Goal: Communication & Community: Answer question/provide support

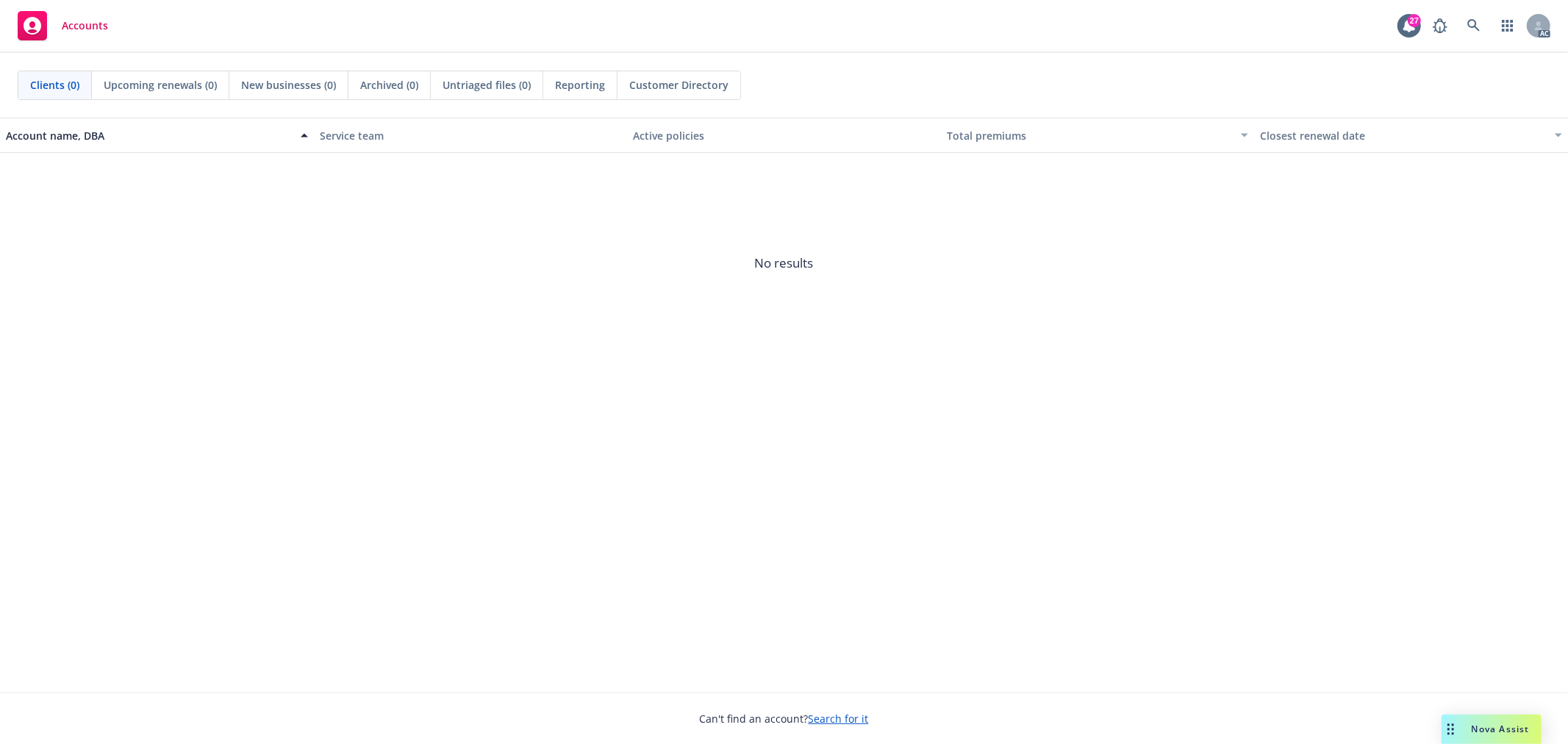
click at [1467, 734] on div "Nova Assist" at bounding box center [1500, 729] width 82 height 13
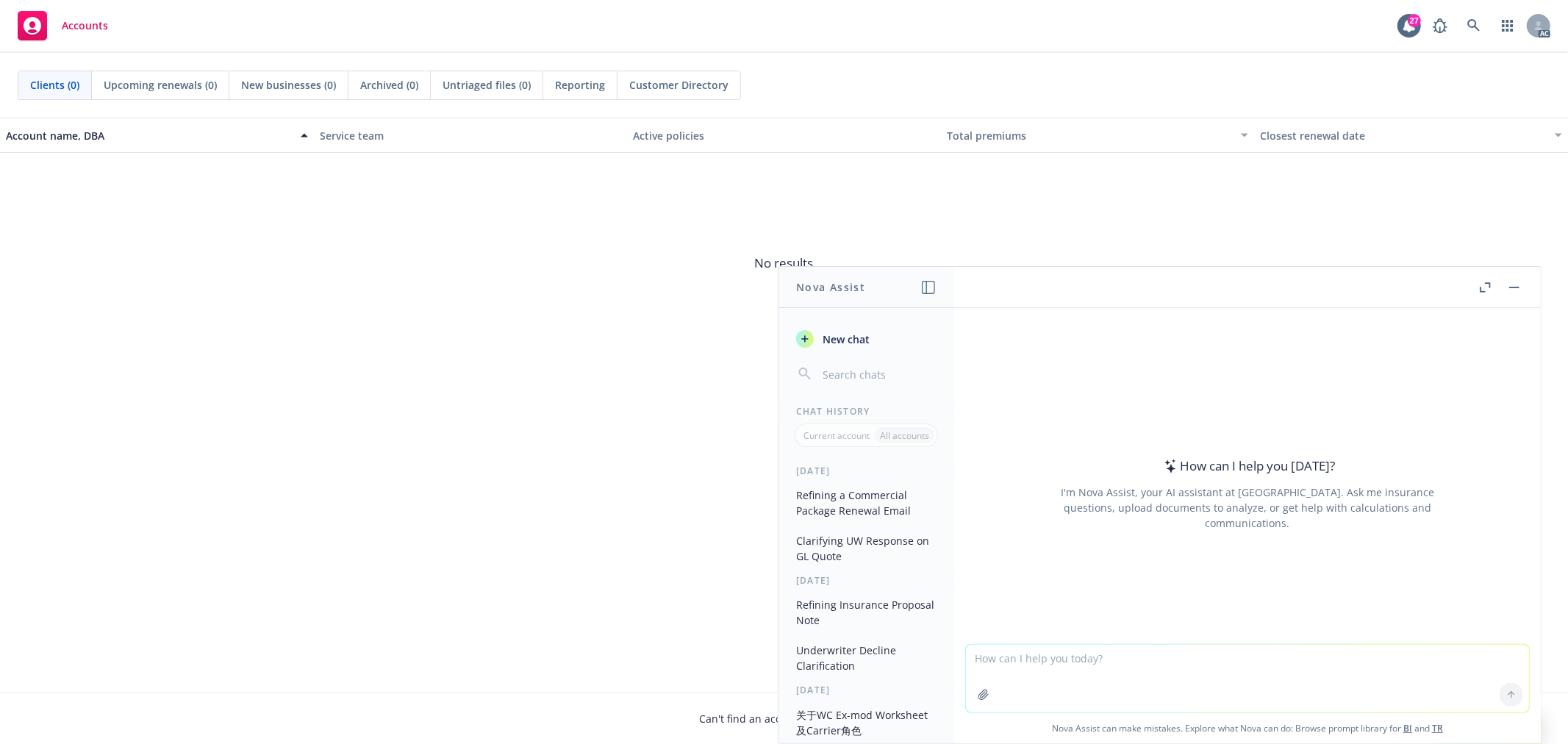
click at [871, 508] on button "Refining a Commercial Package Renewal Email" at bounding box center [866, 502] width 152 height 39
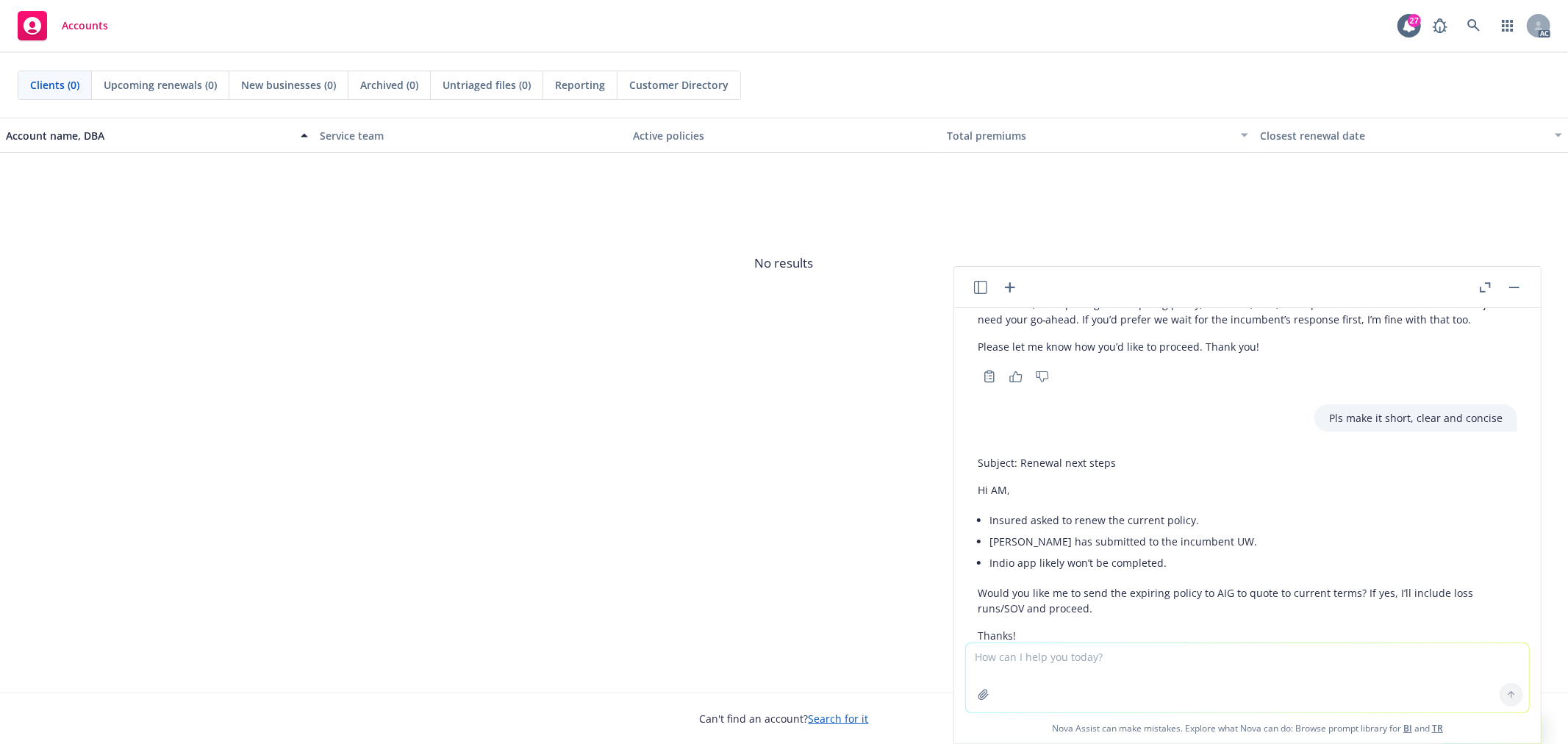
scroll to position [1837, 0]
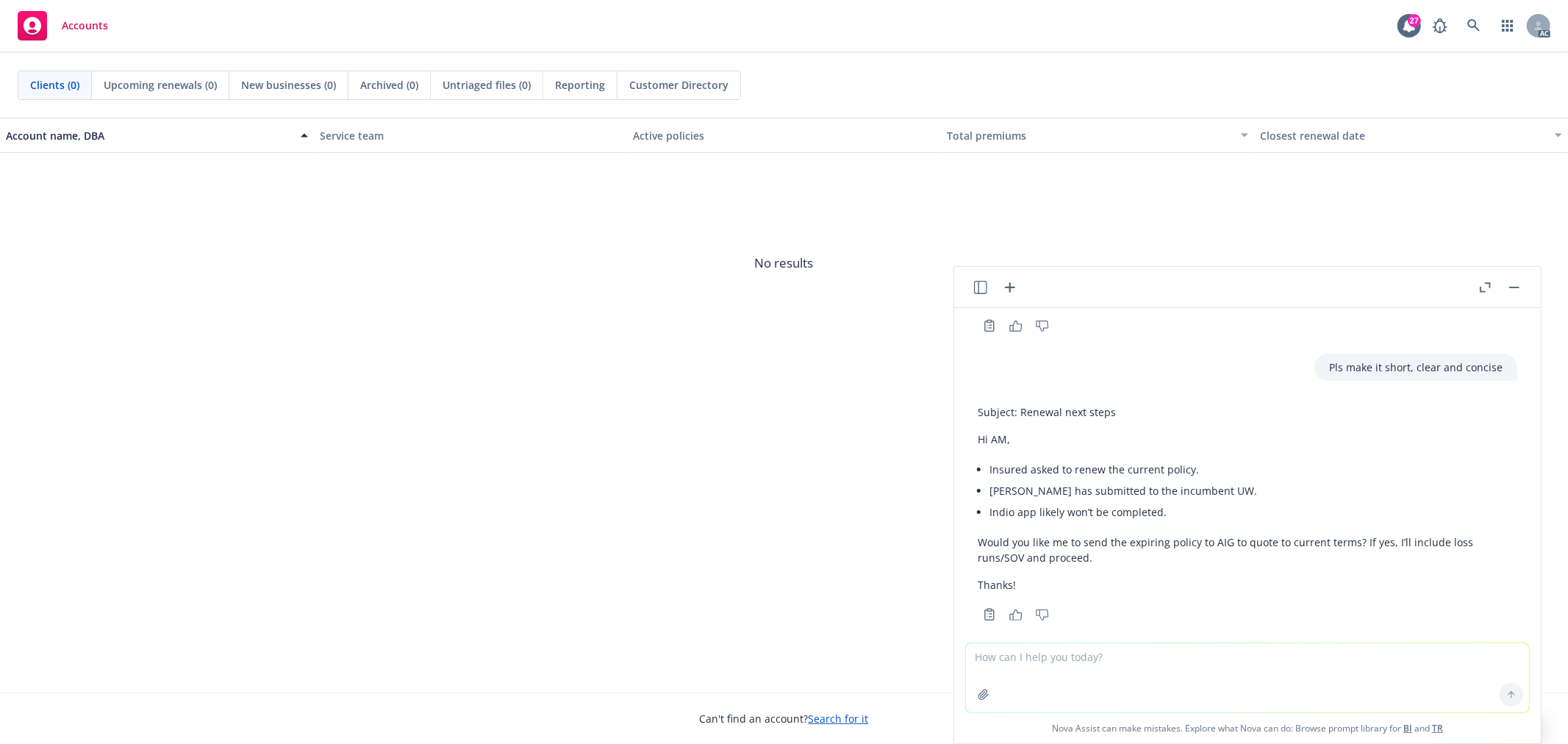
click at [986, 285] on icon "button" at bounding box center [980, 288] width 13 height 13
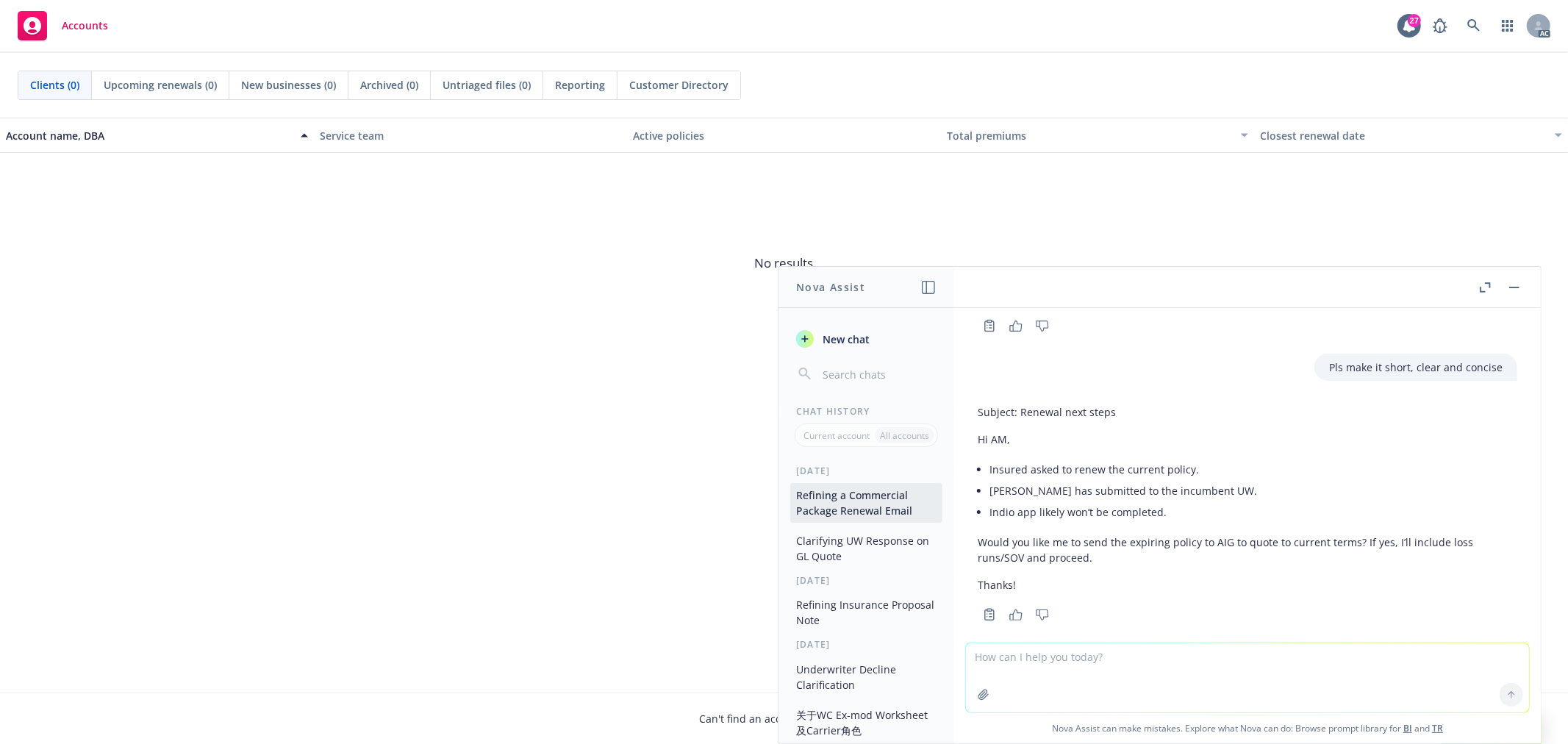
click at [1125, 659] on textarea at bounding box center [1247, 678] width 563 height 69
paste textarea "Thanks for the notice! But there is no any document attached with the email. Co…"
type textarea "Thanks for the notice! But there is no any document attached with the email. Co…"
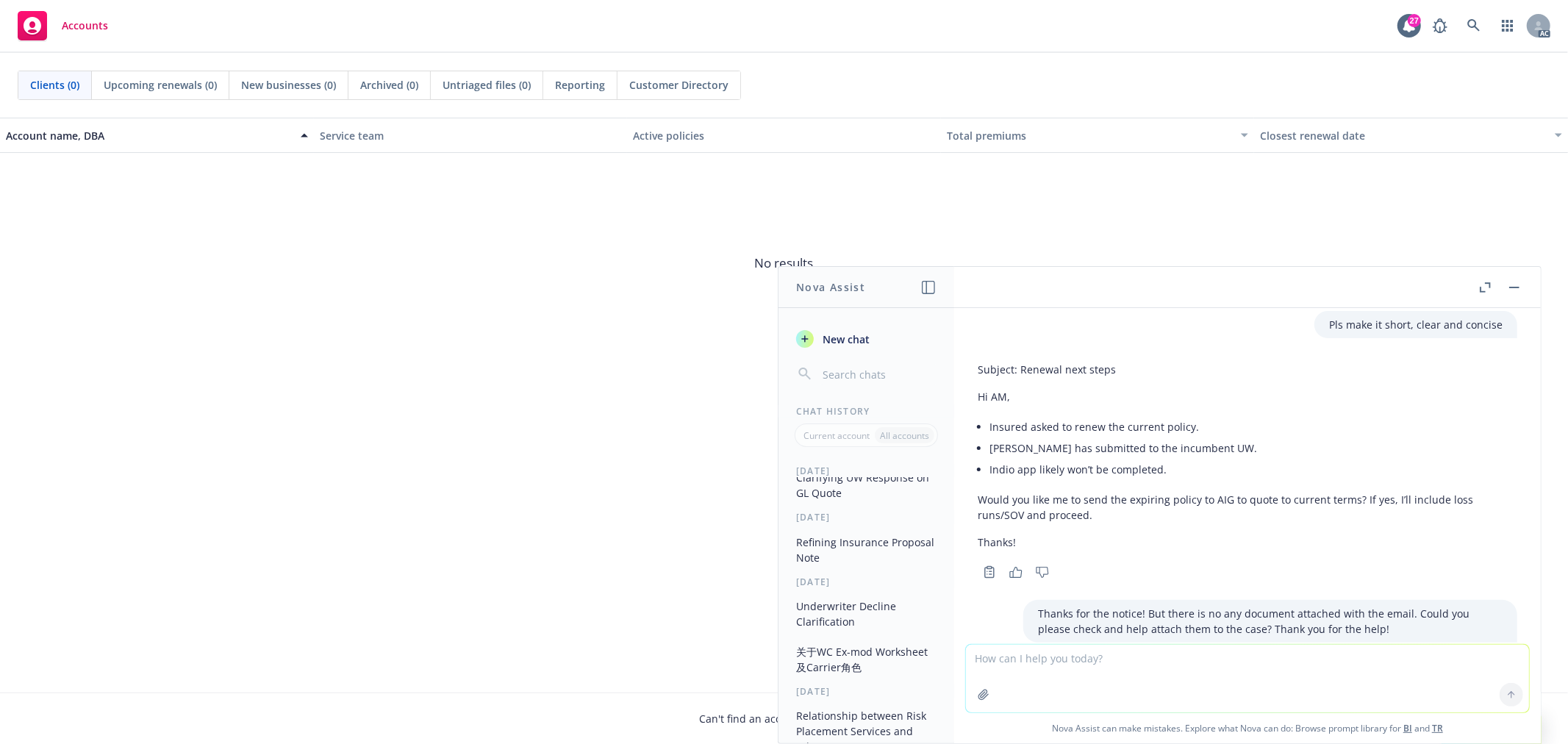
scroll to position [0, 0]
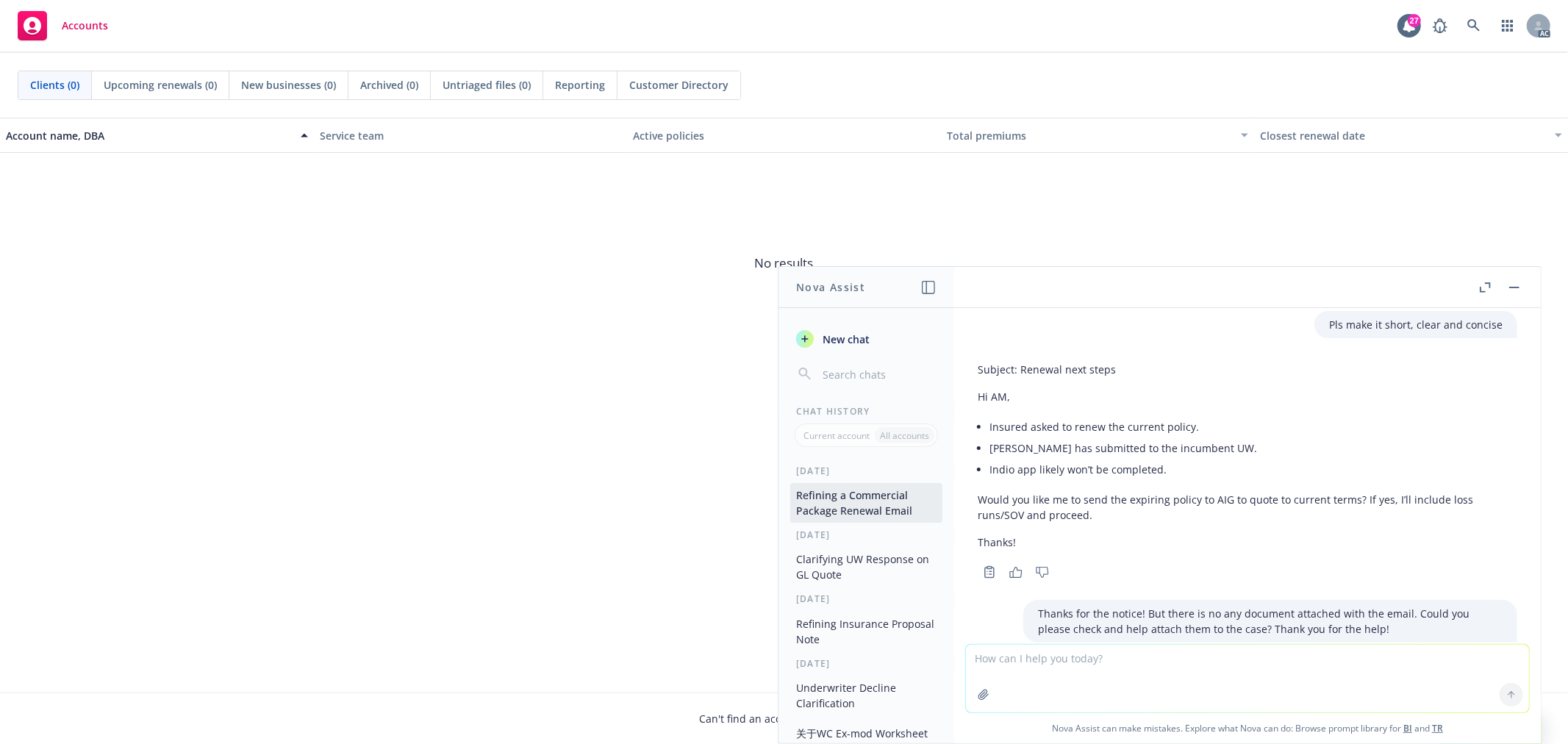
click at [1140, 680] on textarea at bounding box center [1247, 679] width 563 height 68
paste textarea "Thanks for the update! I'll send it to the insured to complete via email. Befor…"
type textarea "Thanks for the update! I'll send it to the insured to complete via email. Befor…"
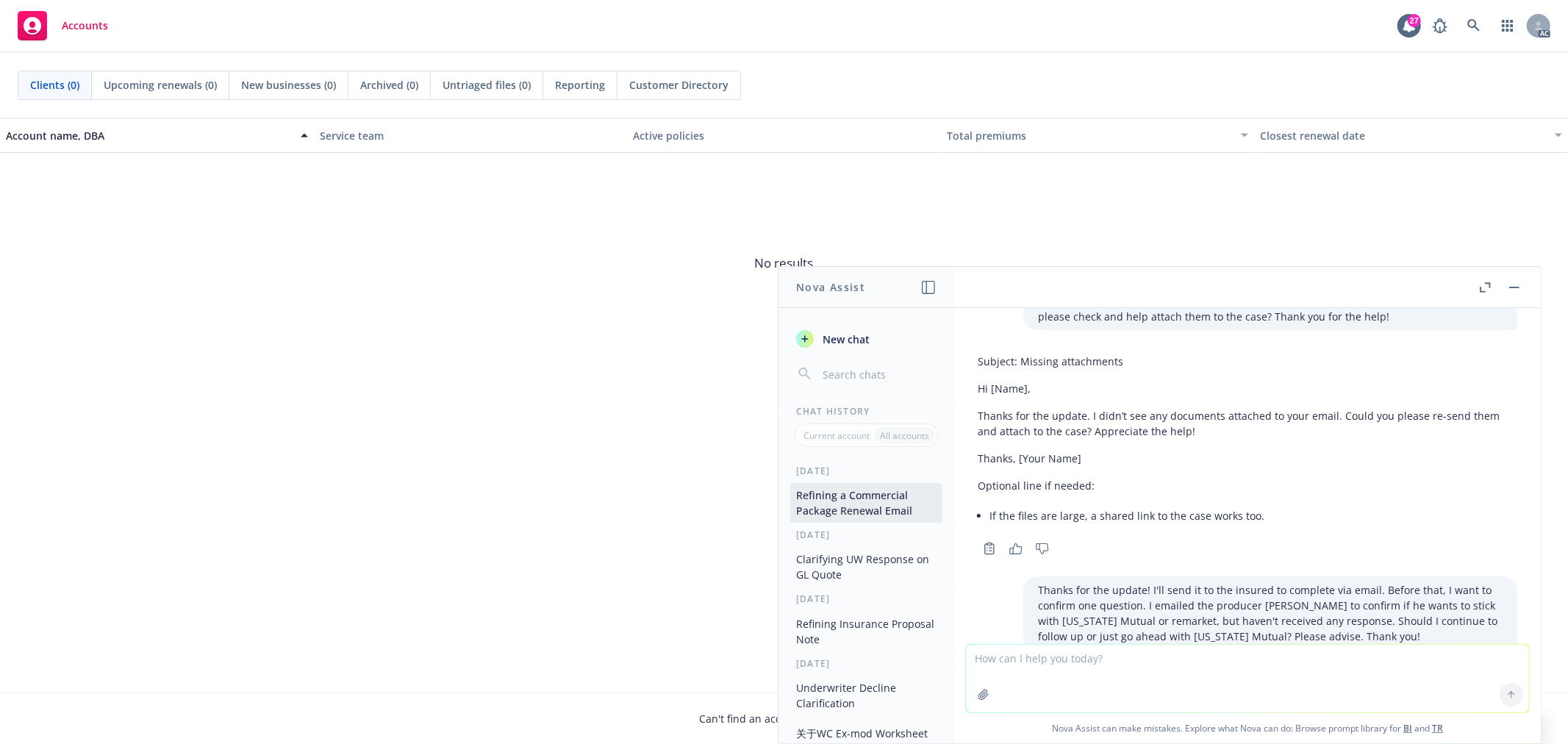
scroll to position [2221, 0]
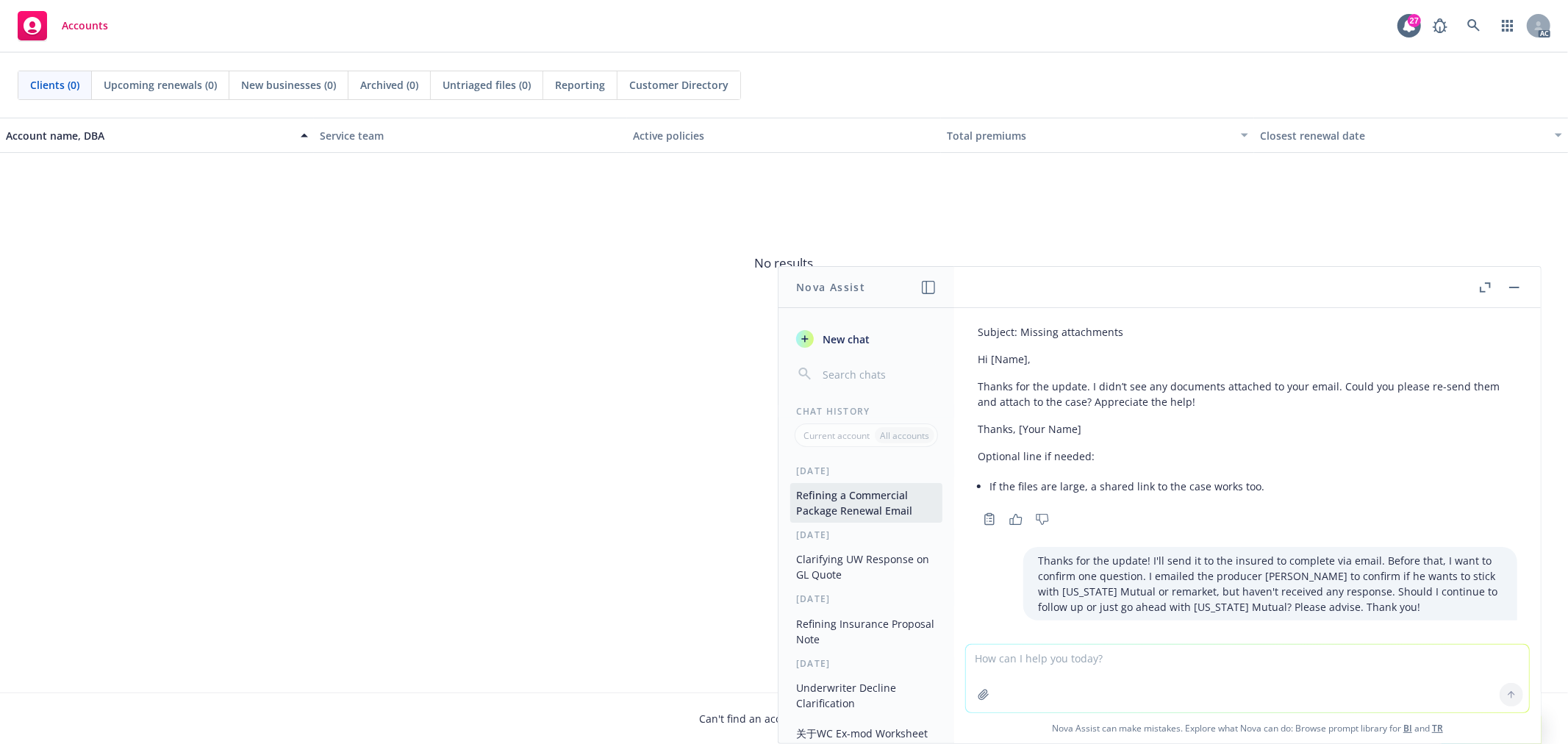
click at [838, 340] on span "New chat" at bounding box center [844, 339] width 50 height 16
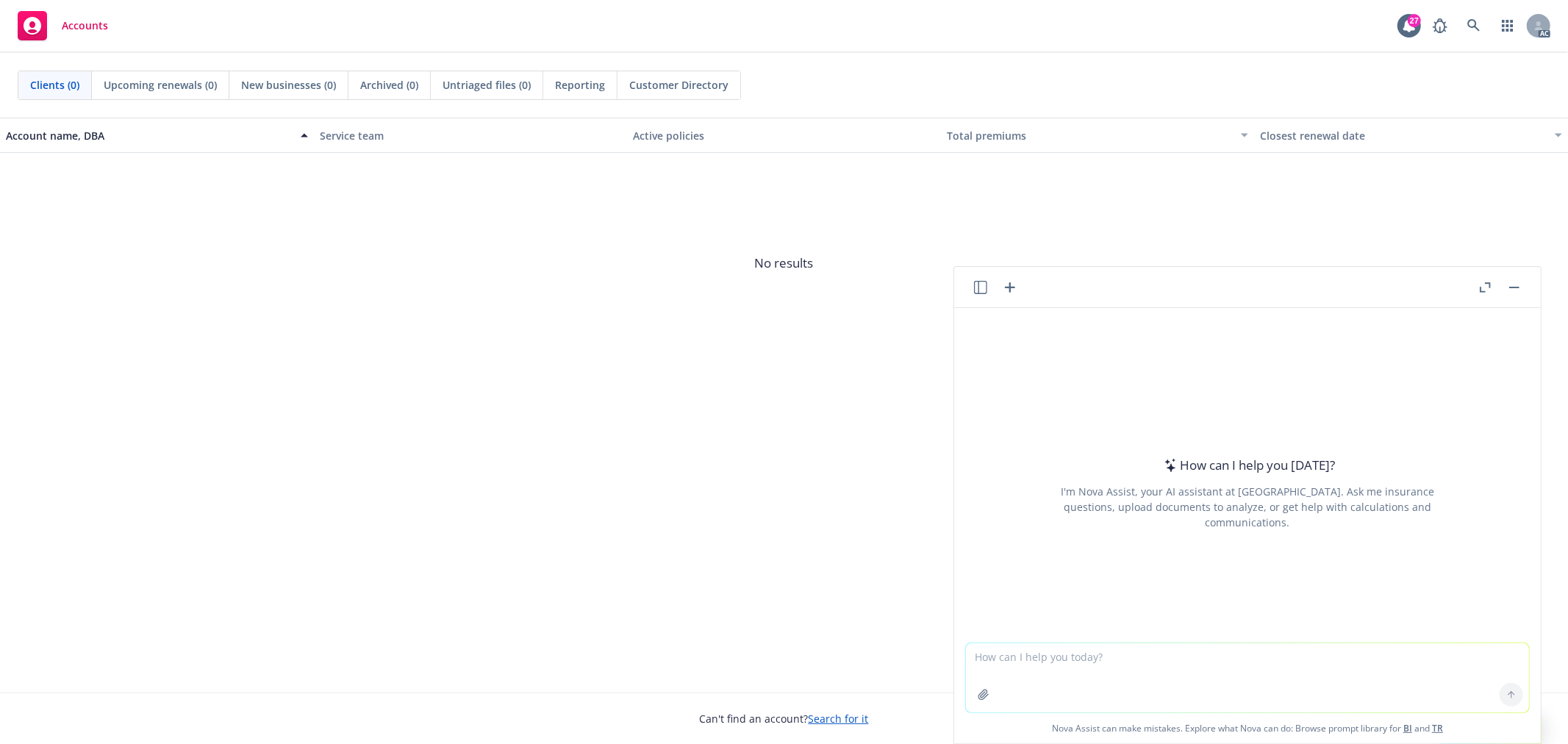
click at [1145, 663] on textarea at bounding box center [1247, 678] width 563 height 69
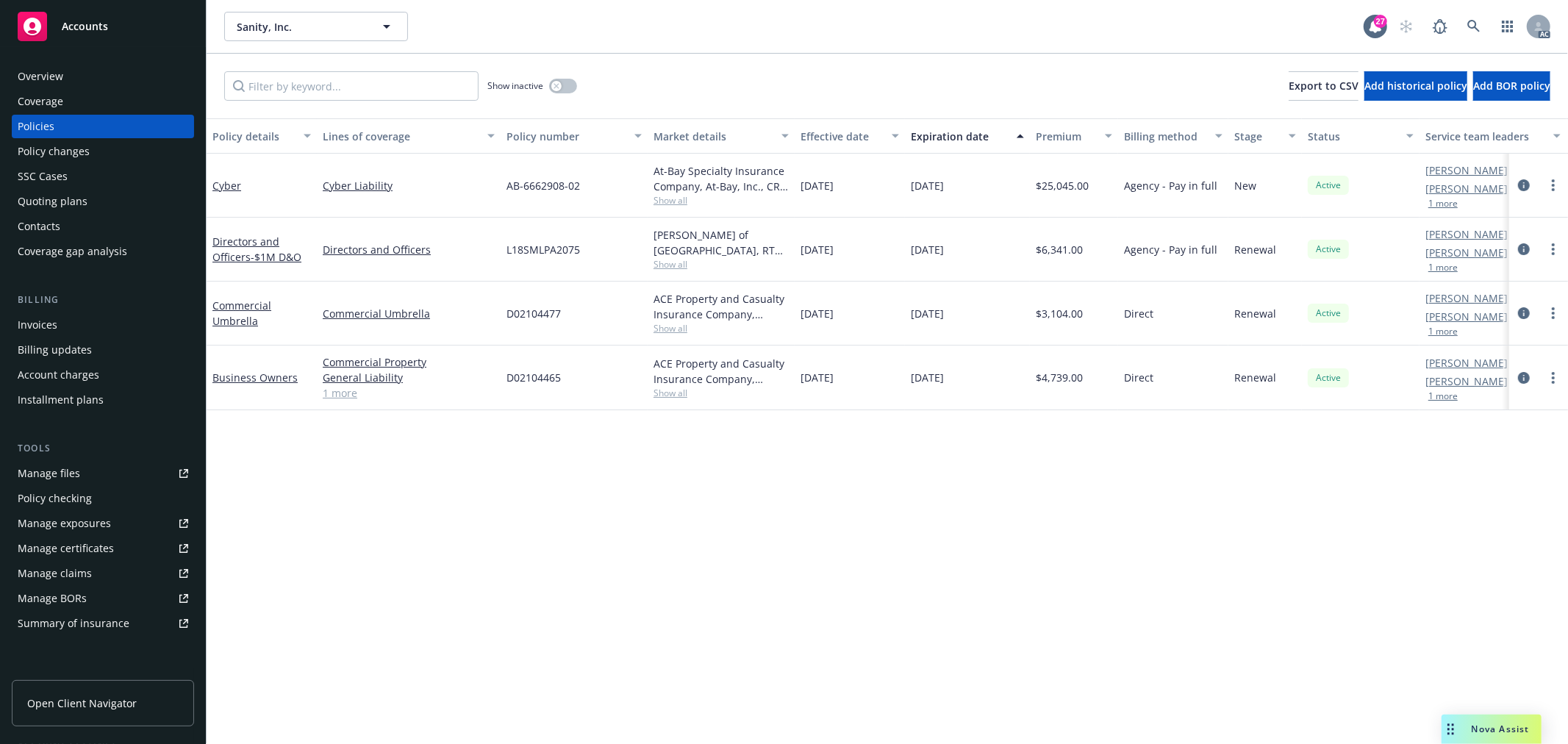
click at [674, 334] on span "Show all" at bounding box center [721, 328] width 135 height 13
click at [949, 465] on div "Policy details Lines of coverage Policy number Market details Effective date Ex…" at bounding box center [887, 431] width 1362 height 626
click at [677, 398] on span "Show all" at bounding box center [721, 392] width 135 height 13
click at [838, 444] on div "Policy details Lines of coverage Policy number Market details Effective date Ex…" at bounding box center [887, 431] width 1362 height 626
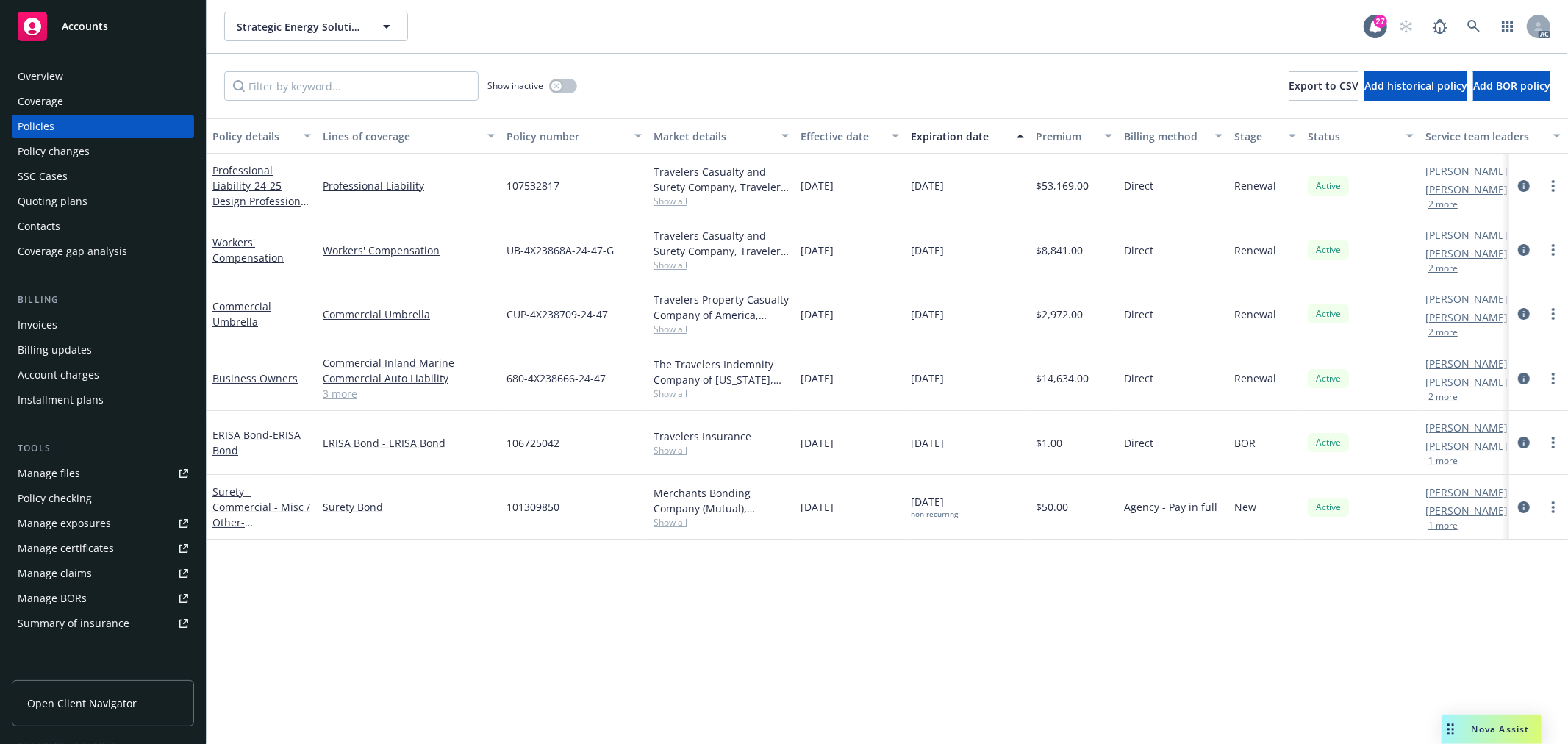
click at [1435, 335] on button "2 more" at bounding box center [1443, 332] width 30 height 9
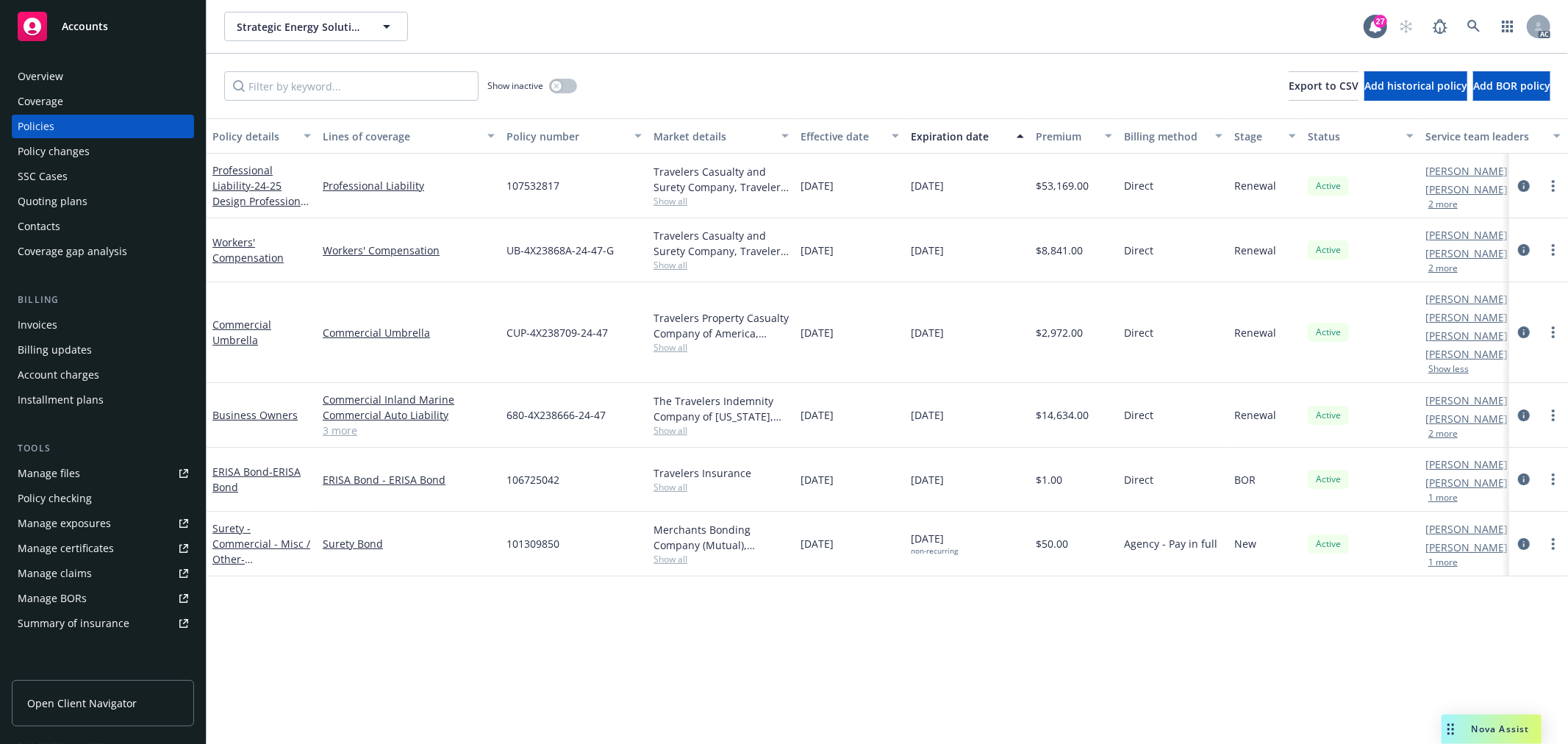
click at [674, 272] on div "Travelers Casualty and Surety Company, Travelers Insurance, Assured Partners Sh…" at bounding box center [721, 250] width 147 height 64
click at [674, 268] on span "Show all" at bounding box center [721, 265] width 135 height 13
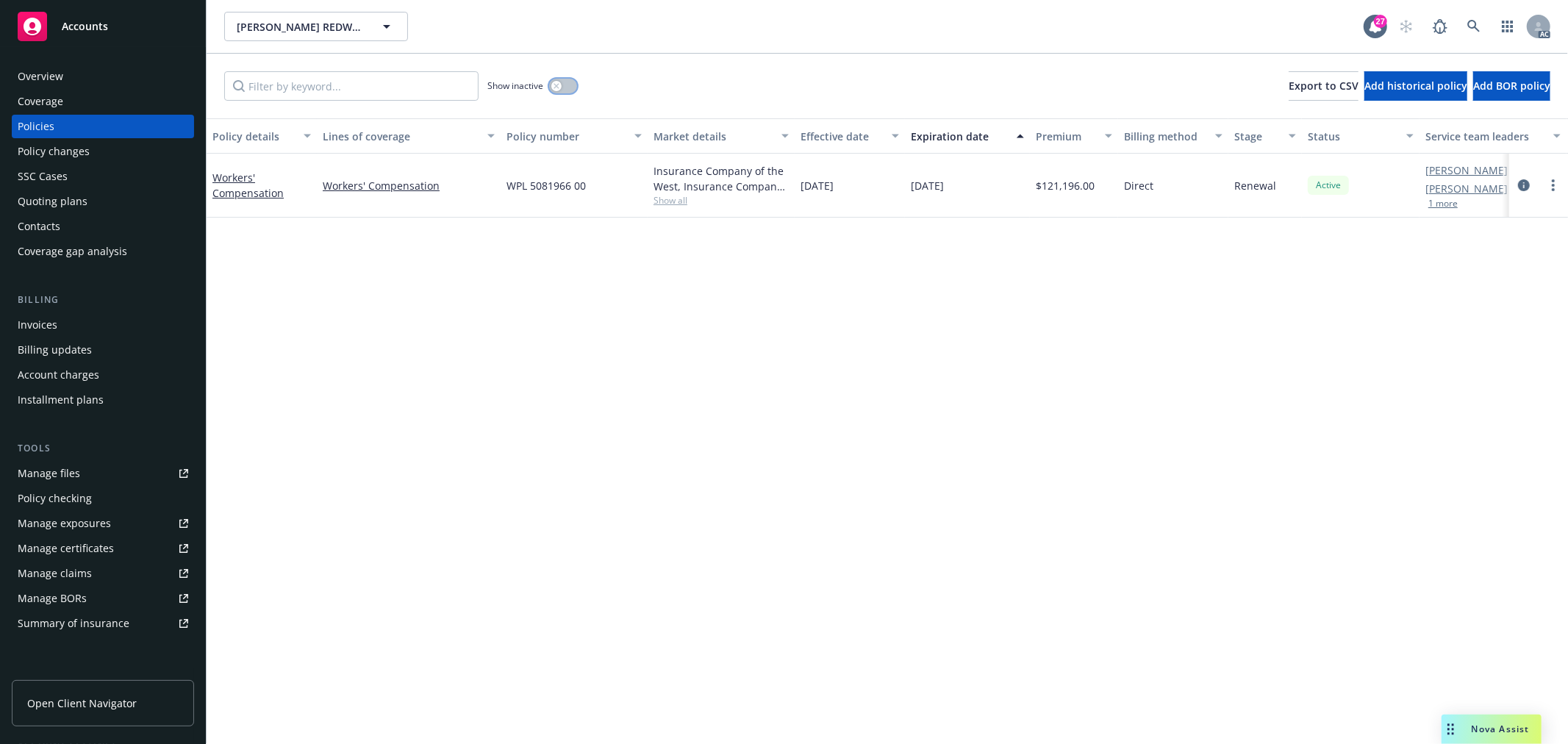
click at [557, 83] on icon "button" at bounding box center [556, 86] width 6 height 6
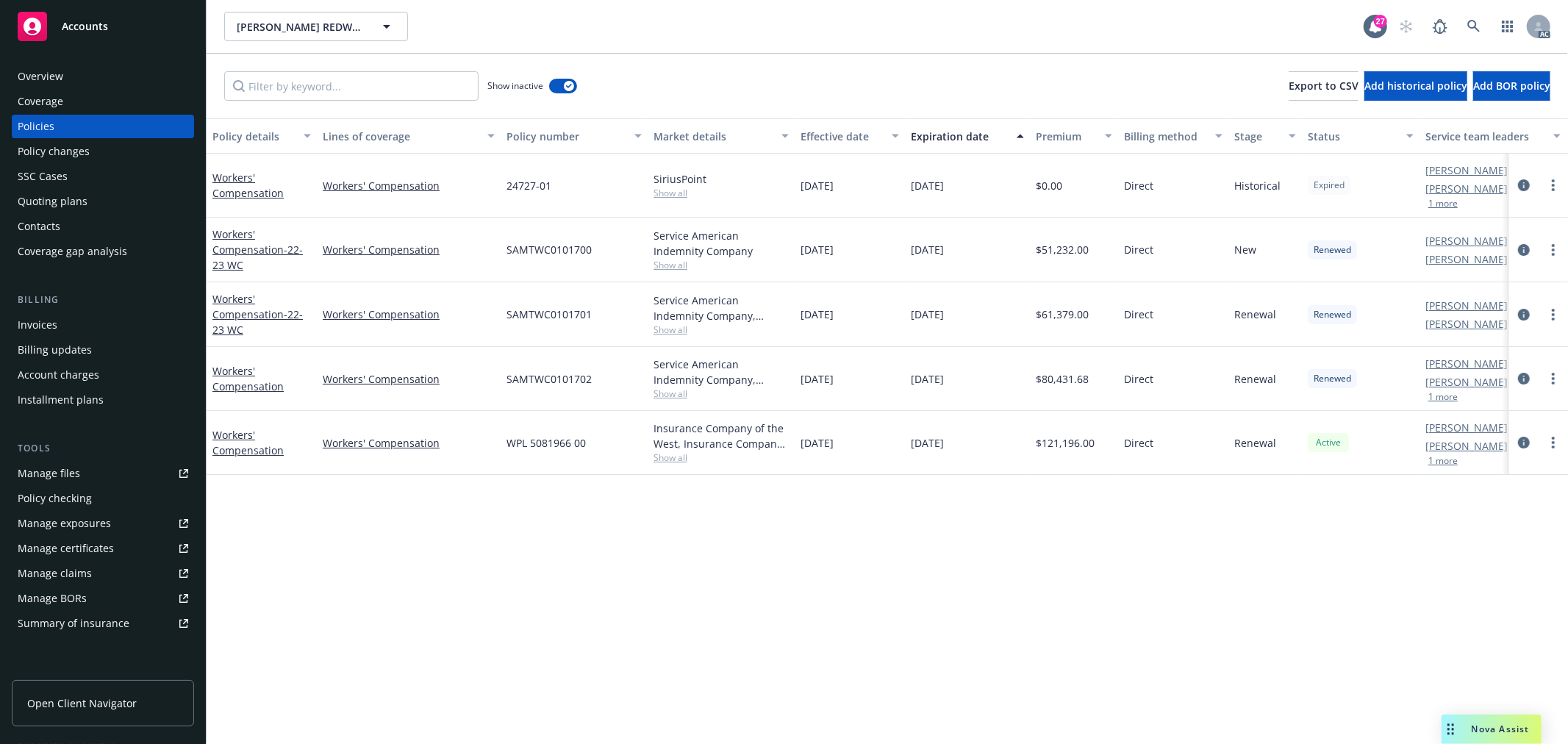
click at [946, 140] on div "Expiration date" at bounding box center [959, 136] width 97 height 16
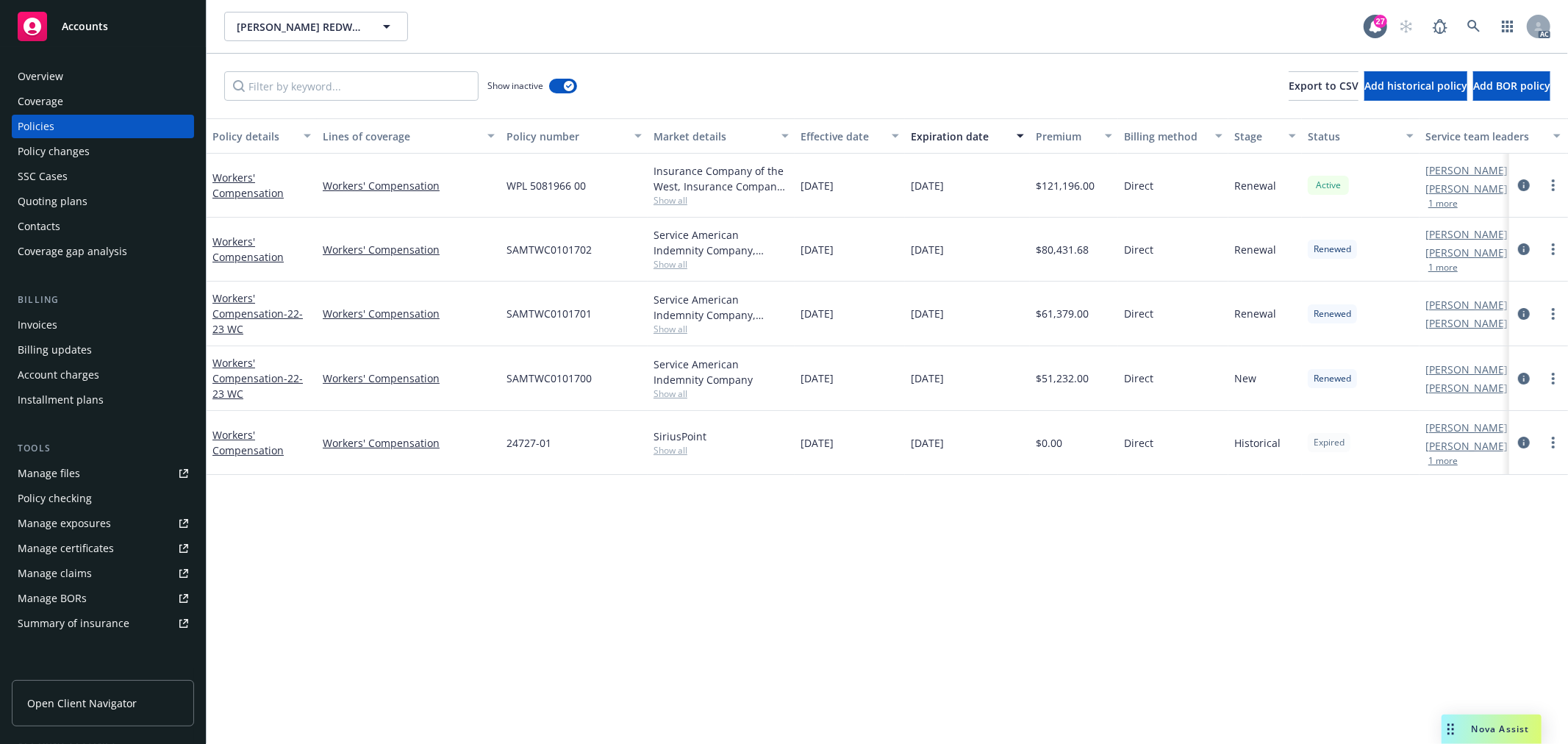
click at [671, 202] on span "Show all" at bounding box center [721, 200] width 135 height 13
click at [650, 515] on div "Policy details Lines of coverage Policy number Market details Effective date Ex…" at bounding box center [887, 431] width 1362 height 626
click at [667, 267] on span "Show all" at bounding box center [721, 264] width 135 height 13
click at [621, 546] on div "Policy details Lines of coverage Policy number Market details Effective date Ex…" at bounding box center [887, 431] width 1362 height 626
click at [682, 331] on span "Show all" at bounding box center [721, 329] width 135 height 13
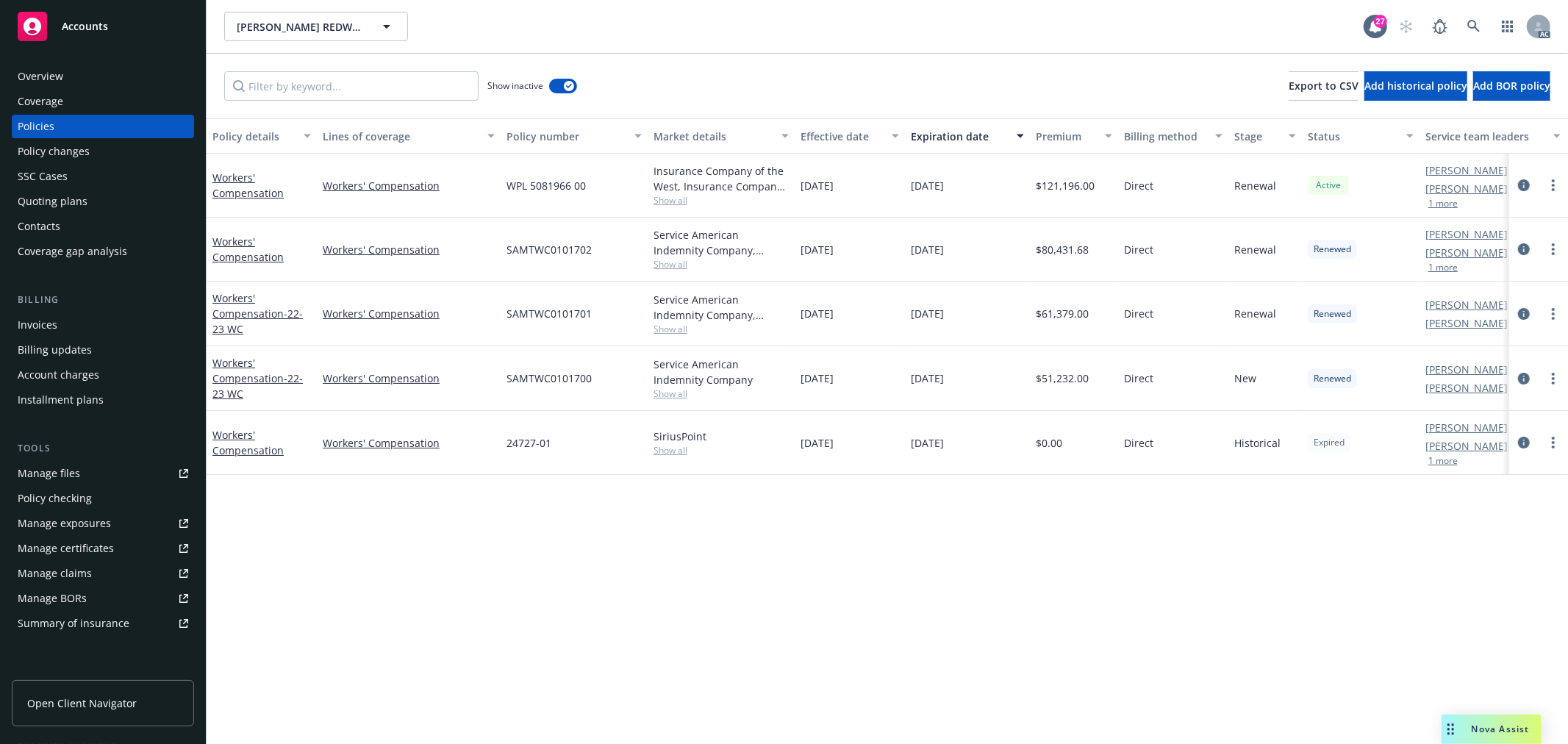
click at [607, 618] on div "Policy details Lines of coverage Policy number Market details Effective date Ex…" at bounding box center [887, 431] width 1362 height 626
click at [676, 387] on span "Show all" at bounding box center [721, 393] width 135 height 13
click at [386, 559] on div "Policy details Lines of coverage Policy number Market details Effective date Ex…" at bounding box center [887, 431] width 1362 height 626
click at [1468, 26] on icon at bounding box center [1473, 26] width 13 height 13
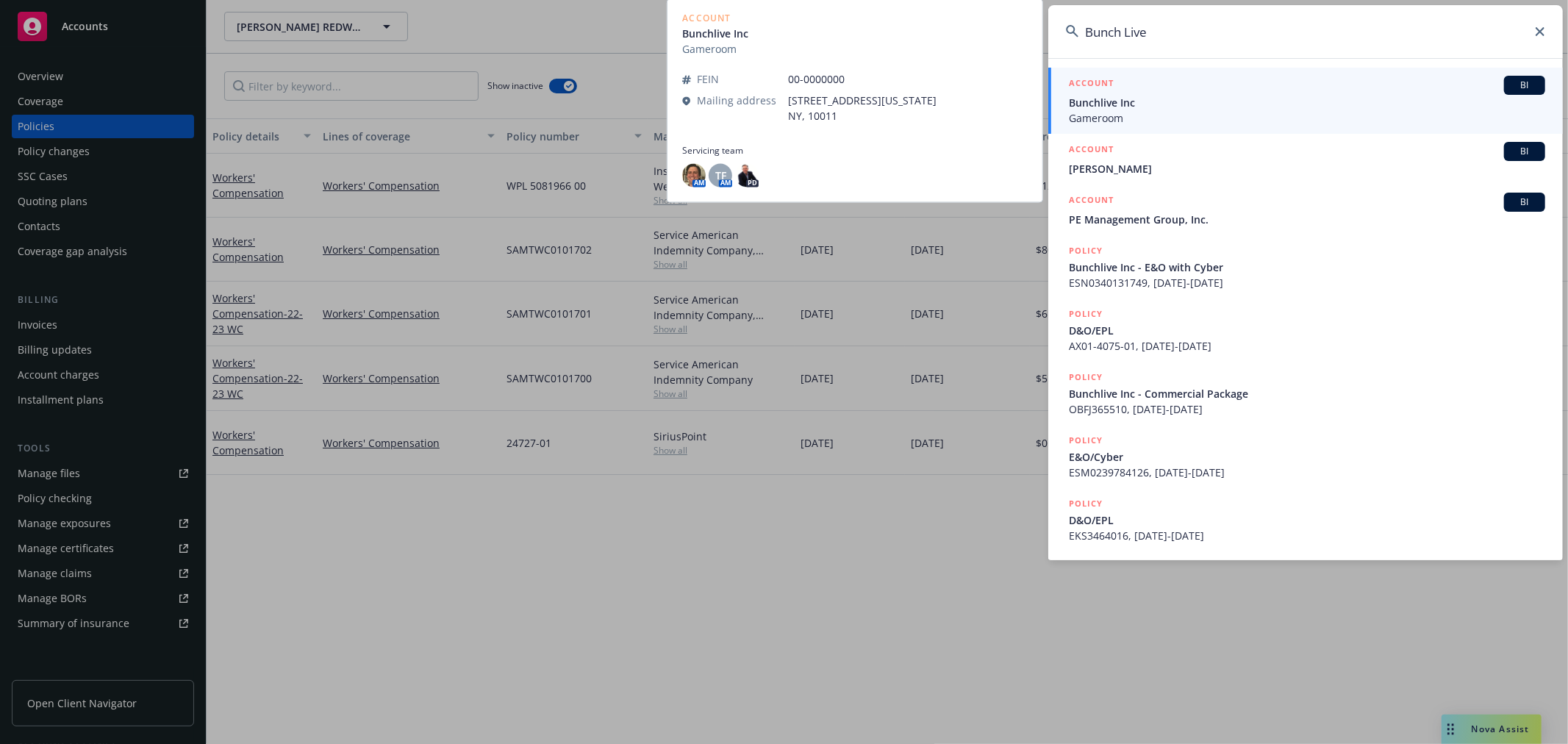
type input "Bunch Live"
click at [1191, 106] on span "Bunchlive Inc" at bounding box center [1307, 103] width 476 height 16
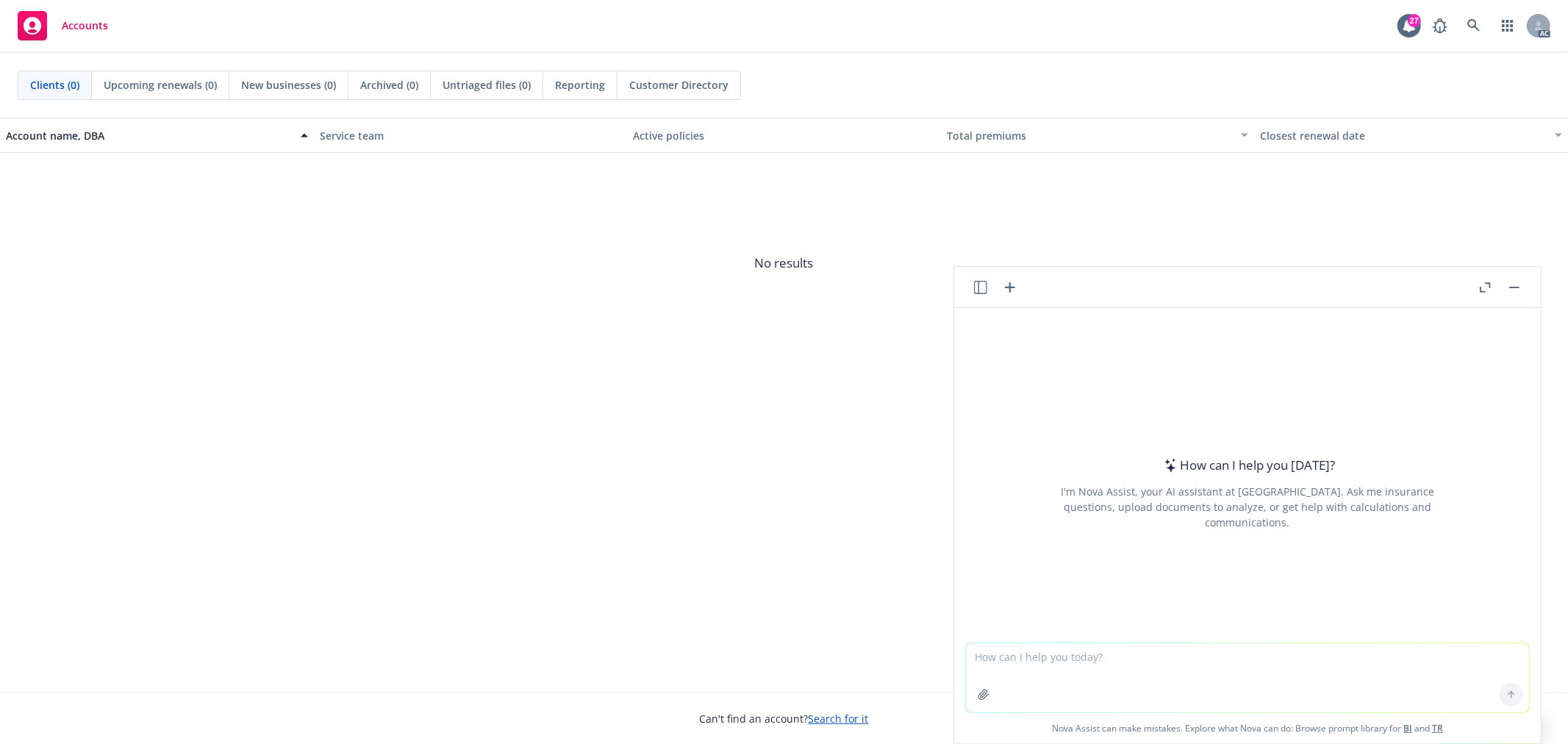
click at [1072, 674] on textarea at bounding box center [1247, 678] width 563 height 69
type textarea "w"
type textarea "什么是flat renewal"
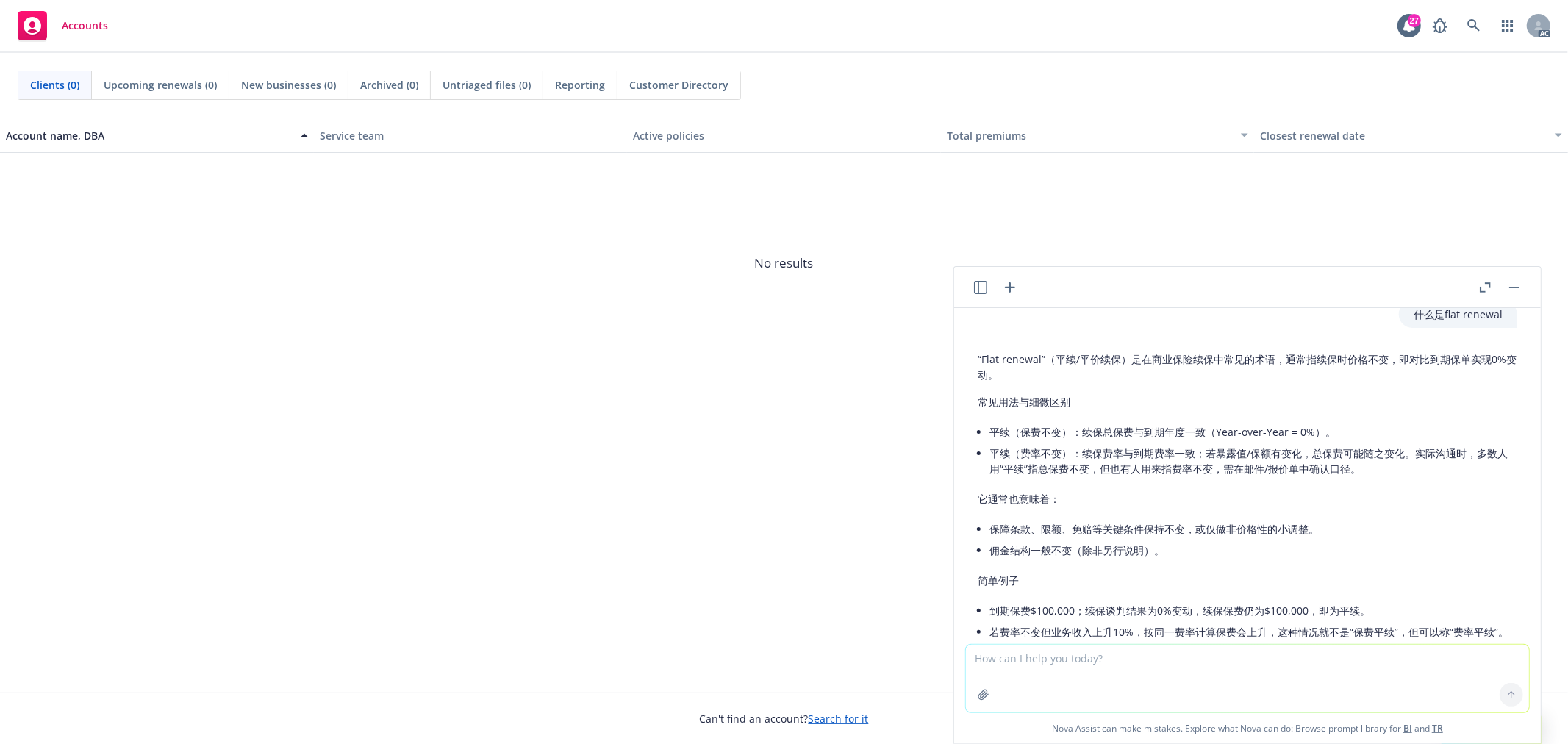
scroll to position [19, 0]
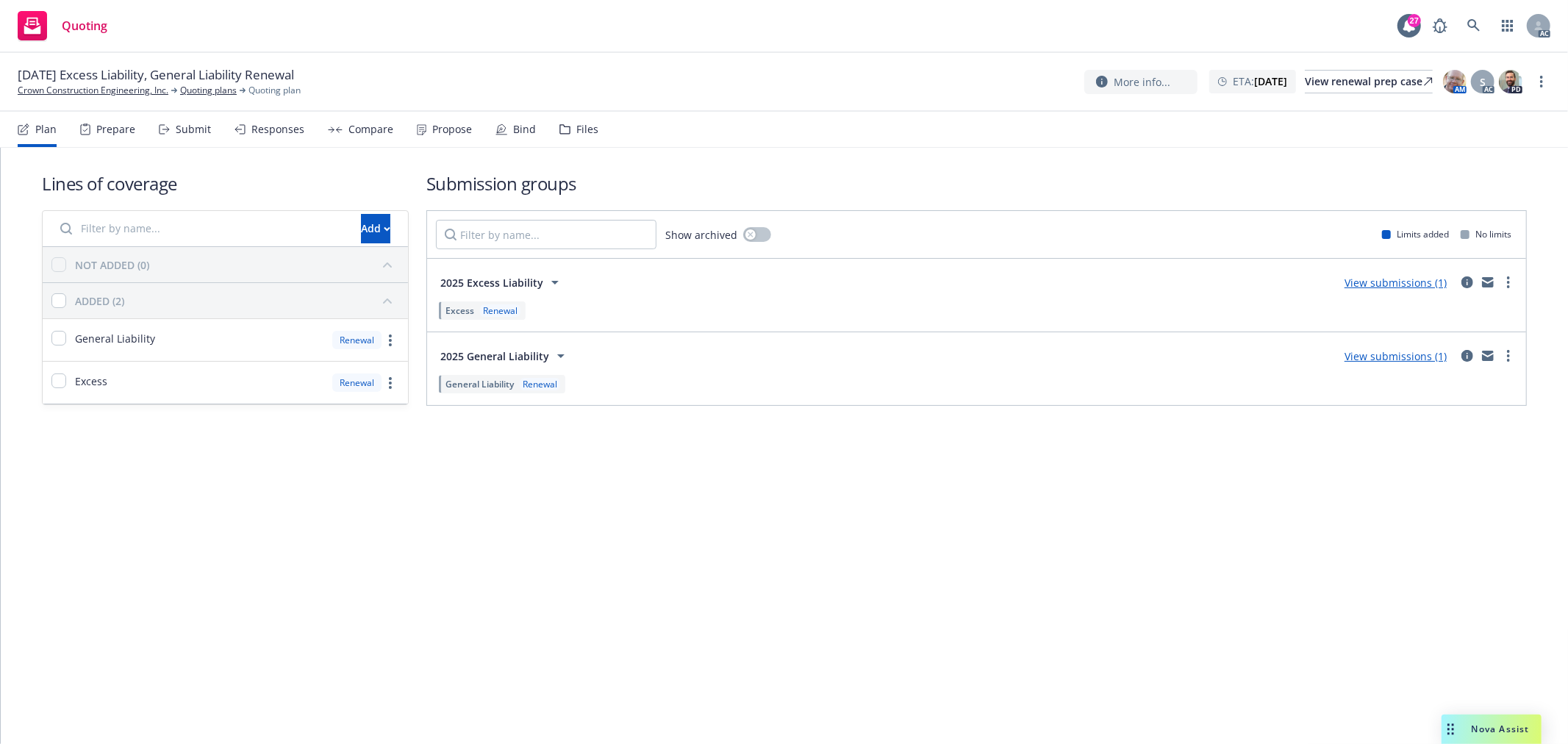
click at [191, 126] on div "Submit" at bounding box center [192, 129] width 35 height 12
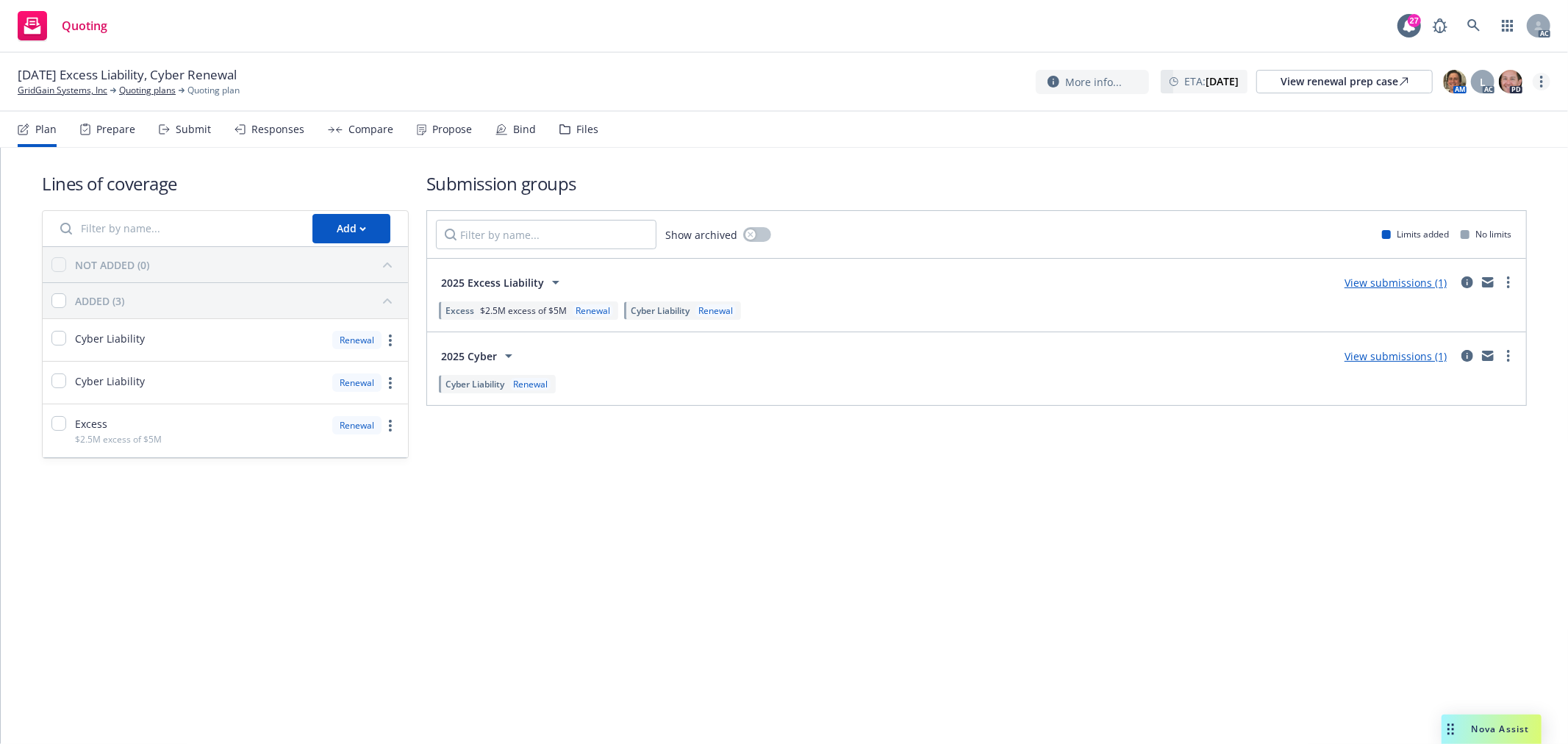
click at [1545, 78] on link "more" at bounding box center [1541, 82] width 18 height 18
click at [1471, 113] on link "Copy logging email" at bounding box center [1468, 112] width 164 height 30
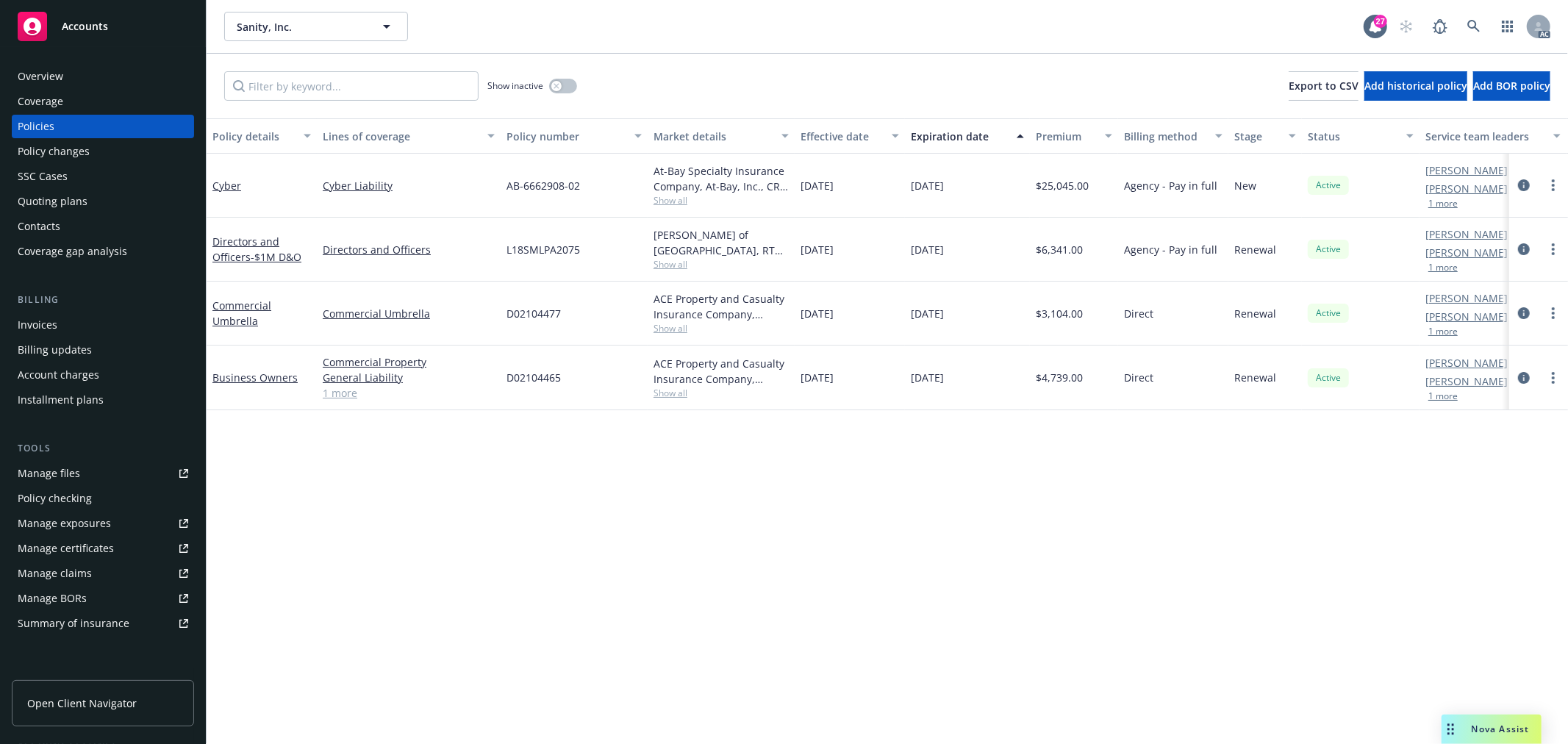
click at [89, 82] on div "Overview" at bounding box center [103, 77] width 171 height 24
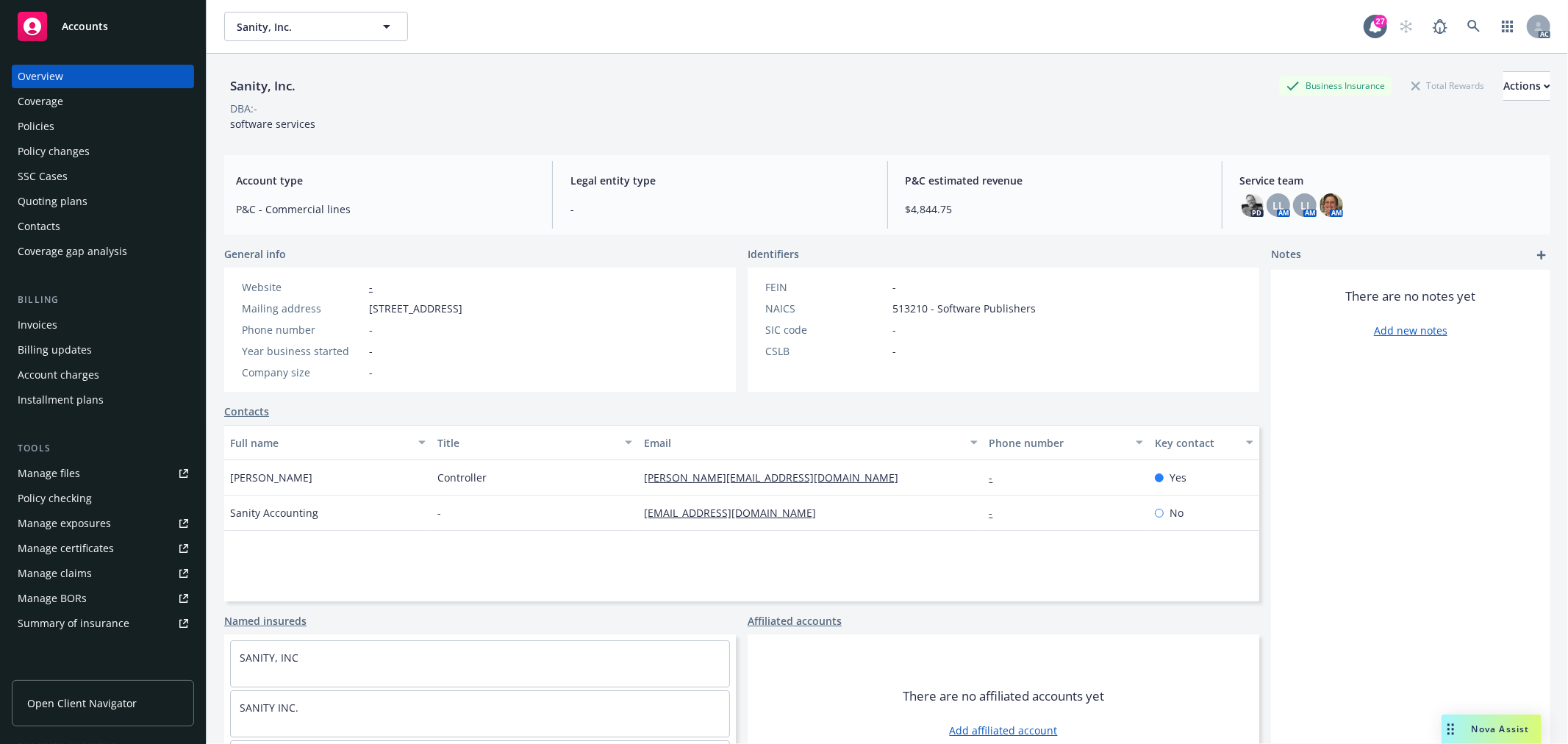
click at [91, 126] on div "Policies" at bounding box center [103, 126] width 171 height 24
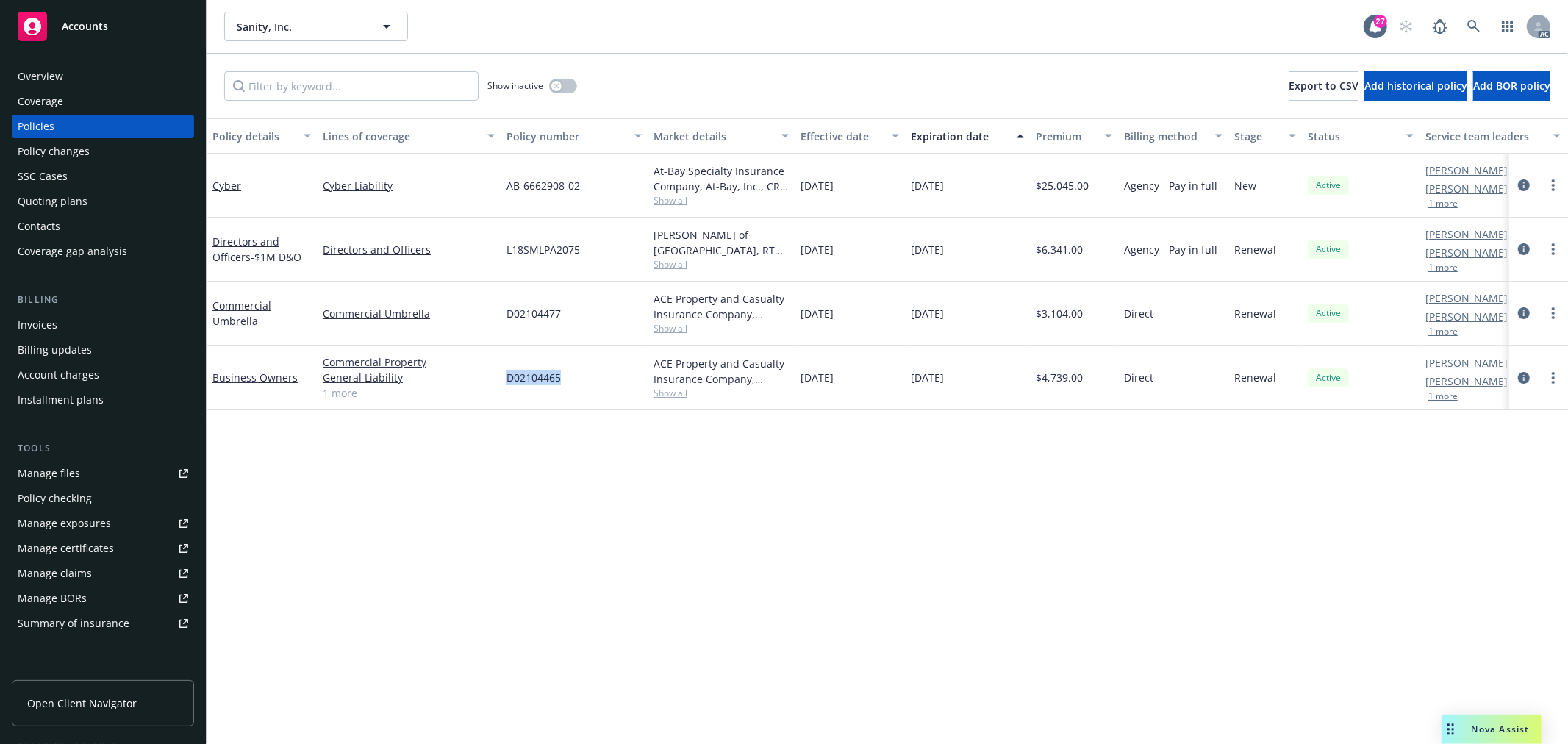
drag, startPoint x: 561, startPoint y: 377, endPoint x: 510, endPoint y: 378, distance: 51.0
click at [510, 378] on div "D02104465" at bounding box center [574, 378] width 147 height 65
copy span "D02104465"
click at [431, 468] on div "Policy details Lines of coverage Policy number Market details Effective date Ex…" at bounding box center [887, 431] width 1362 height 626
drag, startPoint x: 427, startPoint y: 313, endPoint x: 318, endPoint y: 315, distance: 109.0
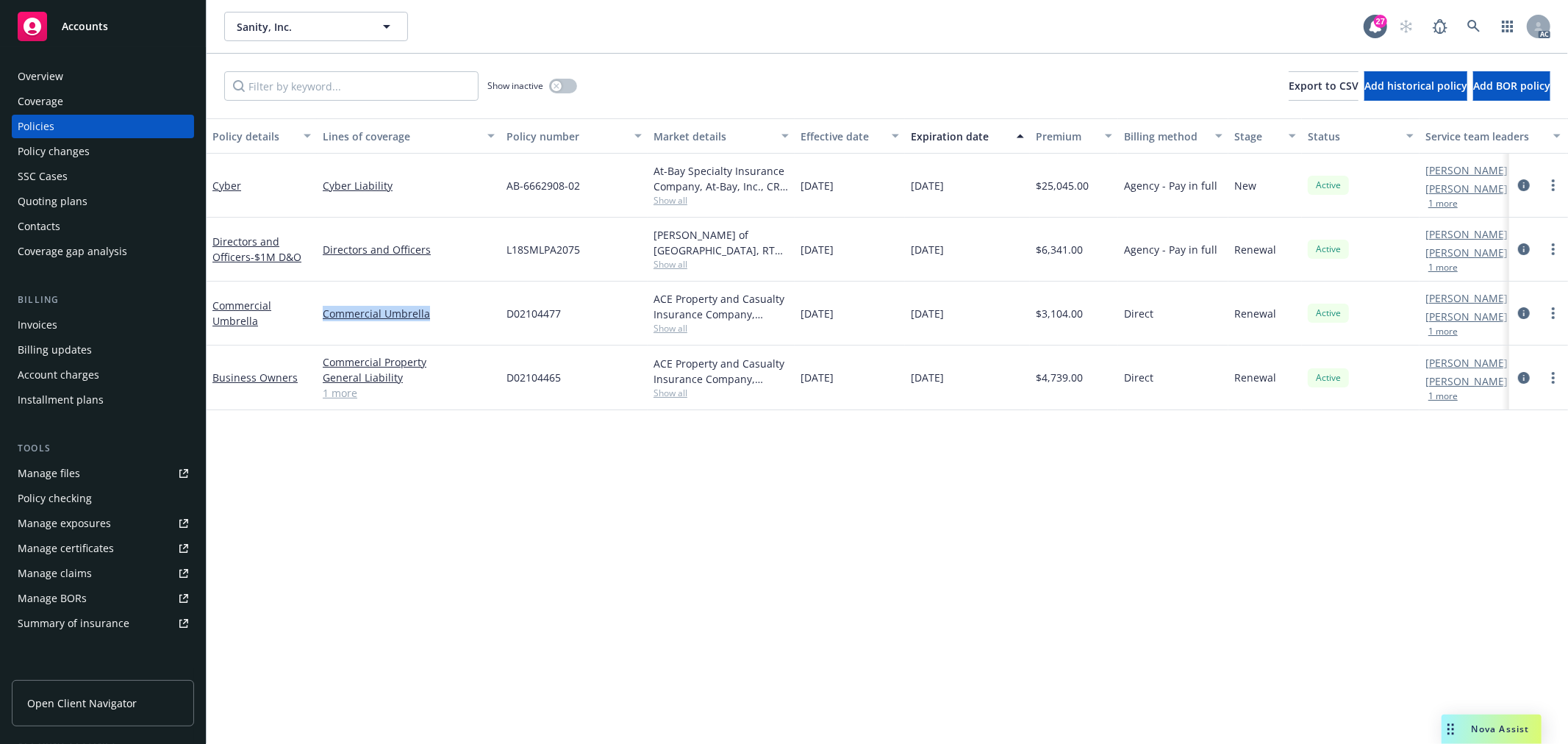
click at [318, 315] on div "Commercial Umbrella" at bounding box center [408, 314] width 183 height 64
copy link "Commercial Umbrella"
click at [579, 313] on div "D02104477" at bounding box center [574, 314] width 147 height 64
drag, startPoint x: 564, startPoint y: 311, endPoint x: 509, endPoint y: 314, distance: 55.1
click at [509, 314] on div "D02104477" at bounding box center [574, 314] width 147 height 64
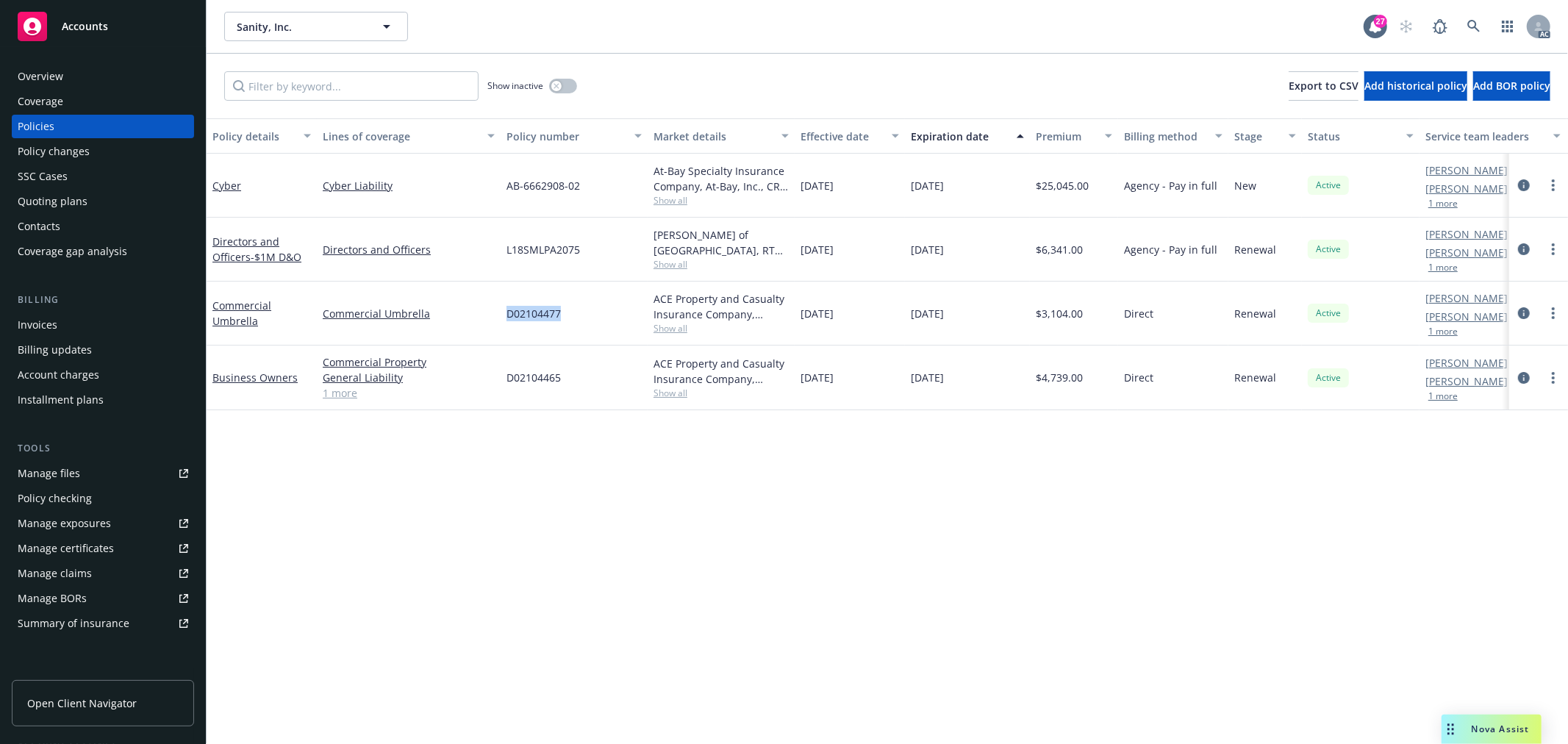
copy span "D02104477"
drag, startPoint x: 910, startPoint y: 250, endPoint x: 936, endPoint y: 250, distance: 26.0
click at [911, 250] on span "11/29/2025" at bounding box center [927, 250] width 33 height 16
drag, startPoint x: 438, startPoint y: 250, endPoint x: 317, endPoint y: 248, distance: 121.0
click at [317, 248] on div "Directors and Officers" at bounding box center [408, 250] width 183 height 64
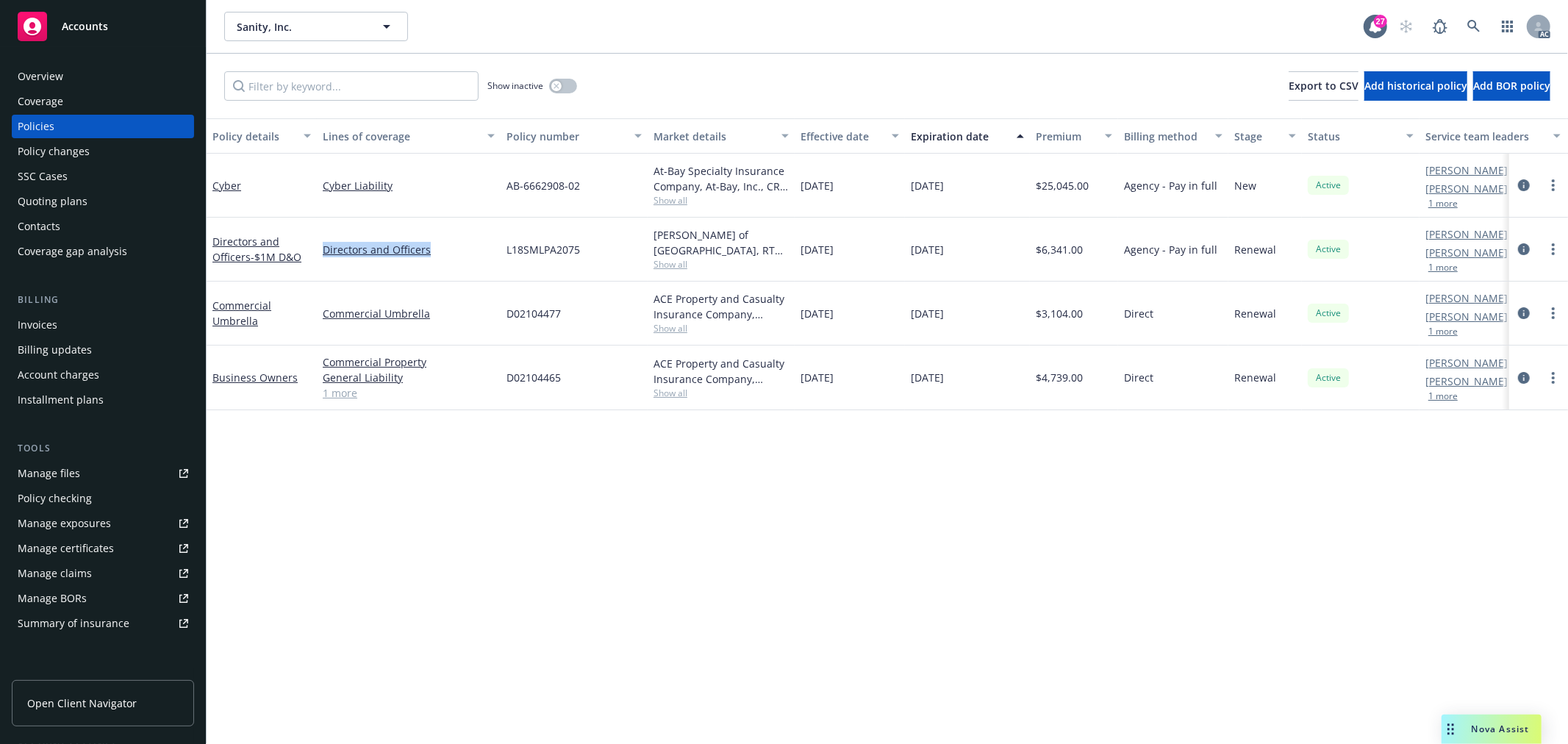
copy link "Directors and Officers"
click at [579, 248] on span "L18SMLPA2075" at bounding box center [543, 250] width 74 height 16
drag, startPoint x: 581, startPoint y: 247, endPoint x: 502, endPoint y: 248, distance: 79.0
click at [502, 248] on div "L18SMLPA2075" at bounding box center [574, 250] width 147 height 64
copy span "L18SMLPA2075"
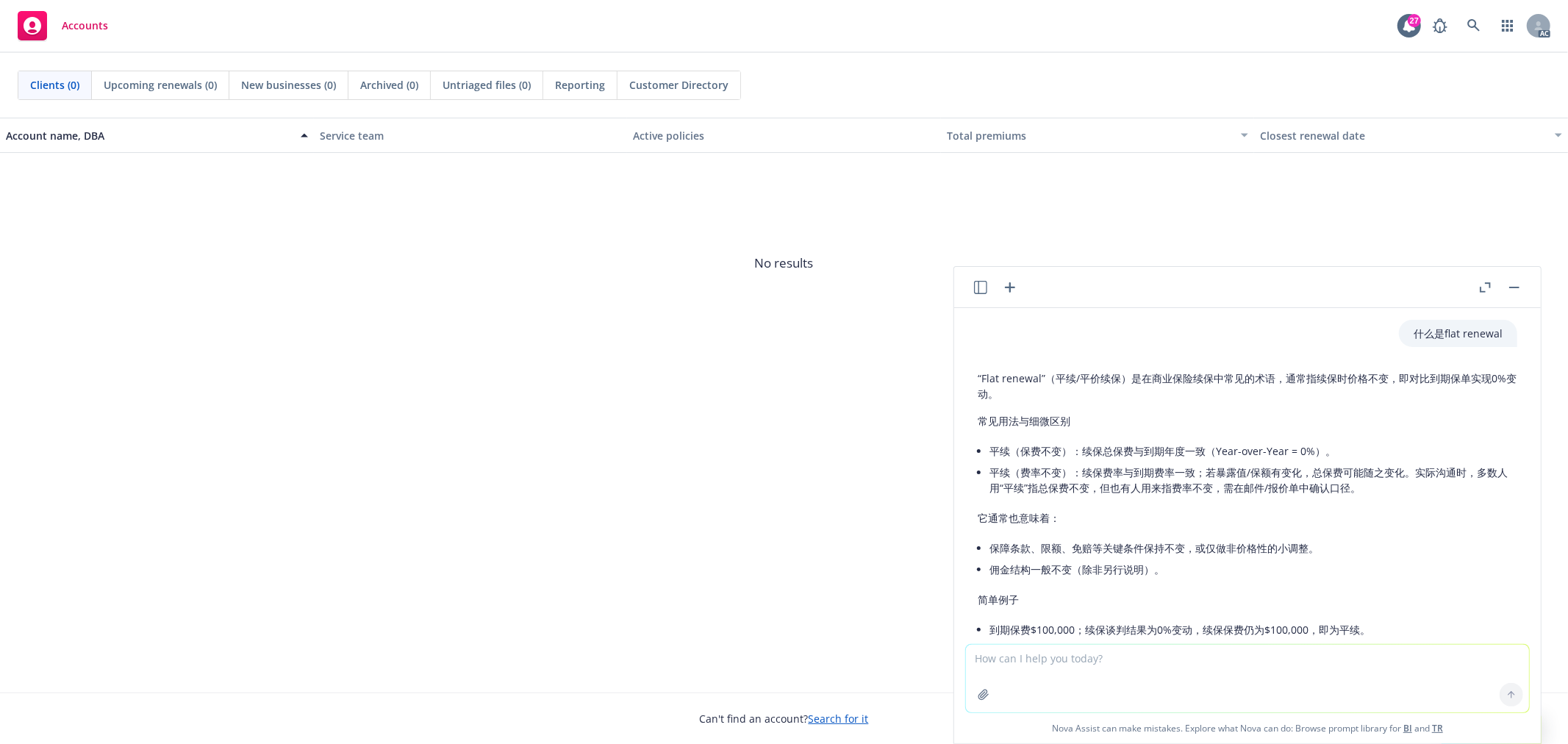
scroll to position [19, 0]
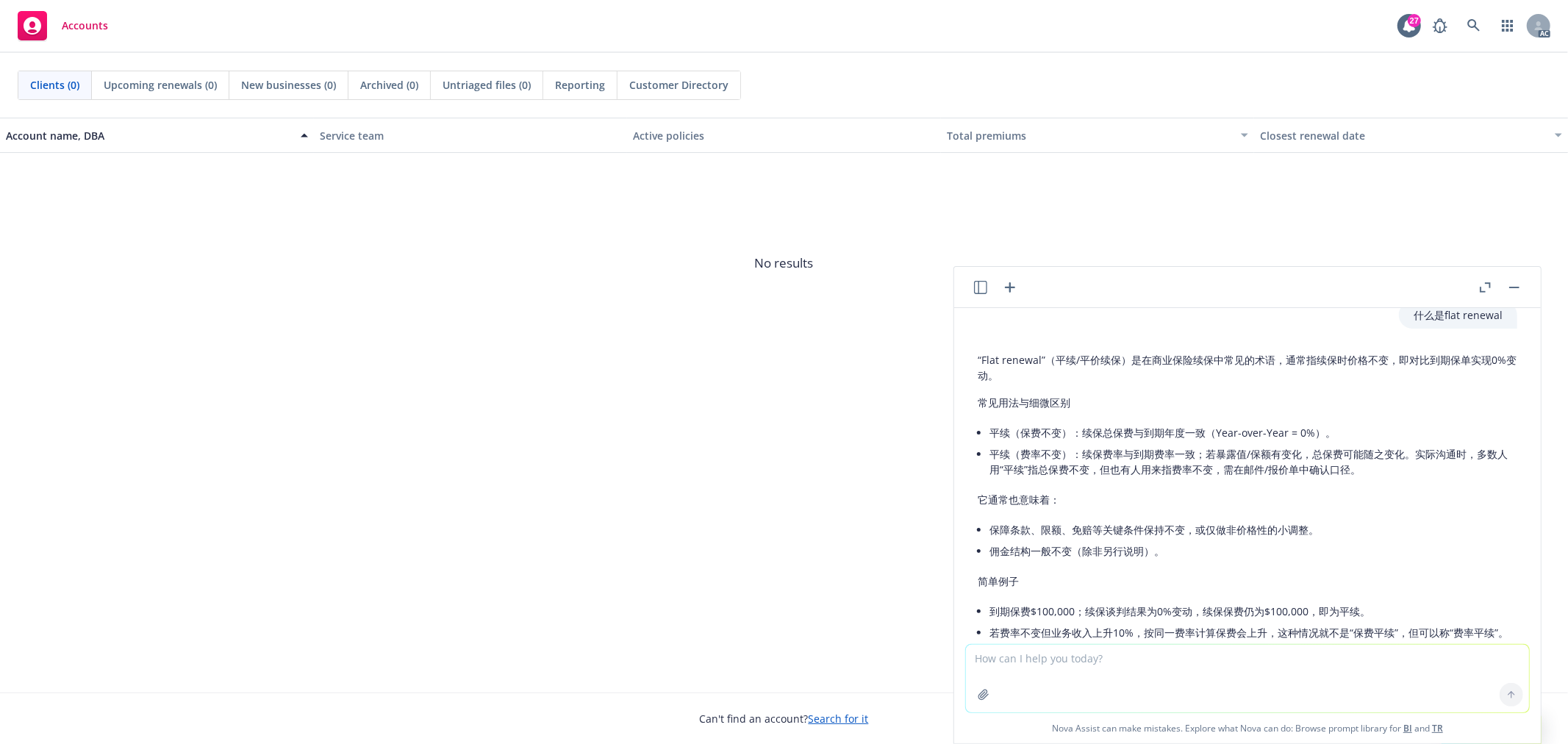
click at [975, 287] on icon "button" at bounding box center [980, 288] width 13 height 13
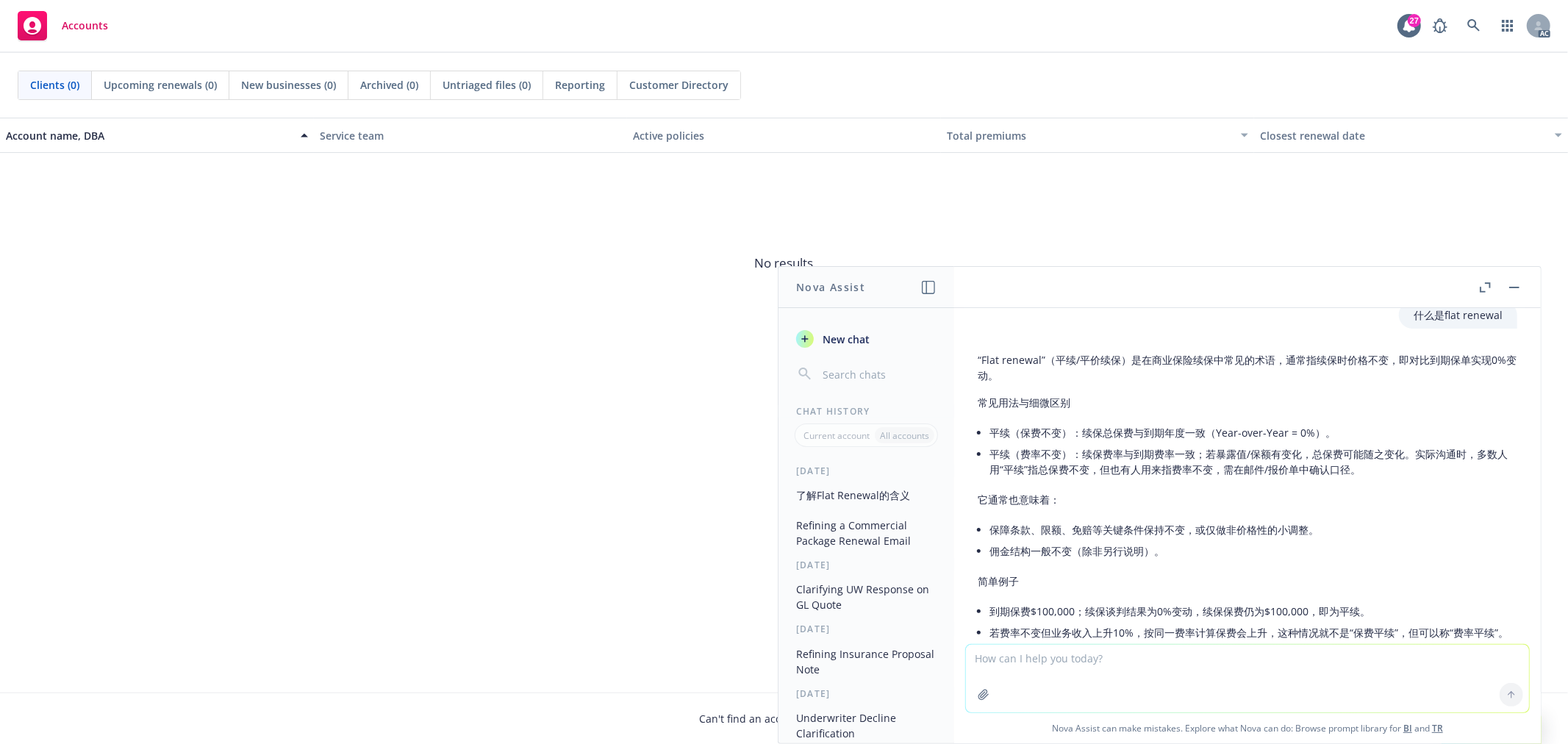
click at [850, 537] on button "Refining a Commercial Package Renewal Email" at bounding box center [866, 533] width 152 height 39
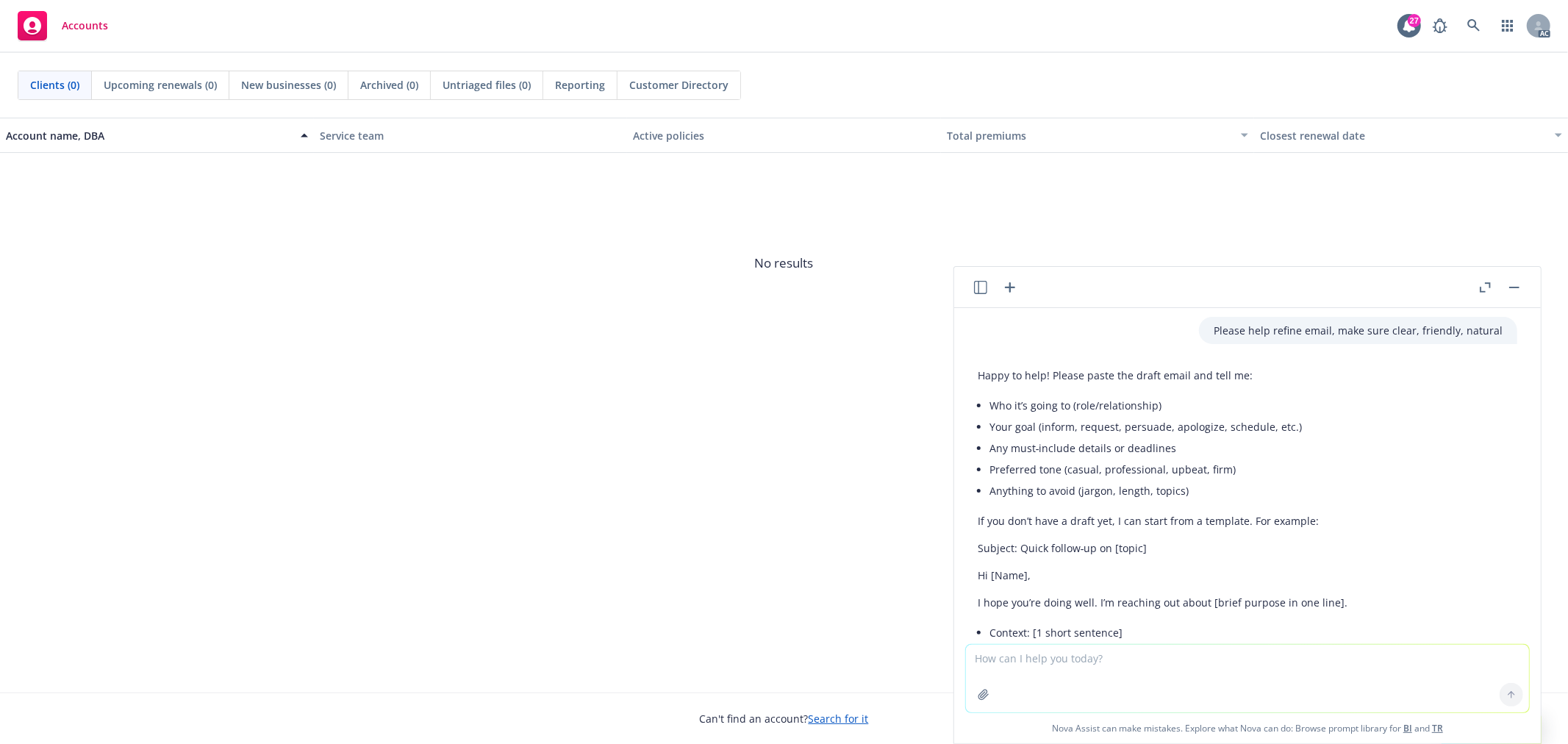
scroll to position [0, 0]
drag, startPoint x: 1481, startPoint y: 331, endPoint x: 1200, endPoint y: 336, distance: 281.0
click at [1200, 336] on div "Please help refine email, make sure clear, friendly, natural" at bounding box center [1358, 333] width 318 height 28
copy p "Please help refine email, make sure clear, friendly, natural"
click at [983, 293] on icon "button" at bounding box center [980, 288] width 13 height 13
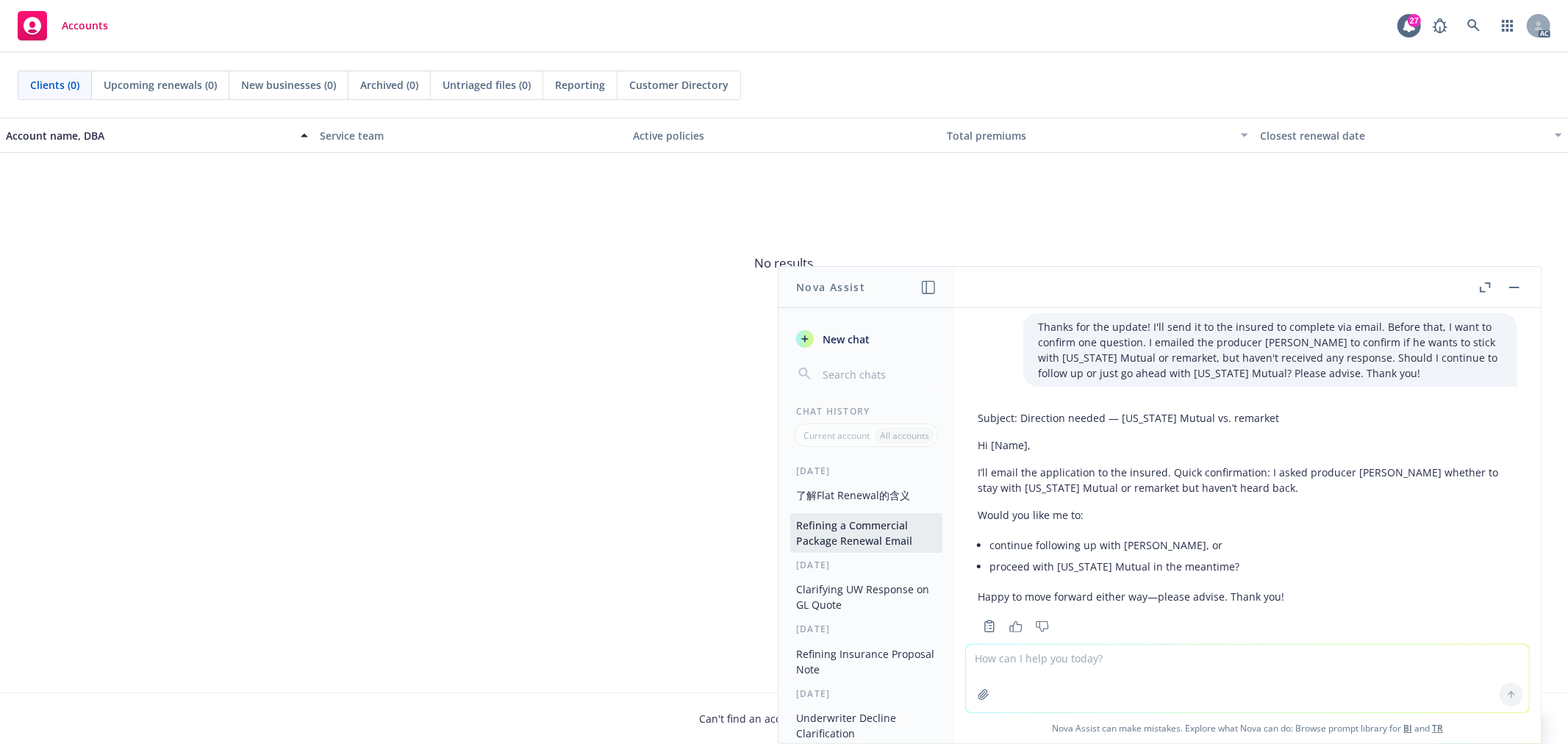
scroll to position [2466, 0]
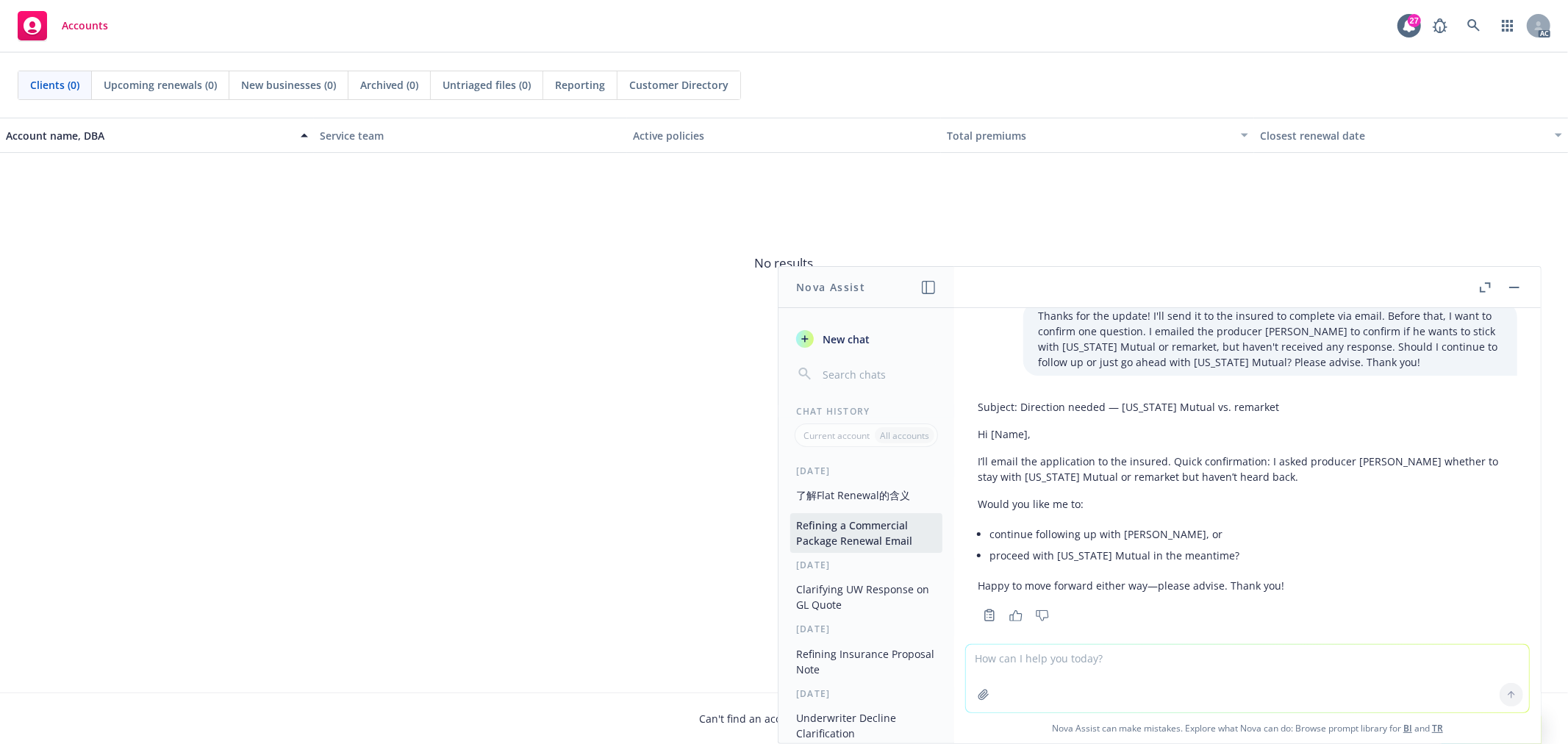
click at [846, 342] on span "New chat" at bounding box center [844, 339] width 50 height 16
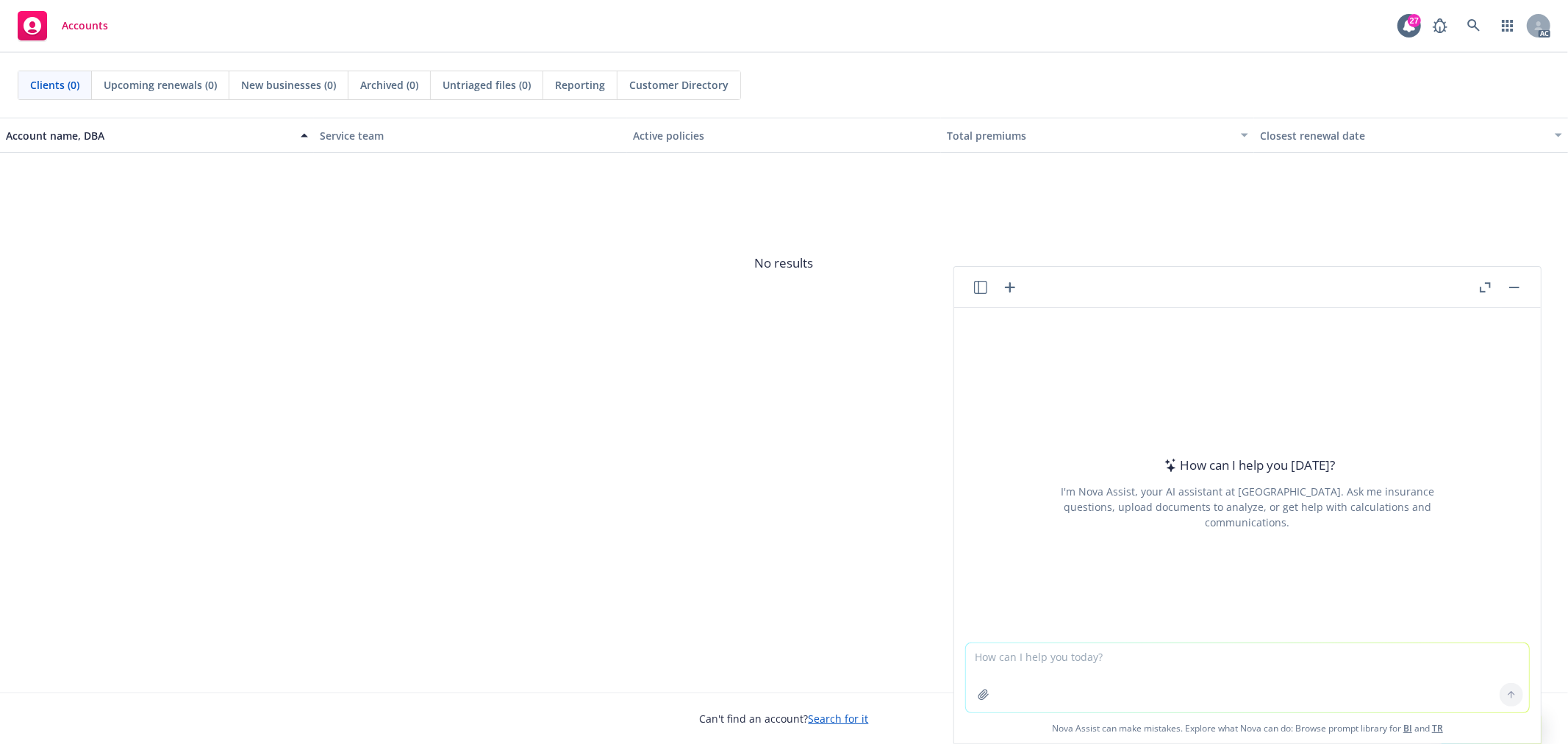
click at [1082, 661] on textarea at bounding box center [1247, 678] width 563 height 69
type textarea "Please help refine email, make sure clear, friendly, natural."
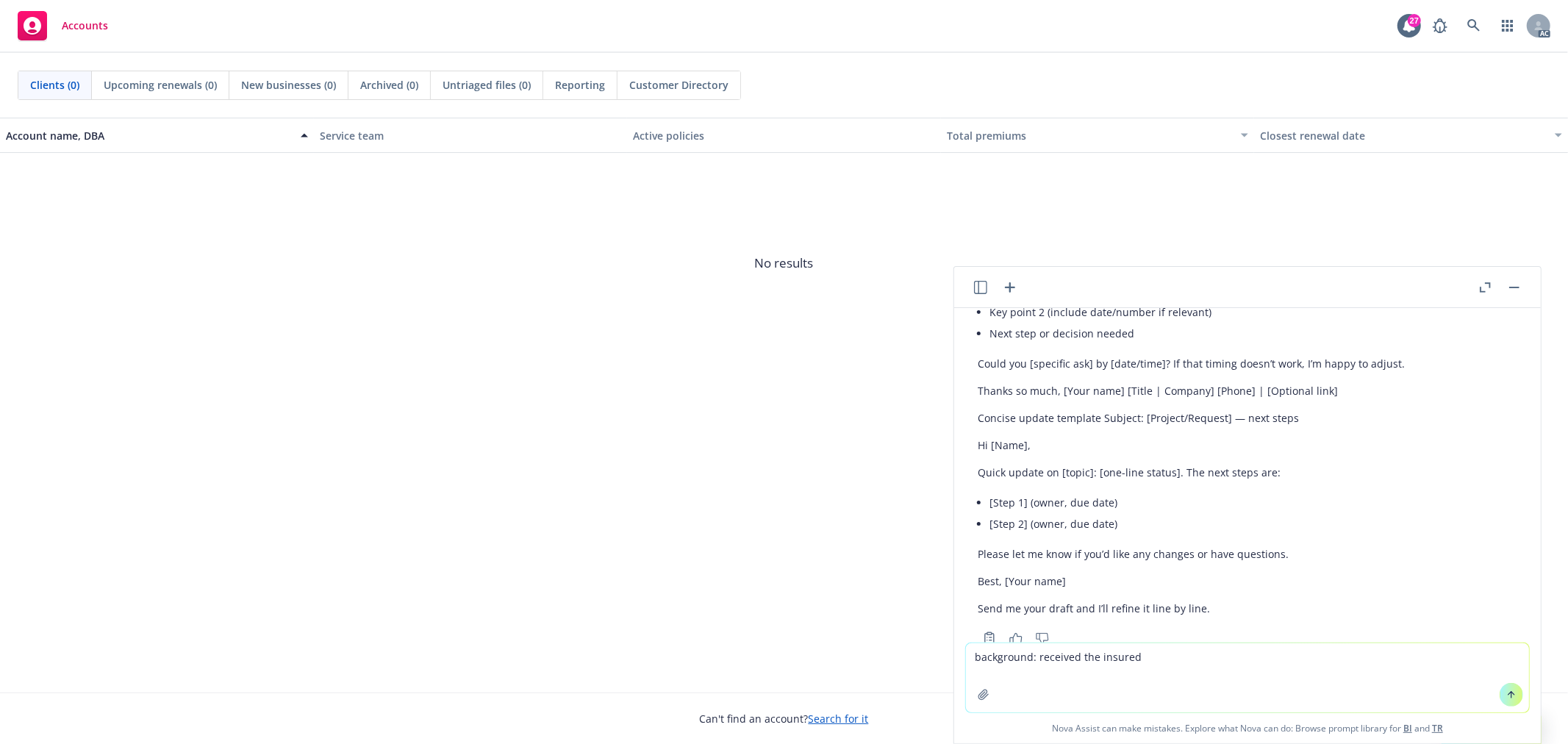
scroll to position [326, 0]
click at [1029, 660] on textarea "background: received the insured" at bounding box center [1247, 678] width 563 height 69
click at [1075, 670] on textarea "background: I want to email to the AM to address the insured's question. Insured" at bounding box center [1247, 678] width 563 height 69
click at [1097, 670] on textarea "background: I want to email to the AM to address the insured's question. Insure…" at bounding box center [1247, 678] width 563 height 69
paste textarea "Nice to hear from you! Alex is no longer with Sanity, please include Sara going…"
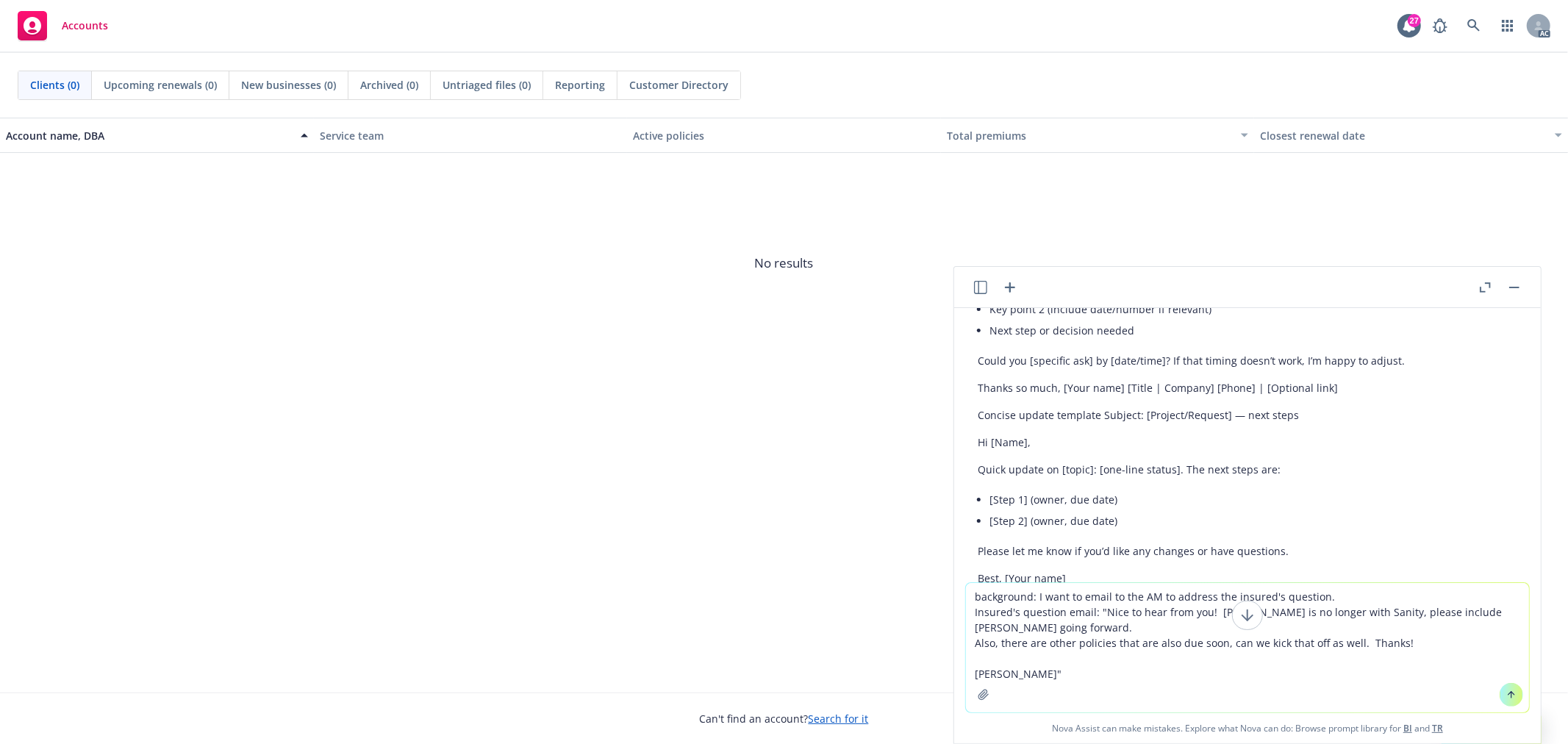
click at [1098, 674] on textarea "background: I want to email to the AM to address the insured's question. Insure…" at bounding box center [1247, 648] width 563 height 129
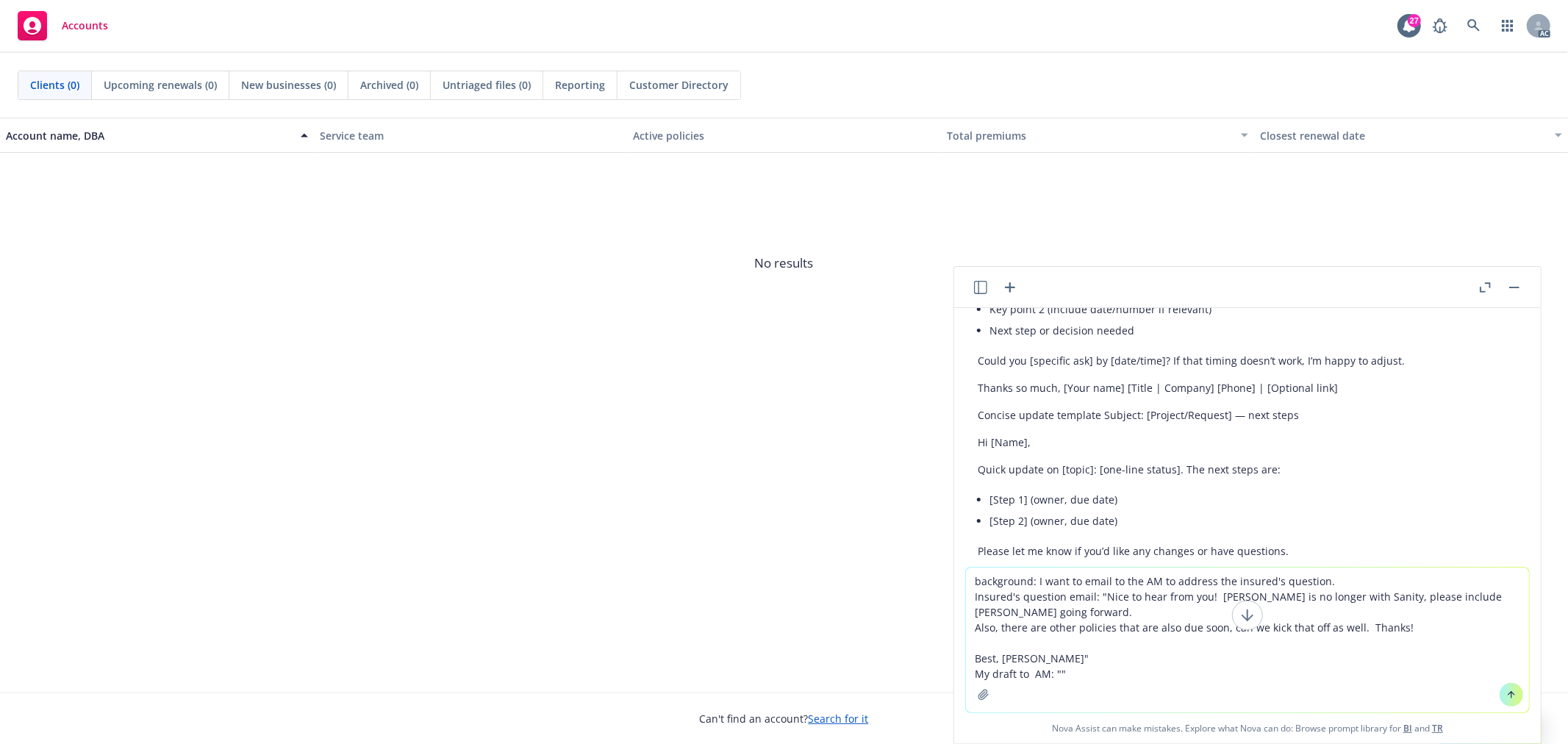
click at [1048, 673] on textarea "background: I want to email to the AM to address the insured's question. Insure…" at bounding box center [1247, 640] width 563 height 145
drag, startPoint x: 1049, startPoint y: 673, endPoint x: 1061, endPoint y: 672, distance: 12.0
click at [1061, 672] on textarea "background: I want to email to the AM to address the insured's question. Insure…" at bounding box center [1247, 640] width 563 height 145
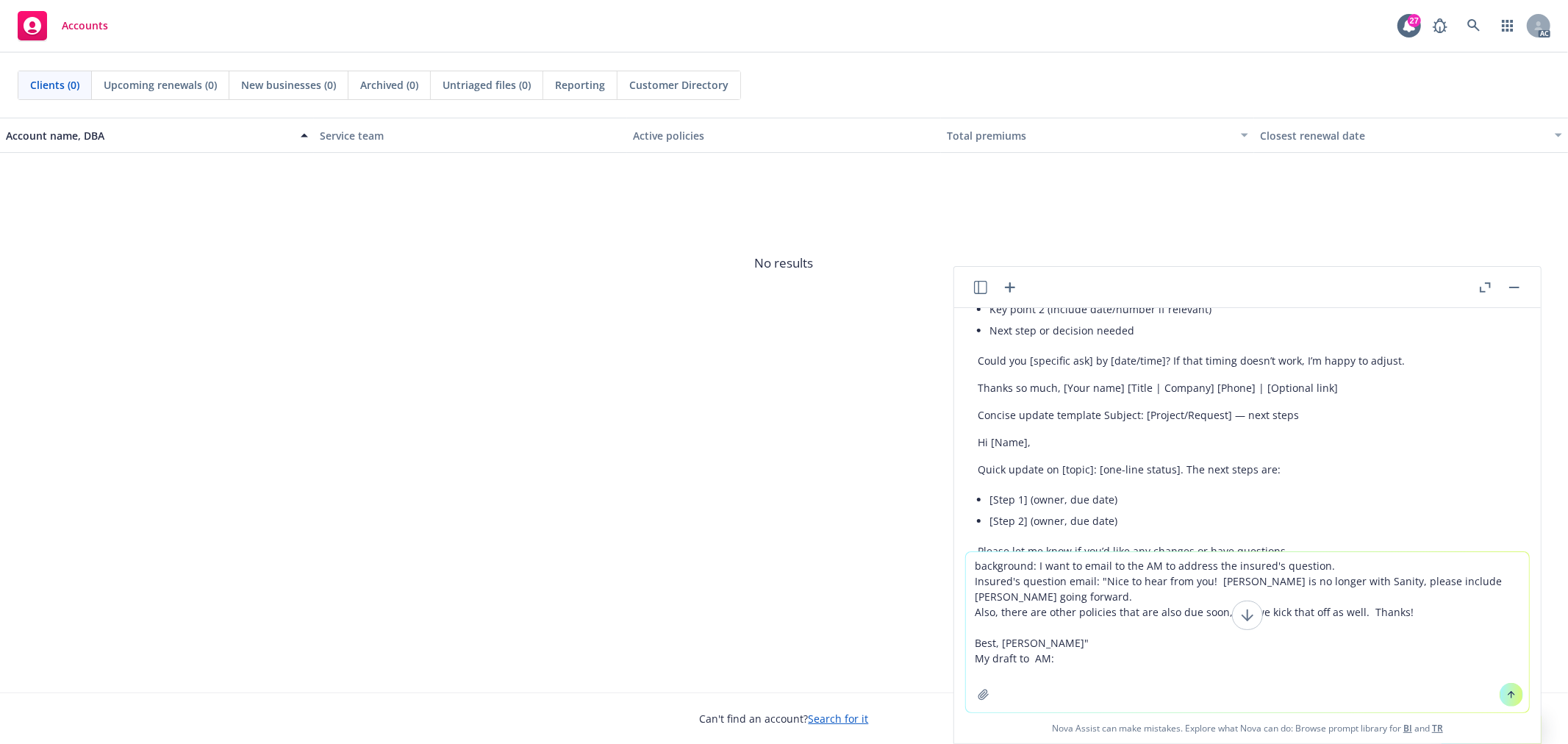
paste textarea "Hi Nicholas, Please see the email below from the insured. I've updated the cont…"
type textarea "background: I want to email to the AM to address the insured's question. Insure…"
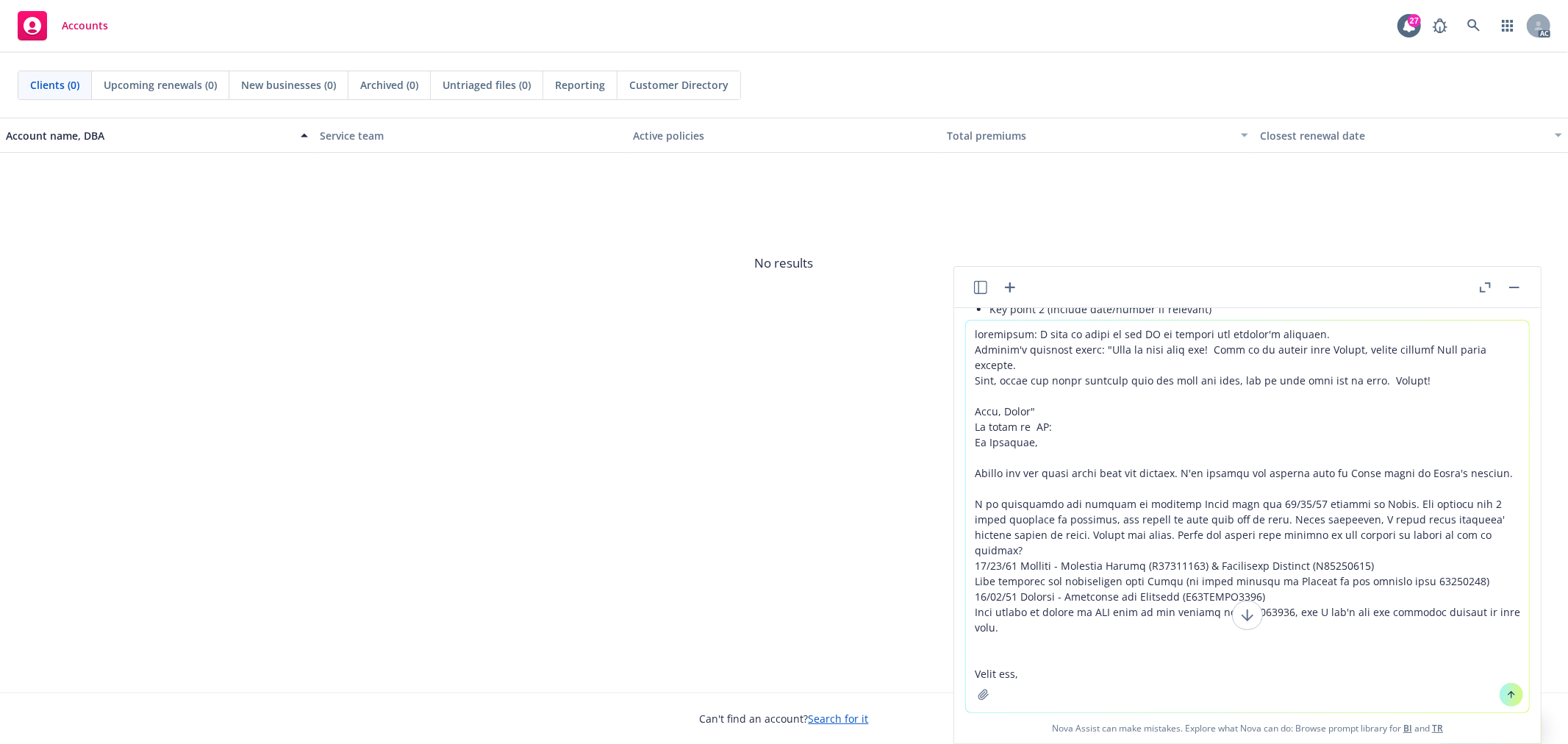
click at [966, 441] on textarea at bounding box center [1247, 516] width 563 height 392
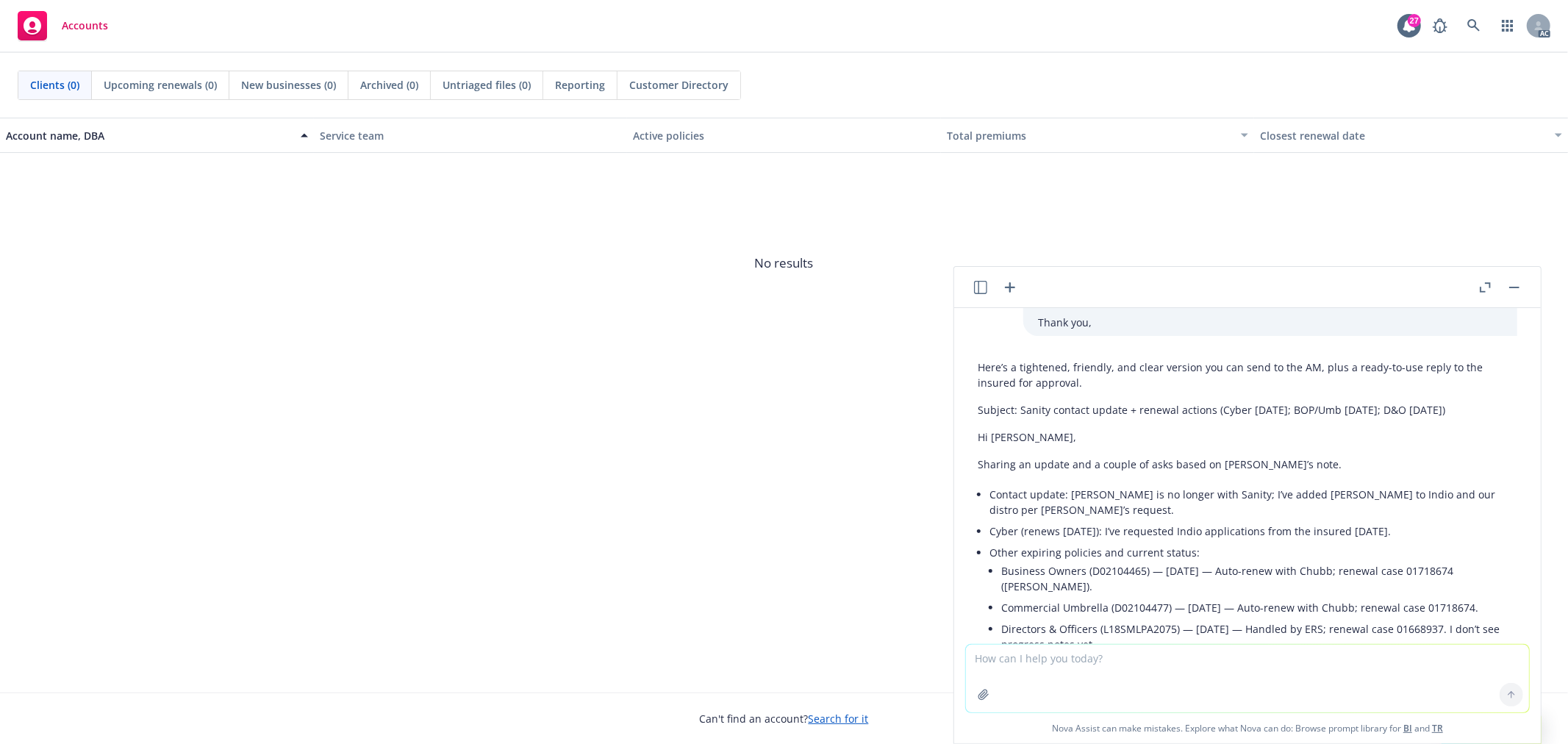
scroll to position [797, 0]
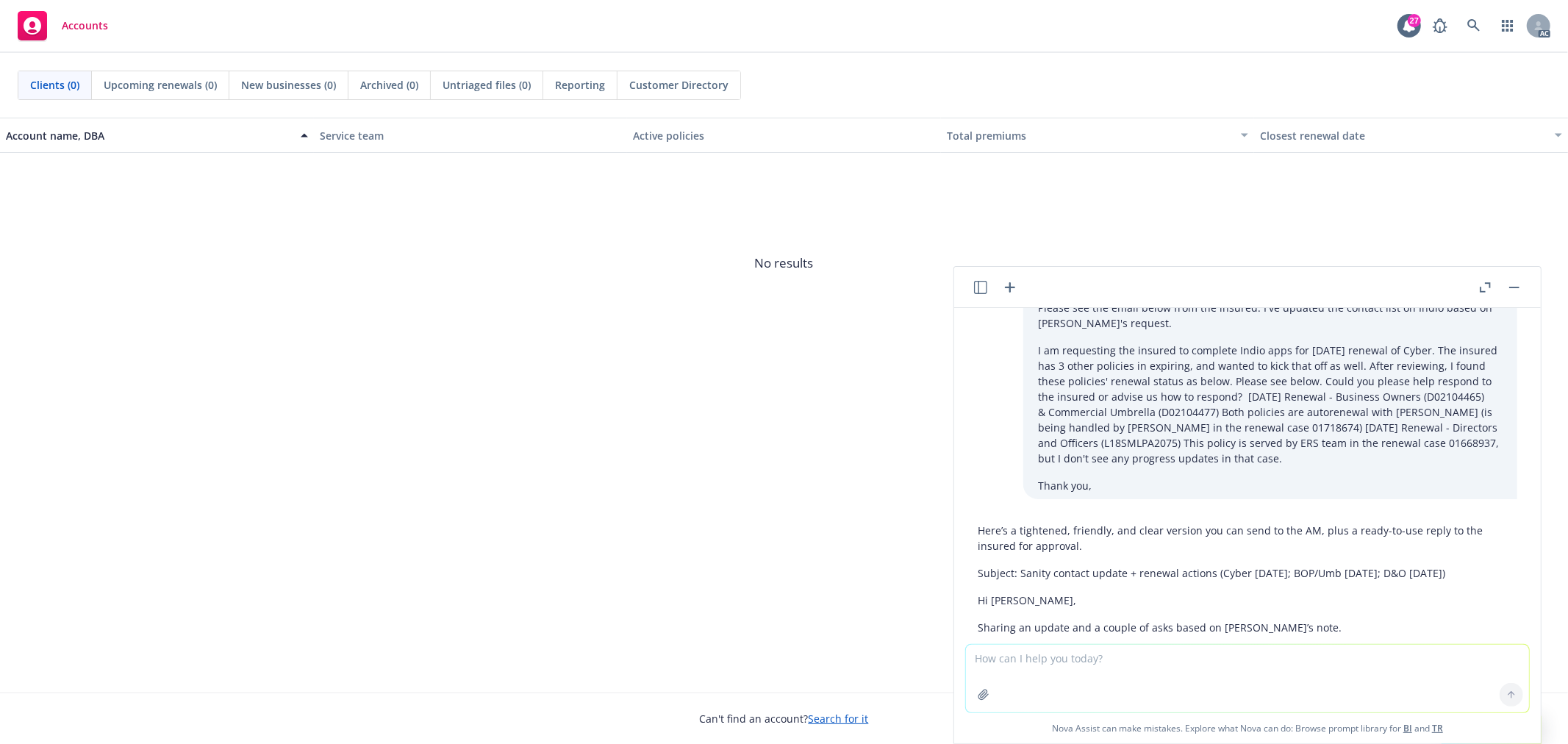
click at [1097, 682] on textarea at bounding box center [1247, 679] width 563 height 68
type textarea "Can you provide another version sent to AM?"
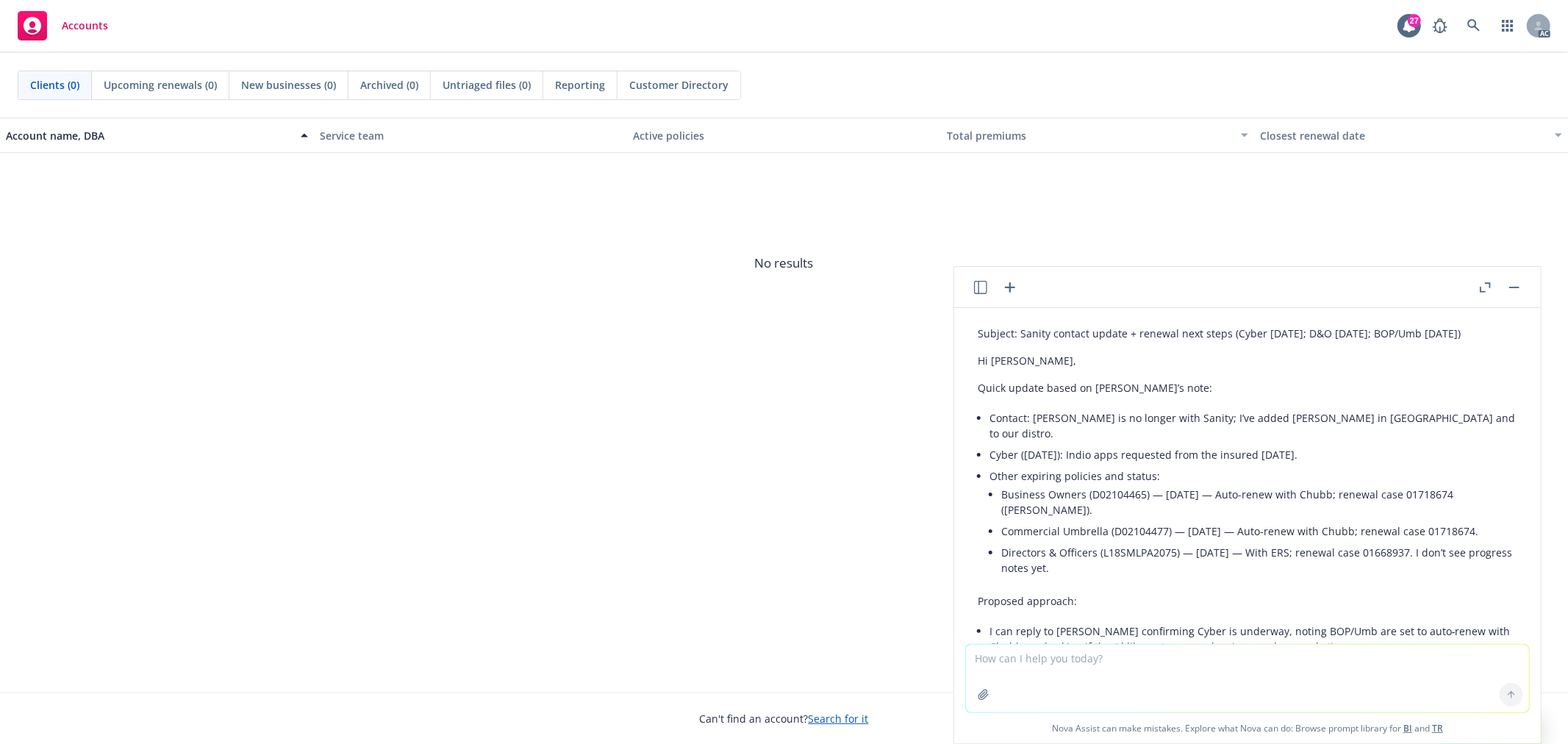
scroll to position [1767, 0]
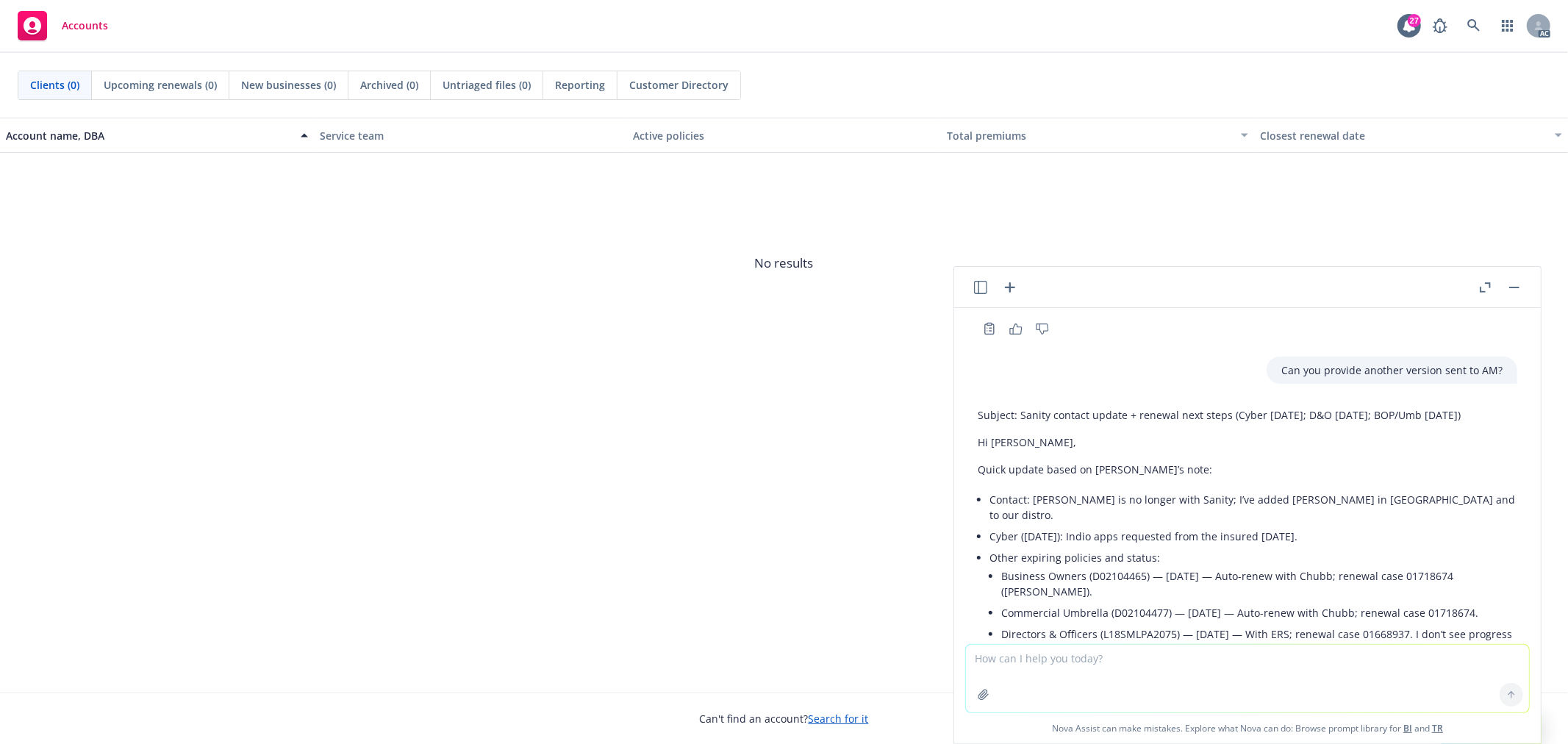
click at [1008, 489] on li "Contact: Alex is no longer with Sanity; I’ve added Sara in Indio and to our dis…" at bounding box center [1253, 507] width 527 height 36
copy li "Contact"
click at [1162, 409] on div "Subject: Sanity contact update + renewal next steps (Cyber 11/27/25; D&O 11/29/…" at bounding box center [1247, 605] width 539 height 407
drag, startPoint x: 1162, startPoint y: 421, endPoint x: 965, endPoint y: 423, distance: 197.0
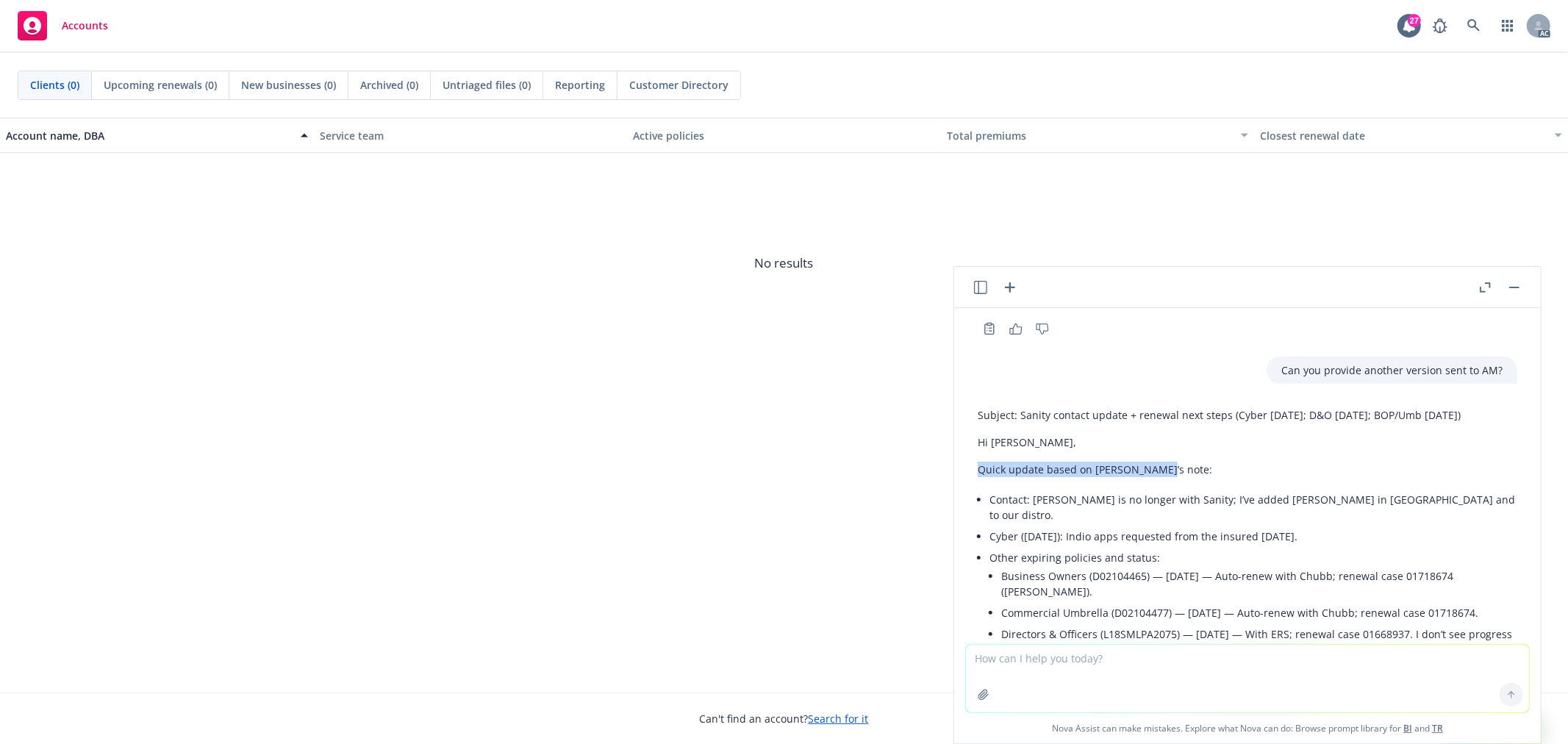
click at [965, 423] on div "Please help refine email, make sure clear, friendly, natural. Happy to help. Pl…" at bounding box center [1247, 476] width 587 height 336
copy p "Quick update based on Helen’s note:"
click at [1087, 489] on li "Contact: Alex is no longer with Sanity; I’ve added Sara in Indio and to our dis…" at bounding box center [1253, 507] width 527 height 36
click at [1004, 489] on li "Contact: Alex is no longer with Sanity; I’ve added Sara in Indio and to our dis…" at bounding box center [1253, 507] width 527 height 36
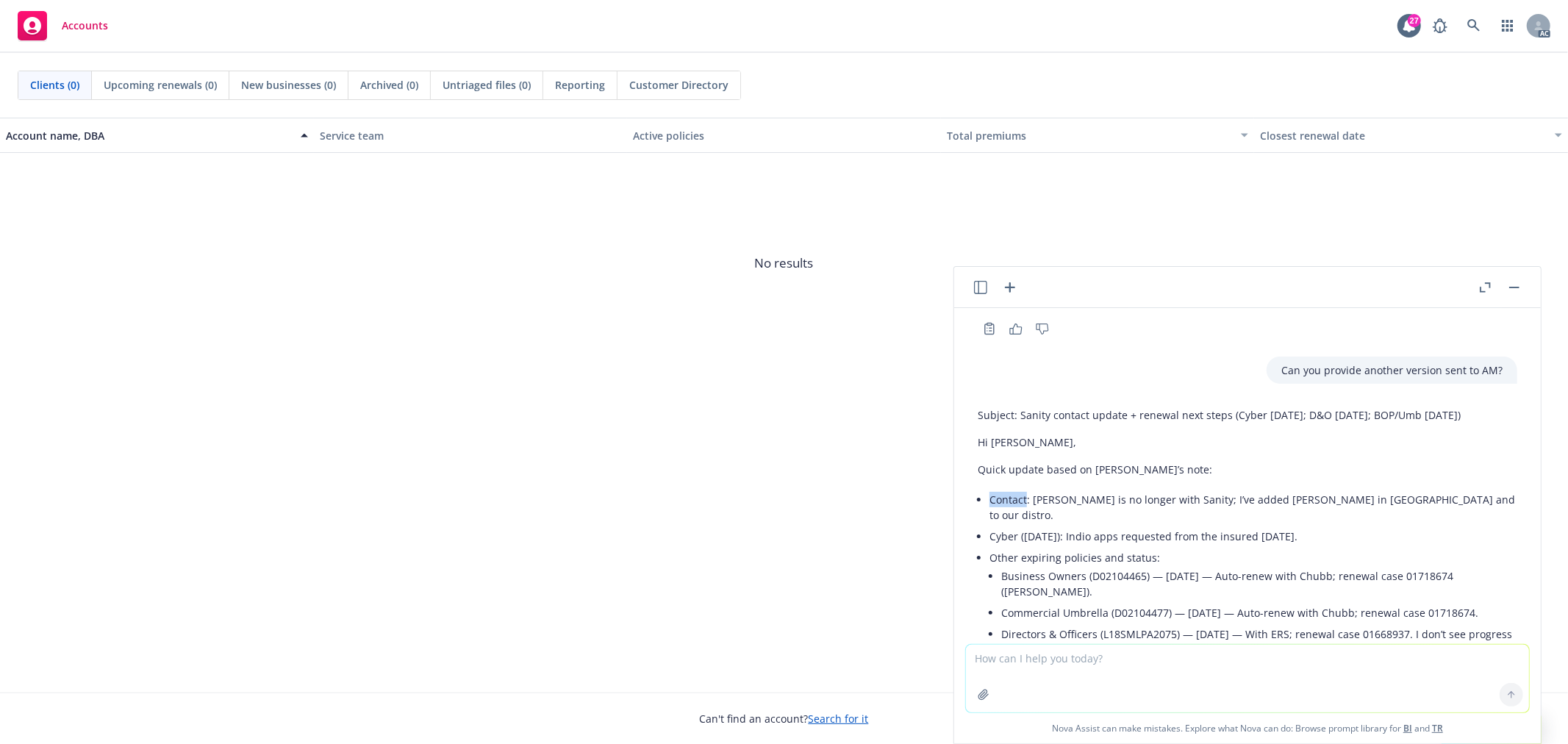
copy li "Contact"
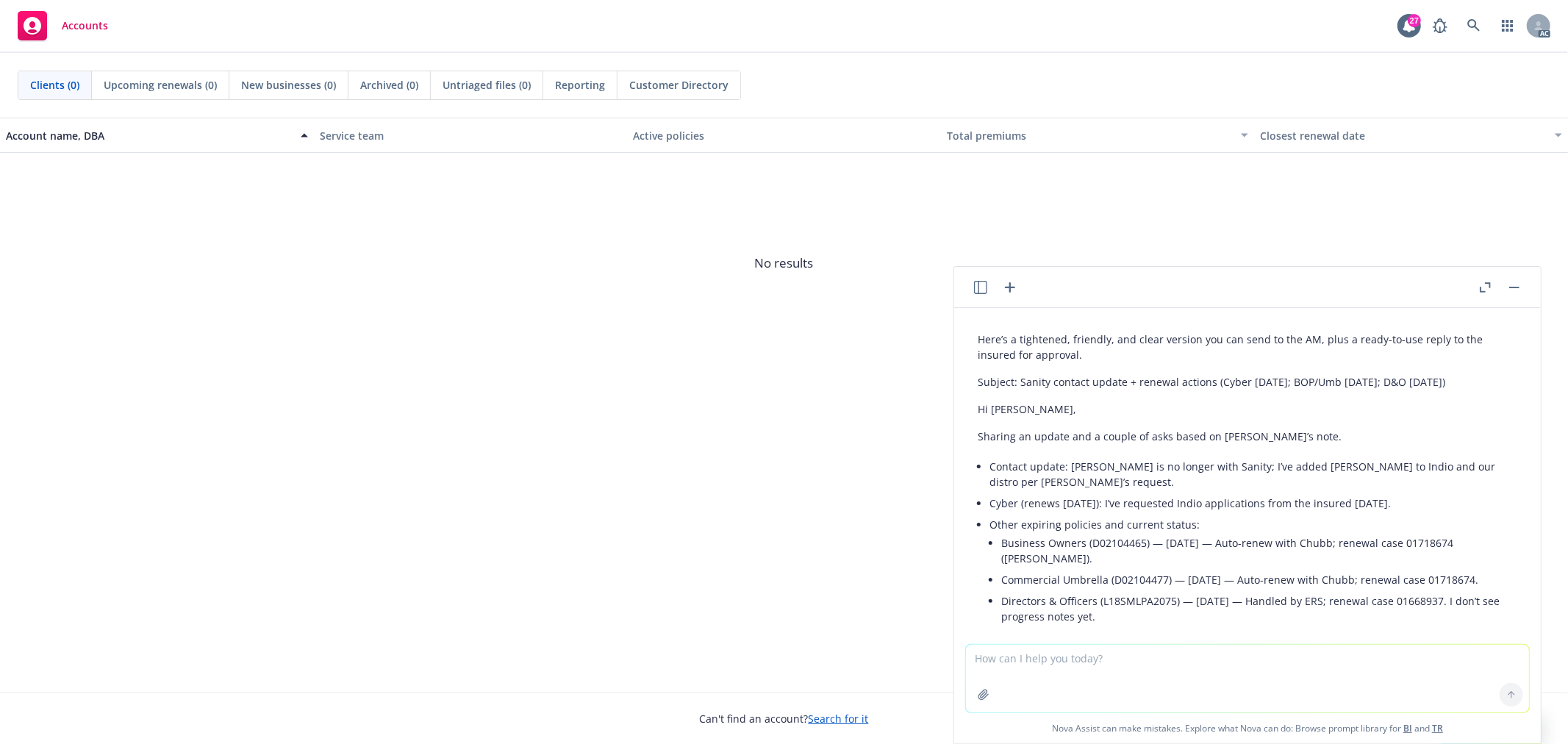
scroll to position [950, 0]
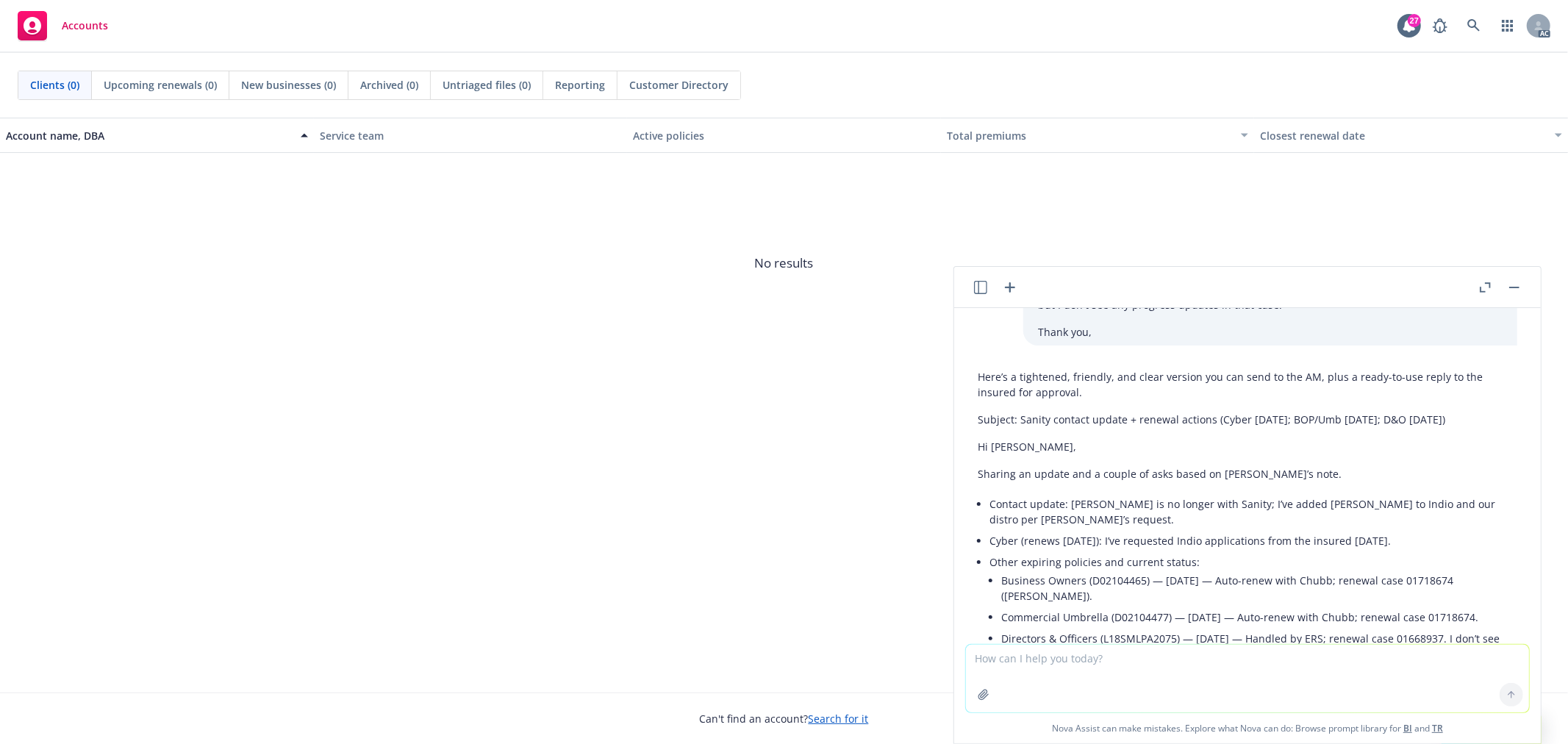
click at [1203, 551] on li "Other expiring policies and current status: Business Owners (D02104465) — 12/29…" at bounding box center [1253, 609] width 527 height 116
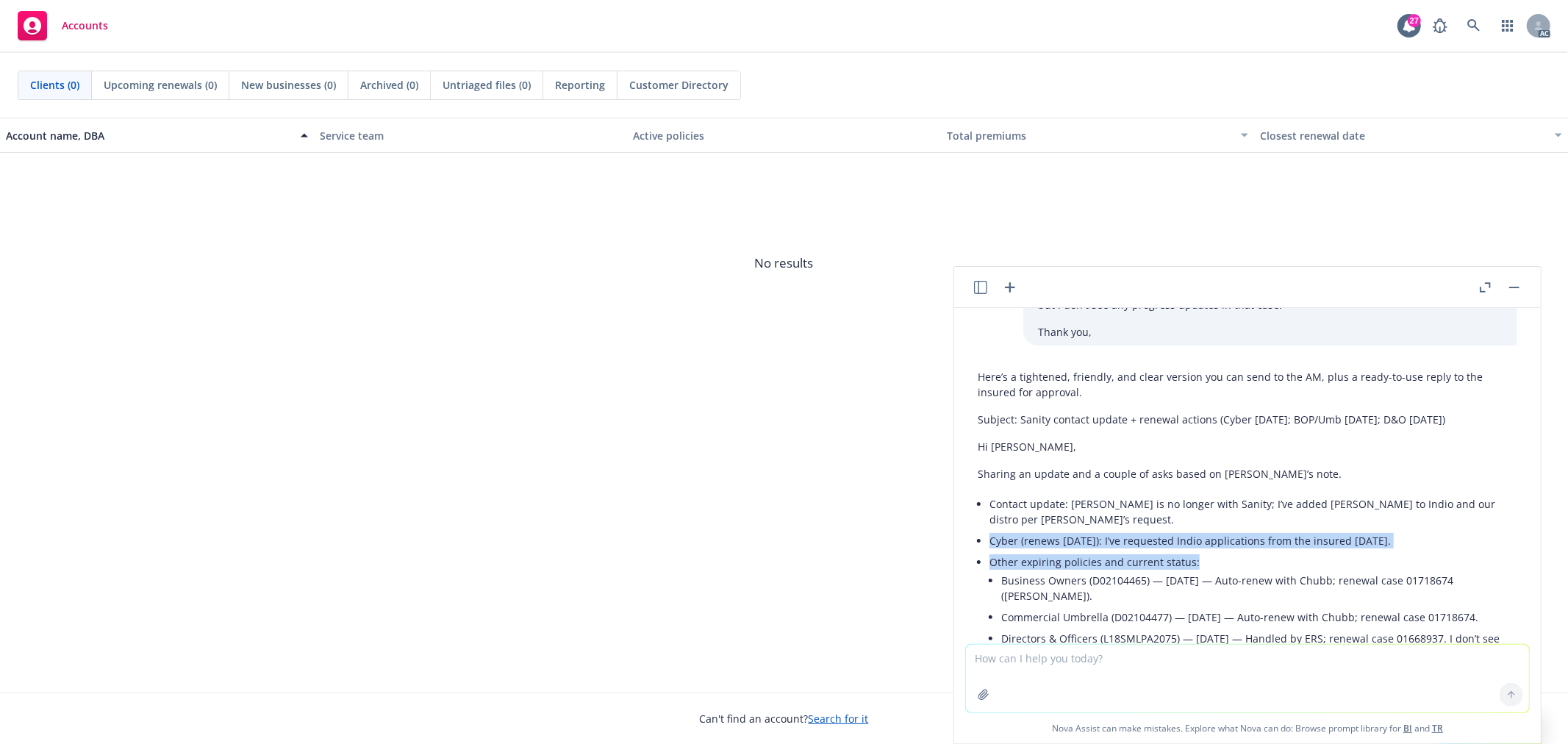
drag, startPoint x: 991, startPoint y: 525, endPoint x: 1189, endPoint y: 545, distance: 199.0
click at [1189, 545] on ul "Contact update: Alex is no longer with Sanity; I’ve added Sara to Indio and our…" at bounding box center [1253, 580] width 527 height 175
copy ul "Cyber (renews 11/27/2025): I’ve requested Indio applications from the insured t…"
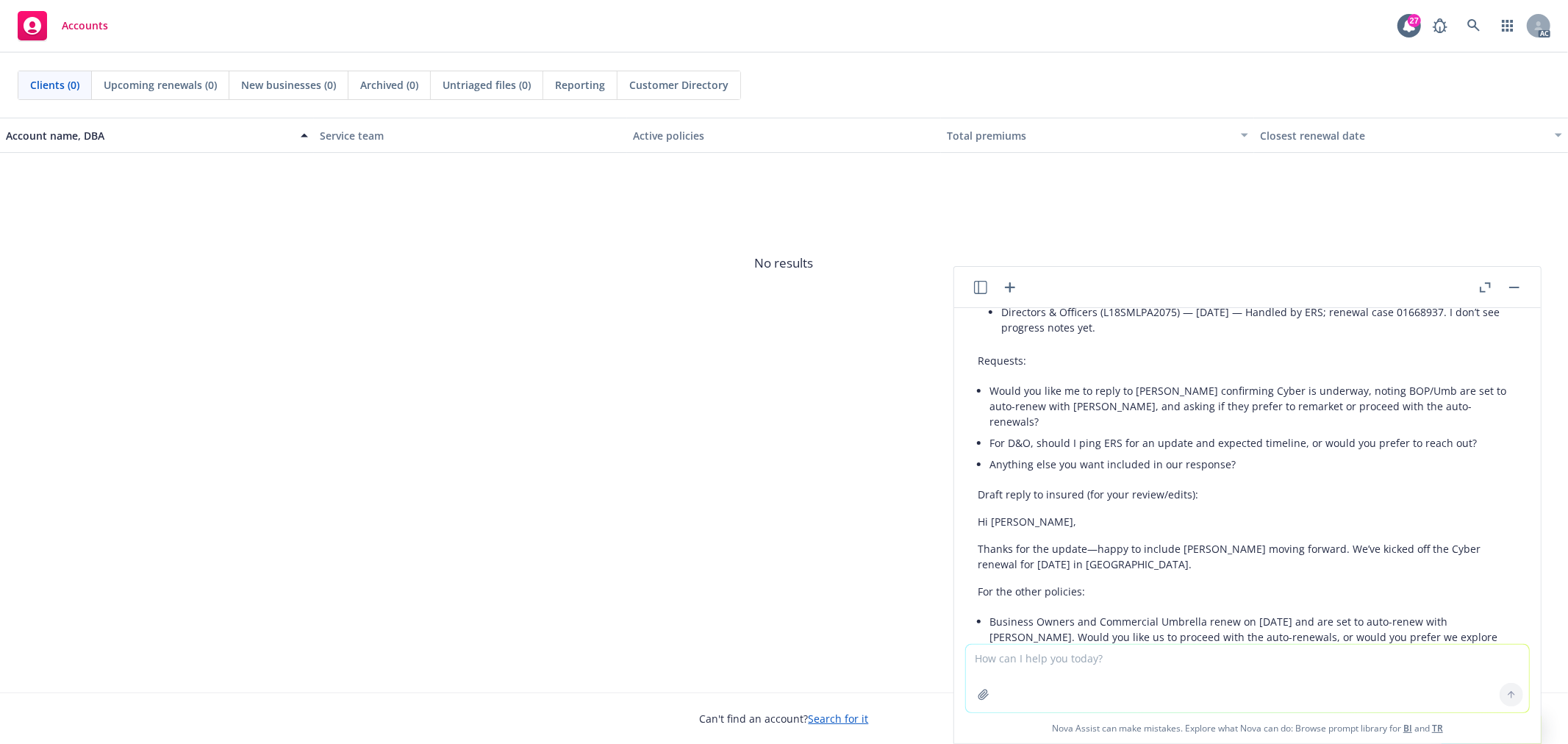
scroll to position [1359, 0]
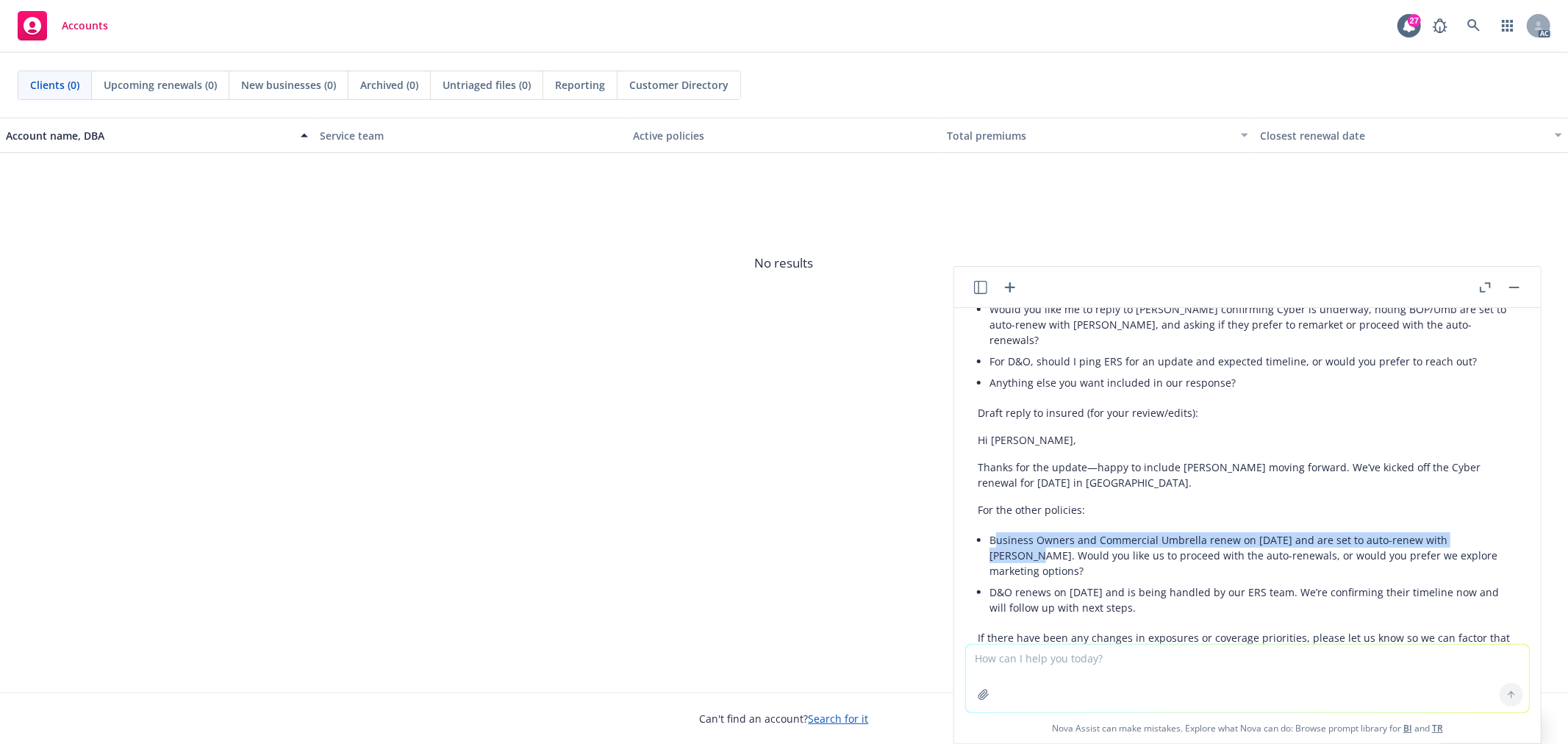
drag, startPoint x: 993, startPoint y: 506, endPoint x: 1489, endPoint y: 508, distance: 496.0
click at [1489, 529] on li "Business Owners and Commercial Umbrella renew on 12/29/2025 and are set to auto…" at bounding box center [1253, 555] width 527 height 52
click at [1328, 529] on li "Business Owners and Commercial Umbrella renew on 12/29/2025 and are set to auto…" at bounding box center [1253, 555] width 527 height 52
drag, startPoint x: 990, startPoint y: 504, endPoint x: 1489, endPoint y: 503, distance: 499.0
click at [1489, 529] on li "Business Owners and Commercial Umbrella renew on 12/29/2025 and are set to auto…" at bounding box center [1253, 555] width 527 height 52
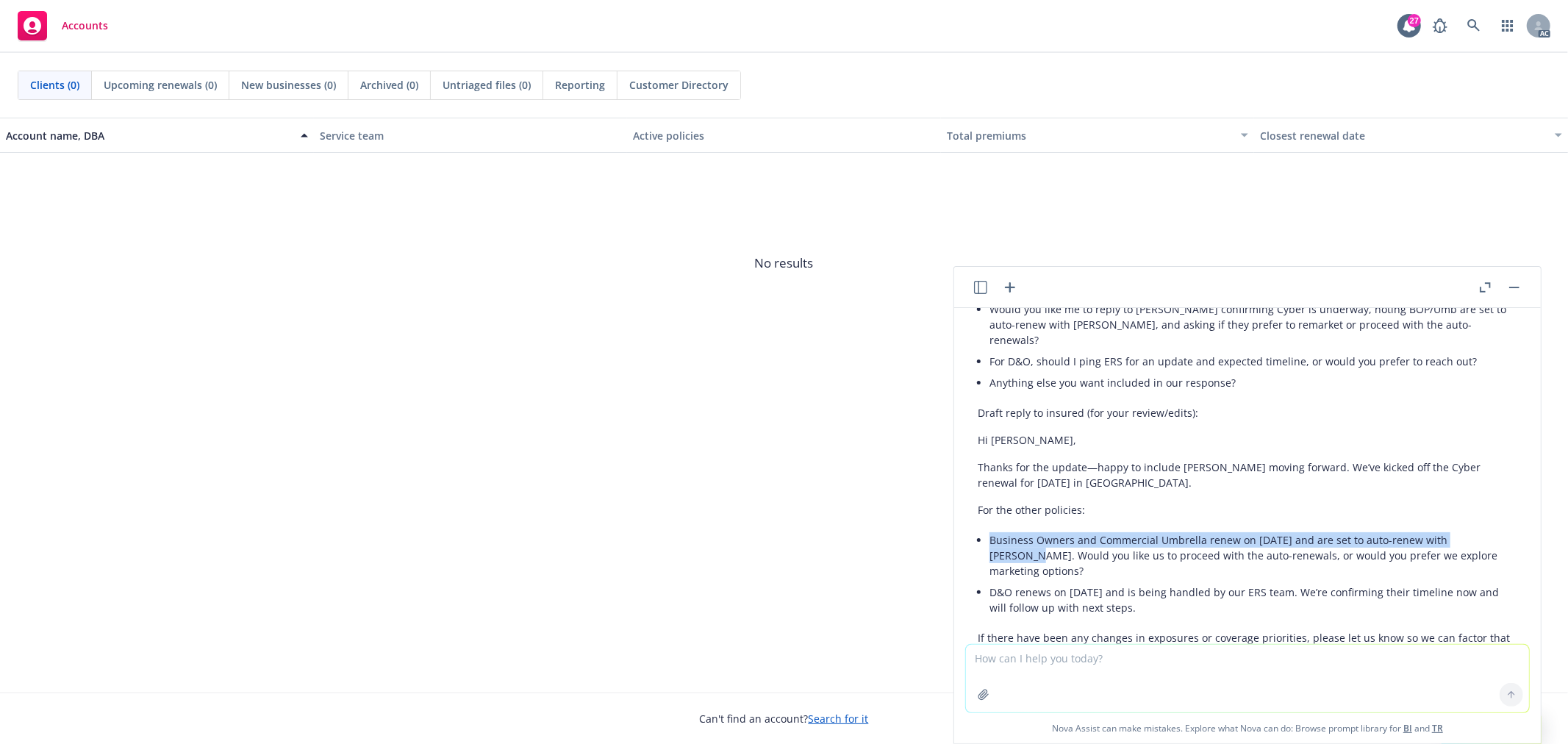
copy li "Business Owners and Commercial Umbrella renew on 12/29/2025 and are set to auto…"
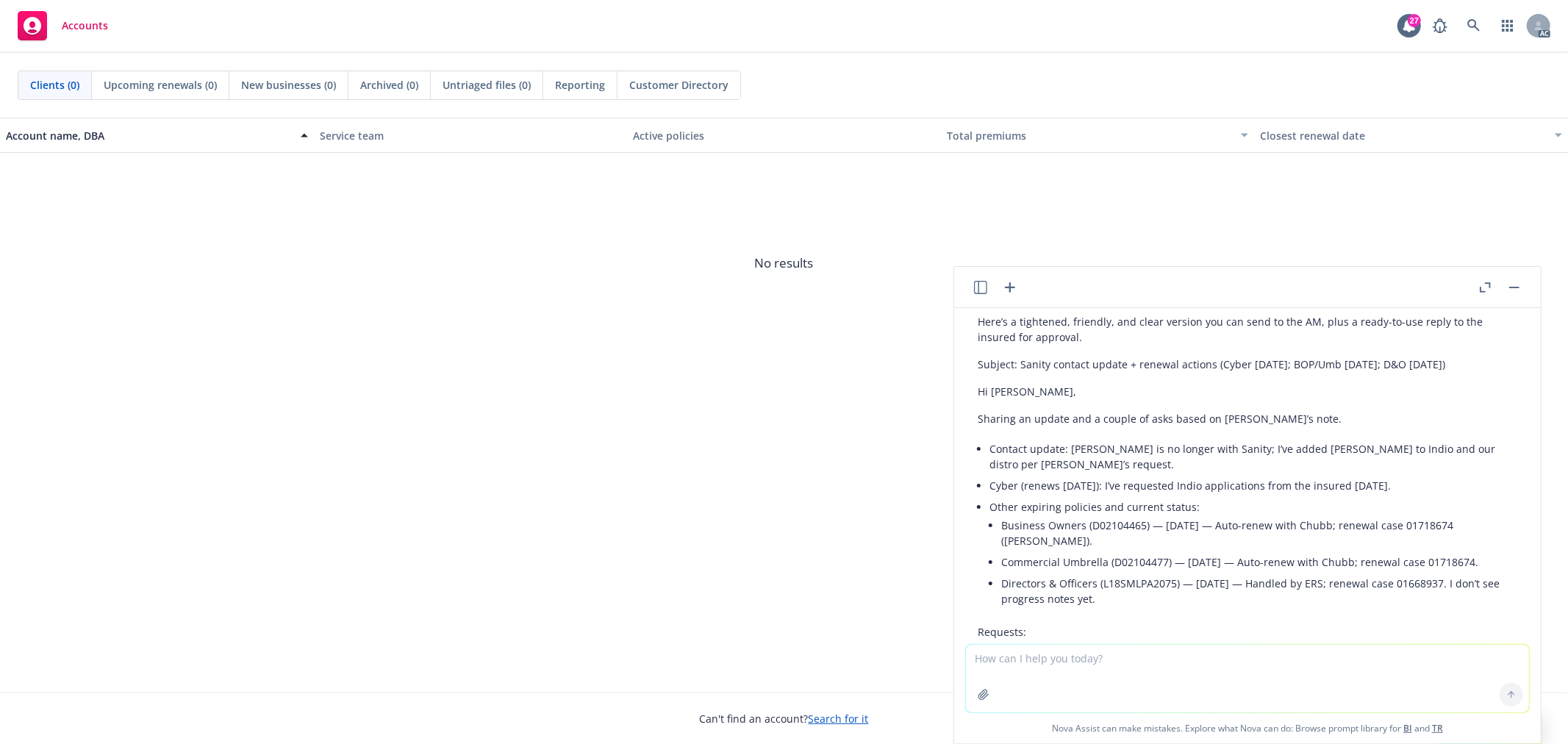
scroll to position [1032, 0]
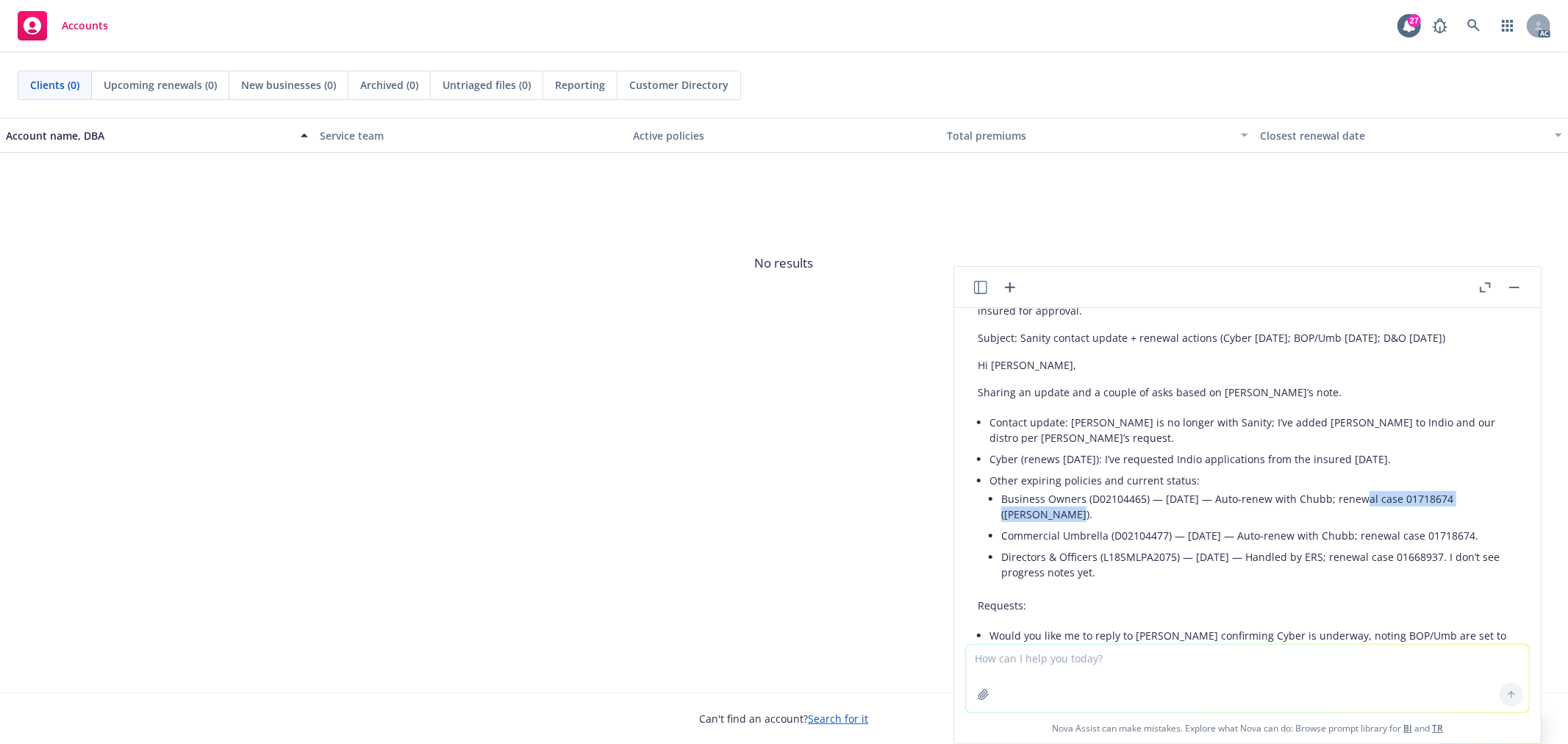
drag, startPoint x: 1356, startPoint y: 483, endPoint x: 1357, endPoint y: 496, distance: 13.0
click at [1357, 496] on li "Business Owners (D02104465) — 12/29/2025 — Auto-renew with Chubb; renewal case …" at bounding box center [1259, 506] width 516 height 36
copy li "enewal case 01718674 (Goutham)."
click at [1419, 497] on li "Business Owners (D02104465) — 12/29/2025 — Auto-renew with Chubb; renewal case …" at bounding box center [1259, 506] width 516 height 36
click at [1369, 488] on li "Business Owners (D02104465) — 12/29/2025 — Auto-renew with Chubb; renewal case …" at bounding box center [1259, 506] width 516 height 36
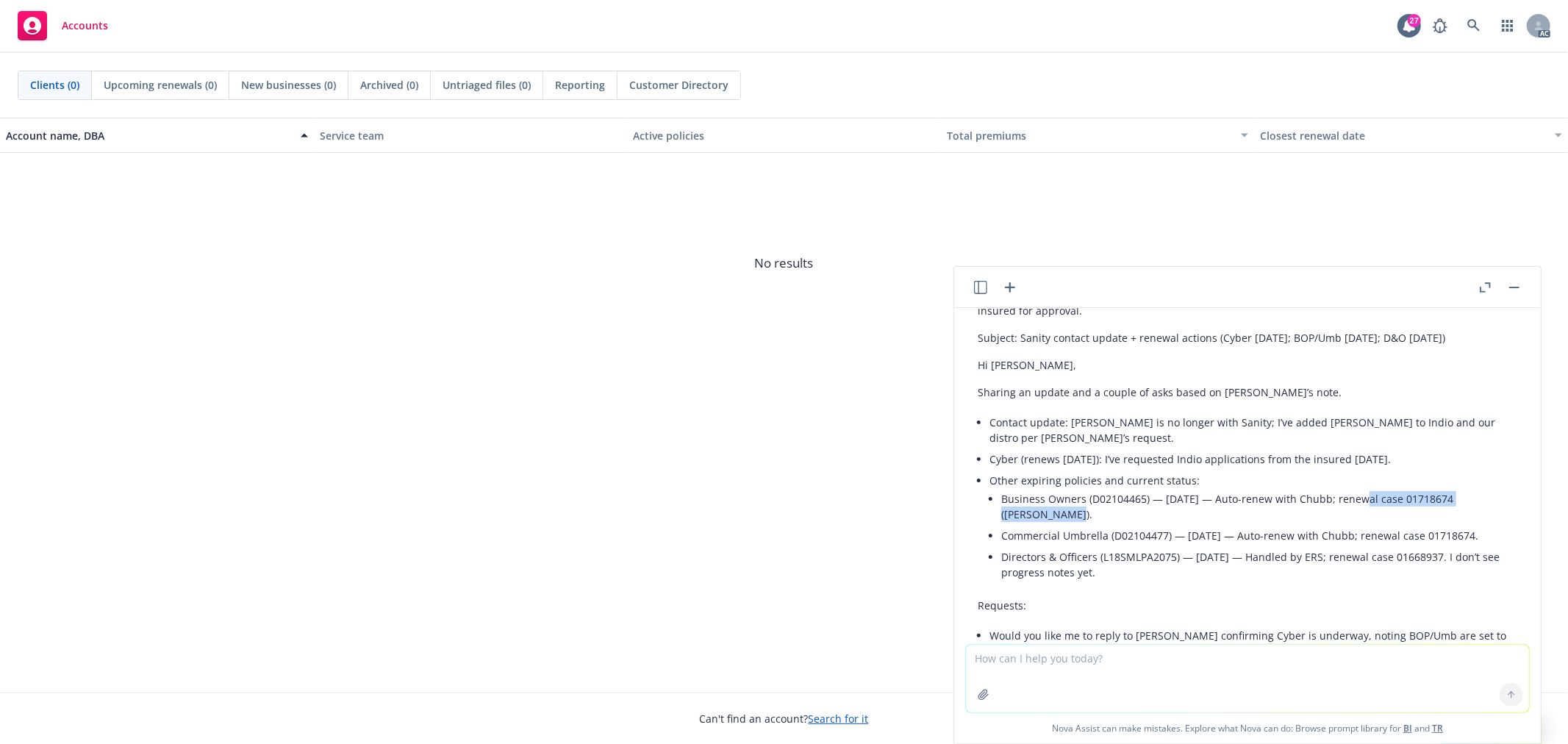
drag, startPoint x: 1358, startPoint y: 481, endPoint x: 1362, endPoint y: 493, distance: 12.6
click at [1362, 493] on li "Business Owners (D02104465) — 12/29/2025 — Auto-renew with Chubb; renewal case …" at bounding box center [1259, 506] width 516 height 36
copy li "enewal case 01718674 (Goutham)."
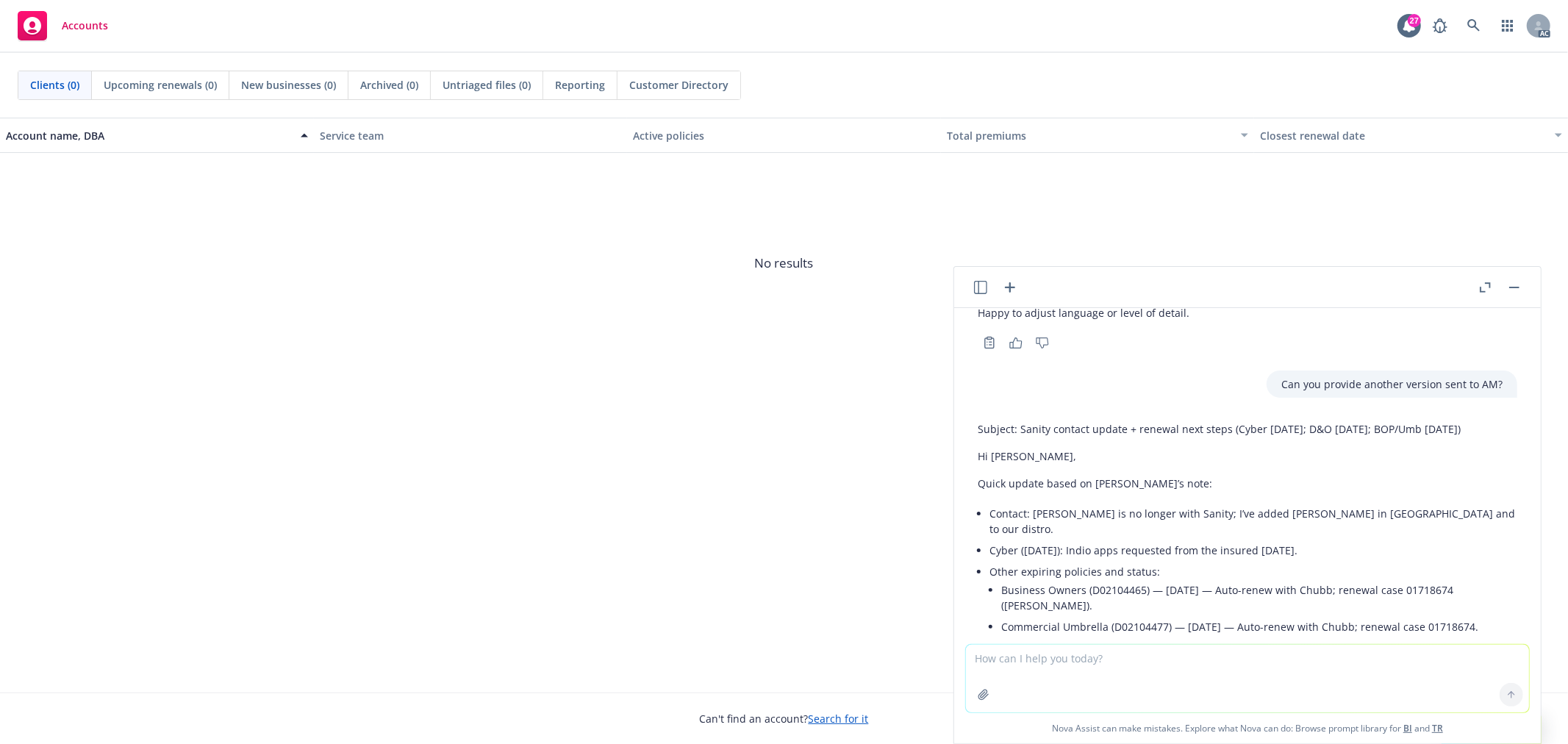
scroll to position [1849, 0]
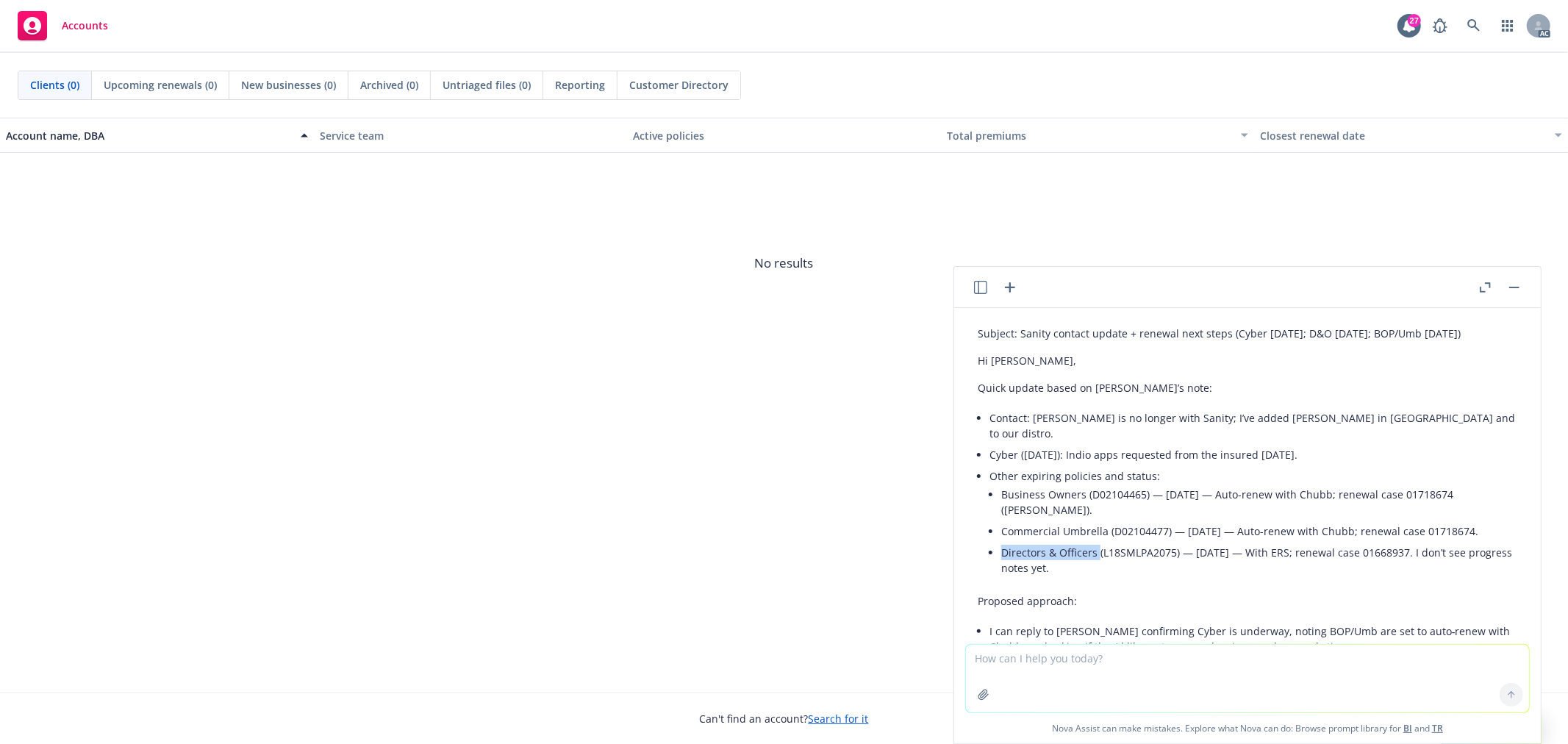
drag, startPoint x: 1003, startPoint y: 489, endPoint x: 1098, endPoint y: 484, distance: 95.1
click at [1098, 542] on li "Directors & Officers (L18SMLPA2075) — 11/29/2025 — With ERS; renewal case 01668…" at bounding box center [1259, 560] width 516 height 36
copy li "Directors & Officers"
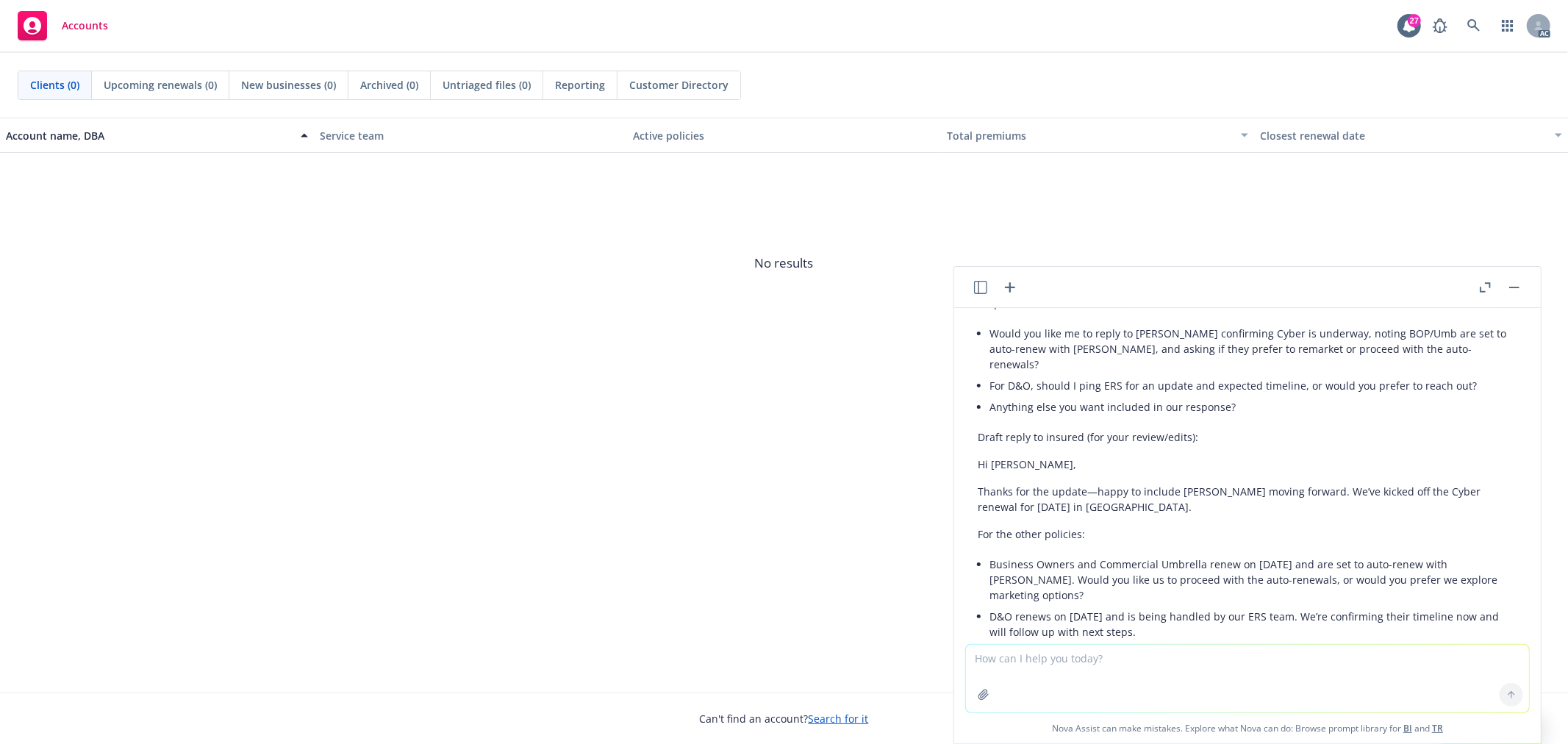
scroll to position [1359, 0]
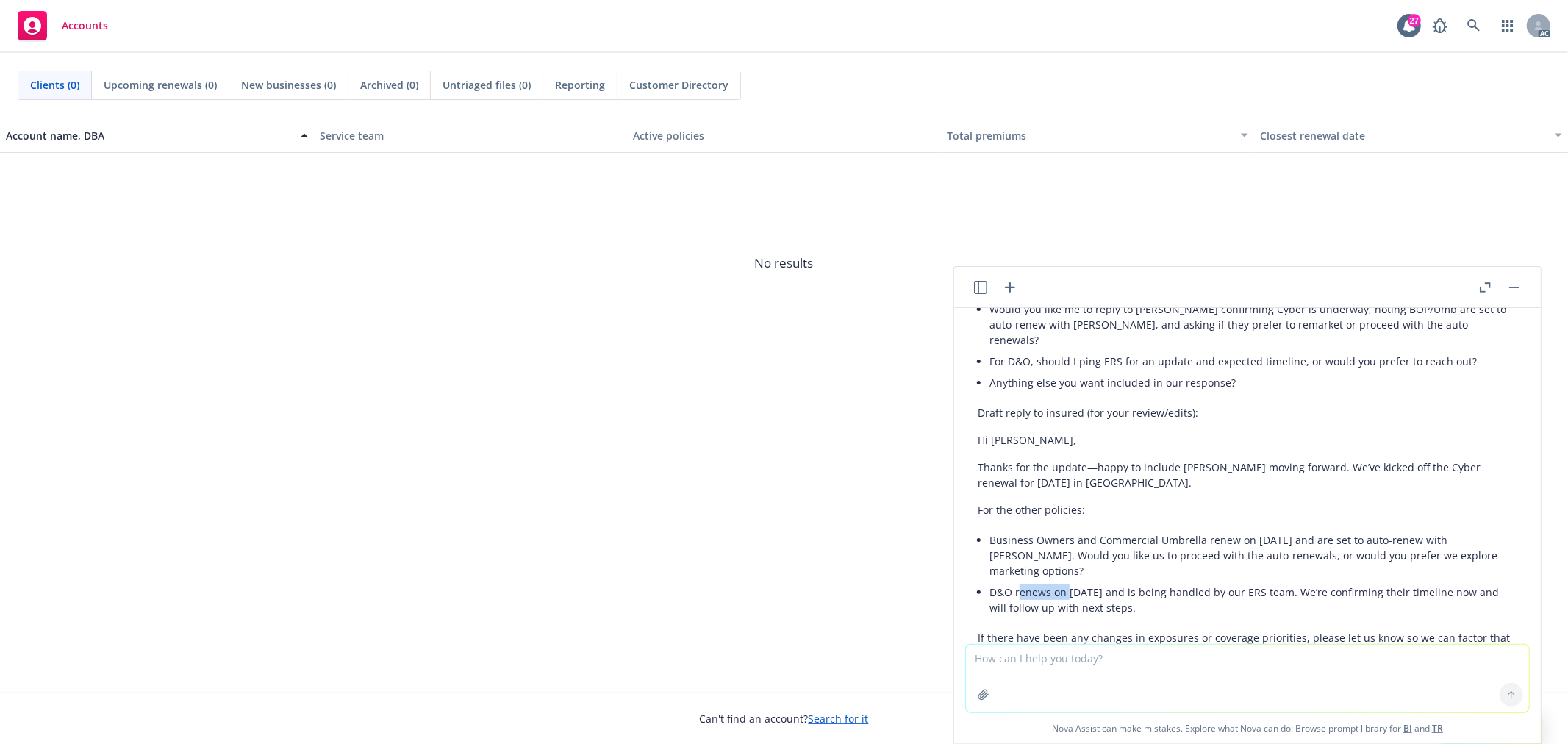
drag, startPoint x: 1017, startPoint y: 546, endPoint x: 1068, endPoint y: 543, distance: 51.1
click at [1068, 582] on li "D&O renews on 11/29/2025 and is being handled by our ERS team. We’re confirming…" at bounding box center [1253, 600] width 527 height 36
click at [1039, 582] on li "D&O renews on 11/29/2025 and is being handled by our ERS team. We’re confirming…" at bounding box center [1253, 600] width 527 height 36
drag, startPoint x: 1016, startPoint y: 546, endPoint x: 1308, endPoint y: 543, distance: 292.0
click at [1308, 582] on li "D&O renews on 11/29/2025 and is being handled by our ERS team. We’re confirming…" at bounding box center [1253, 600] width 527 height 36
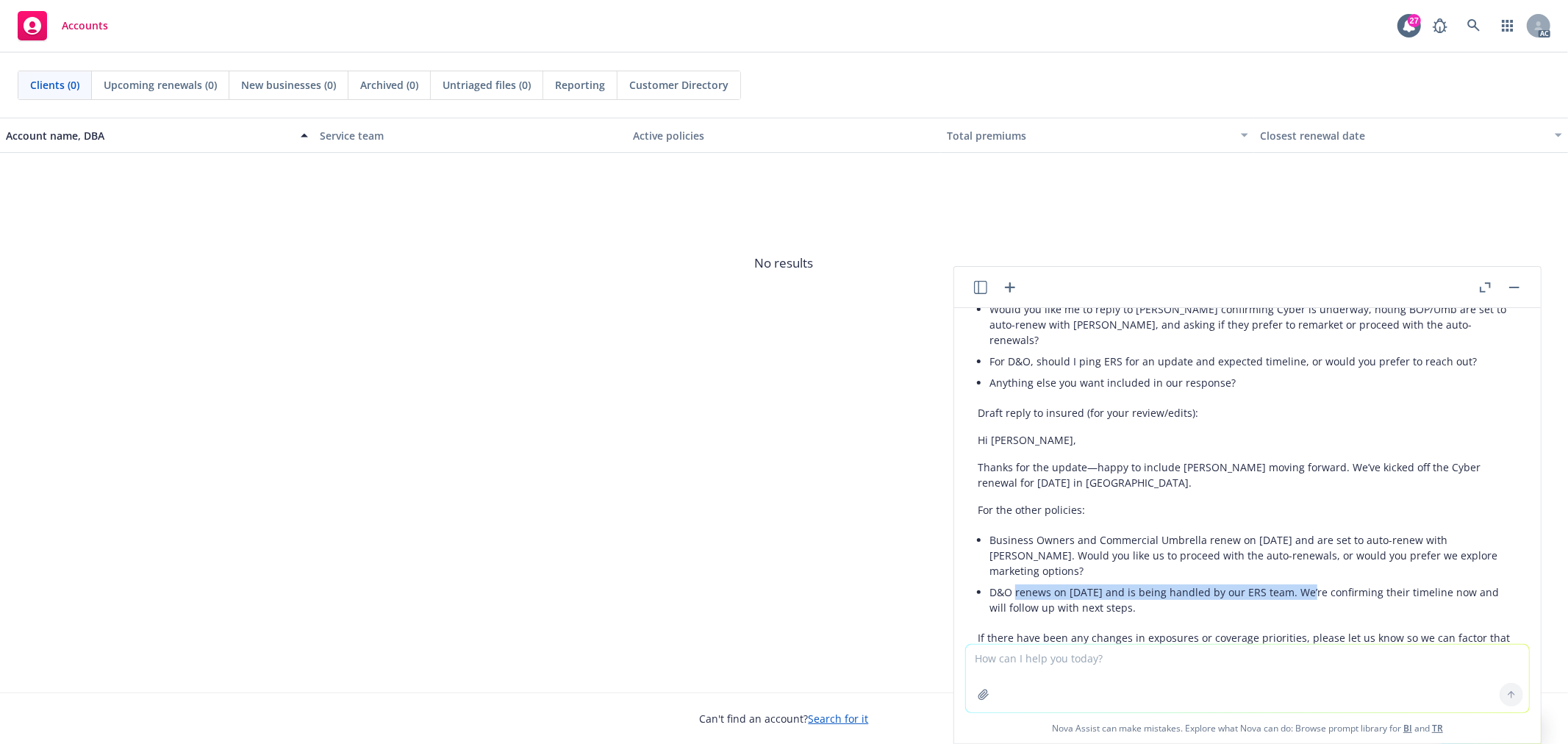
copy li "renews on 11/29/2025 and is being handled by our ERS team."
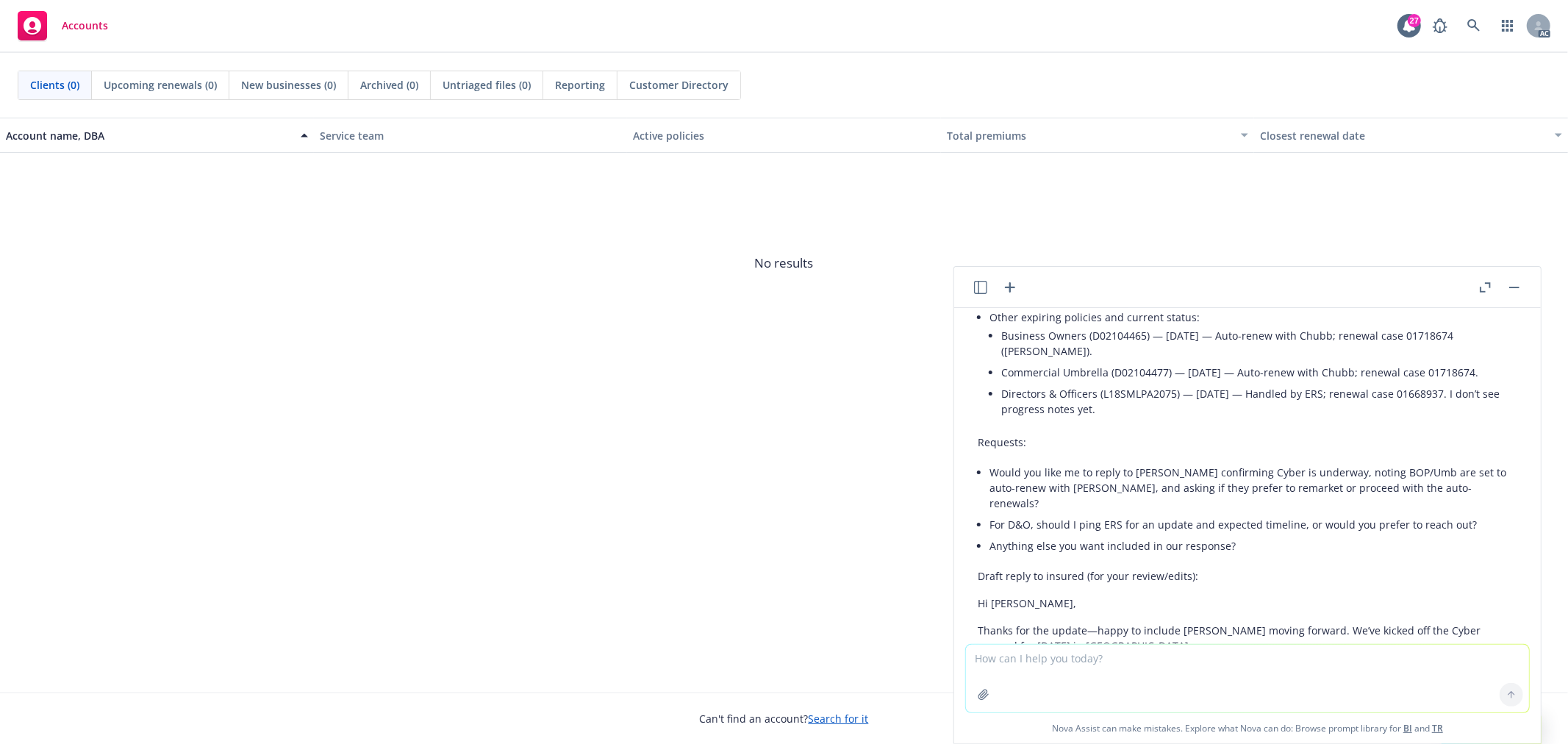
click at [1144, 467] on li "Would you like me to reply to Helen confirming Cyber is underway, noting BOP/Um…" at bounding box center [1253, 488] width 527 height 52
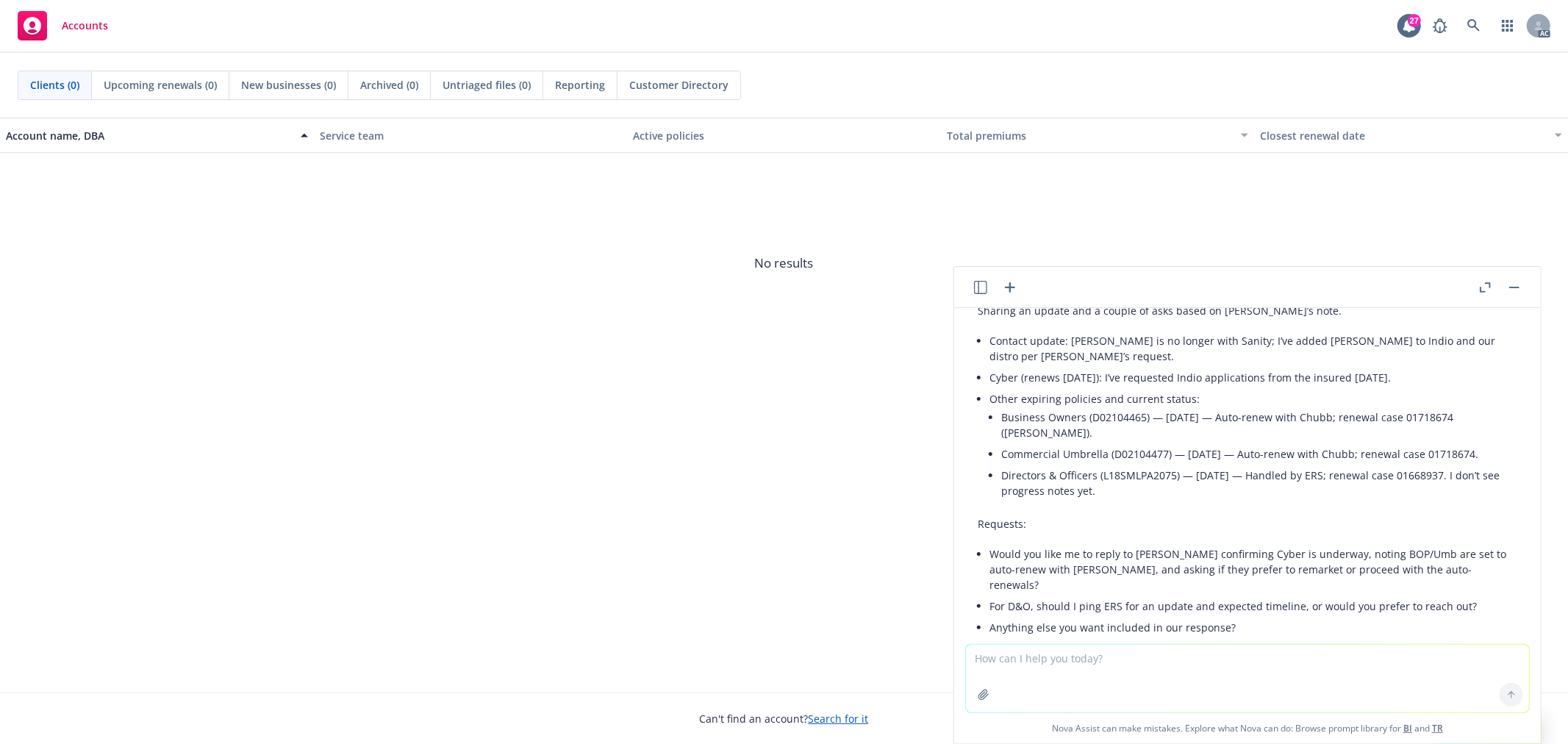
click at [1117, 470] on li "Directors & Officers (L18SMLPA2075) — 11/29/2025 — Handled by ERS; renewal case…" at bounding box center [1259, 482] width 516 height 36
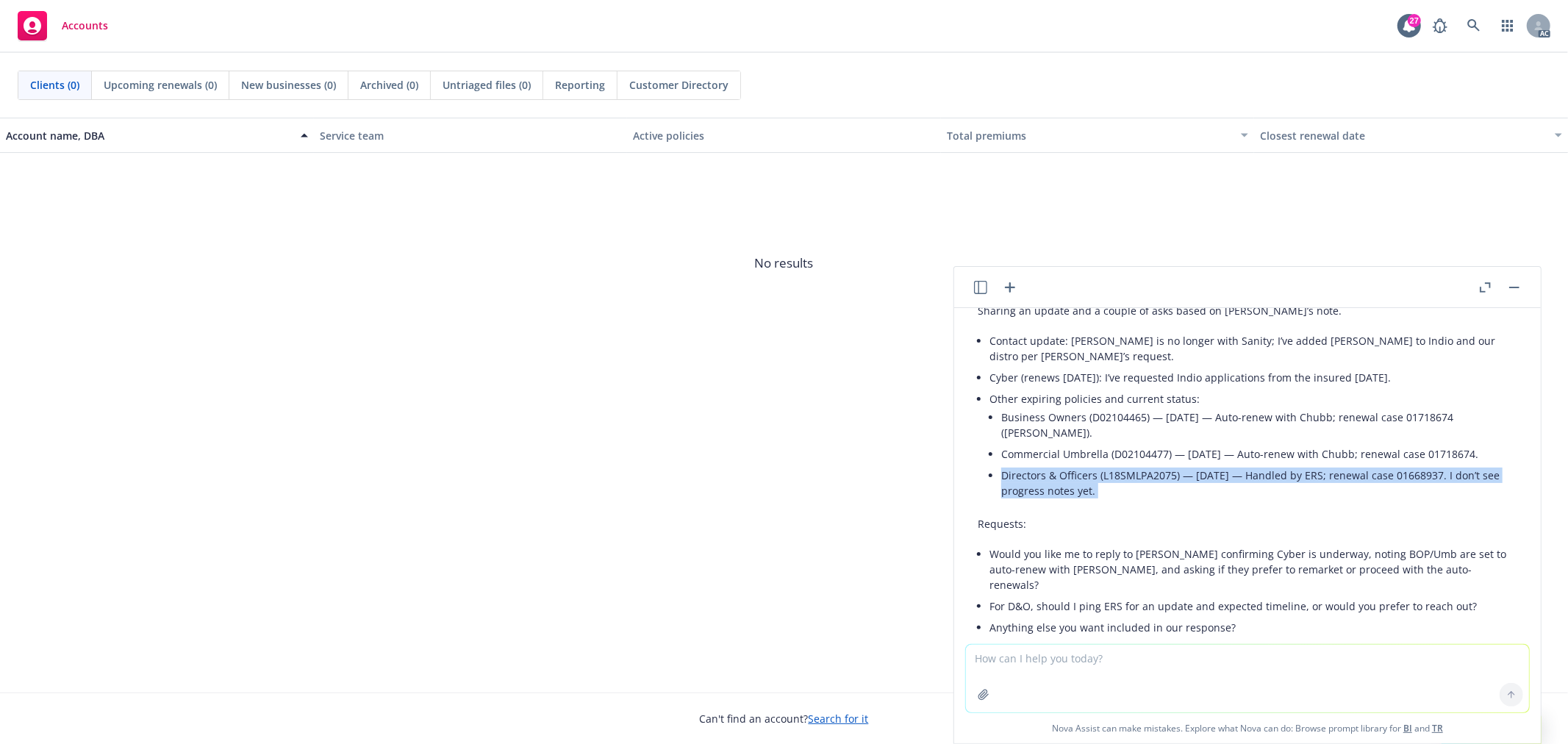
drag, startPoint x: 1118, startPoint y: 470, endPoint x: 1013, endPoint y: 459, distance: 105.6
click at [1013, 465] on li "Directors & Officers (L18SMLPA2075) — 11/29/2025 — Handled by ERS; renewal case…" at bounding box center [1259, 482] width 516 height 36
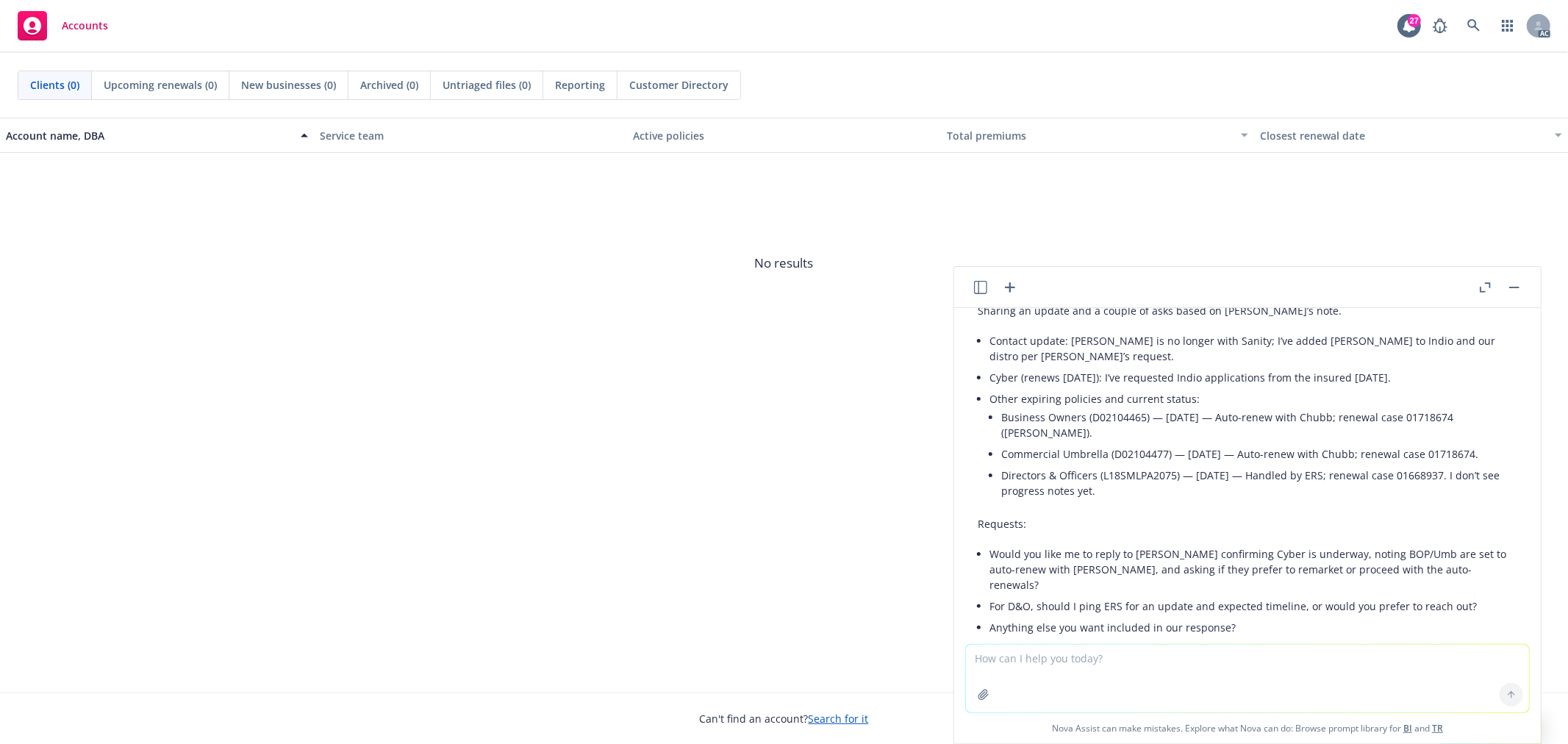
click at [1159, 416] on li "Business Owners (D02104465) — 12/29/2025 — Auto-renew with Chubb; renewal case …" at bounding box center [1259, 424] width 516 height 36
drag, startPoint x: 1497, startPoint y: 436, endPoint x: 994, endPoint y: 401, distance: 504.2
click at [994, 401] on div "Here’s a tightened, friendly, and clear version you can send to the AM, plus a …" at bounding box center [1247, 596] width 563 height 793
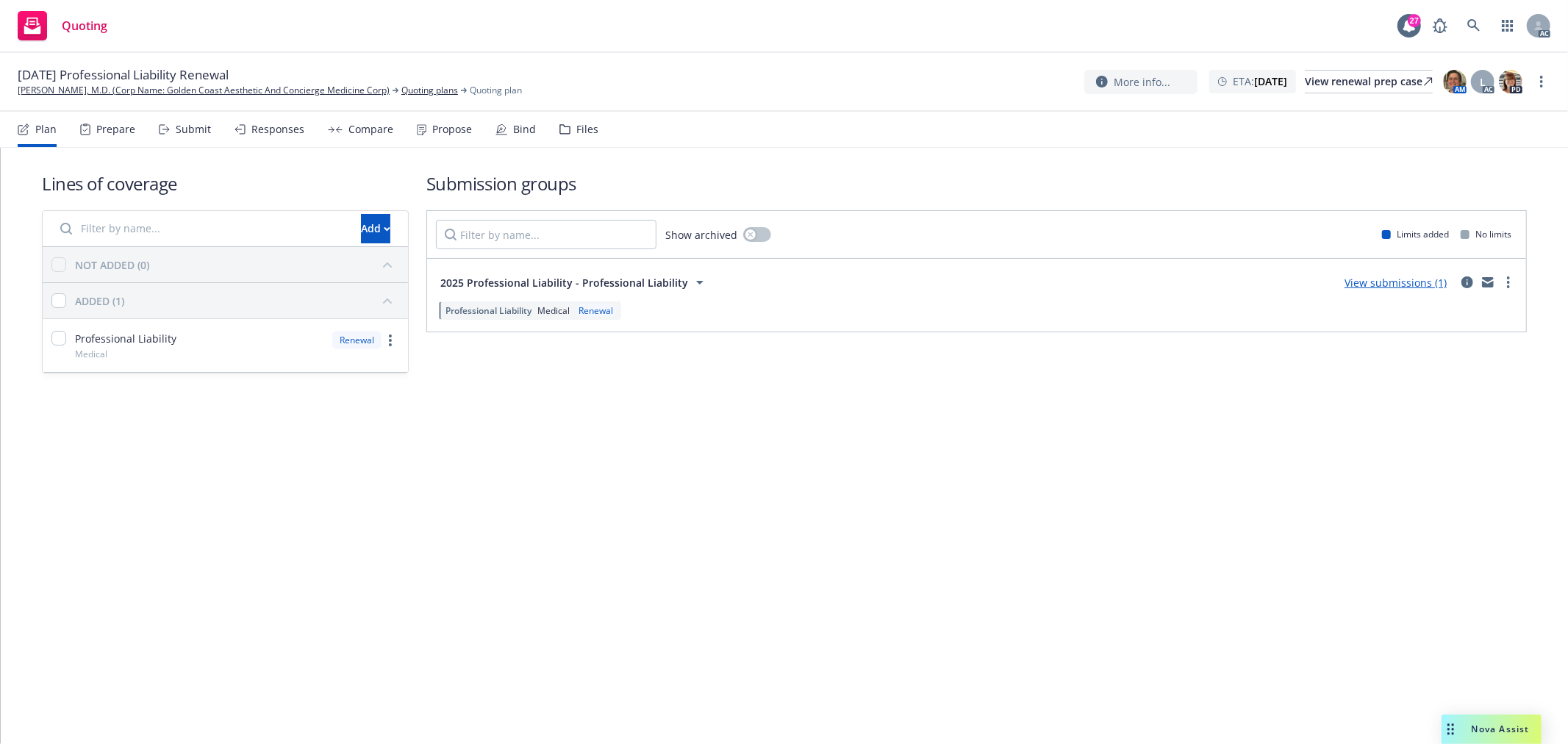
click at [197, 134] on div "Submit" at bounding box center [192, 129] width 35 height 12
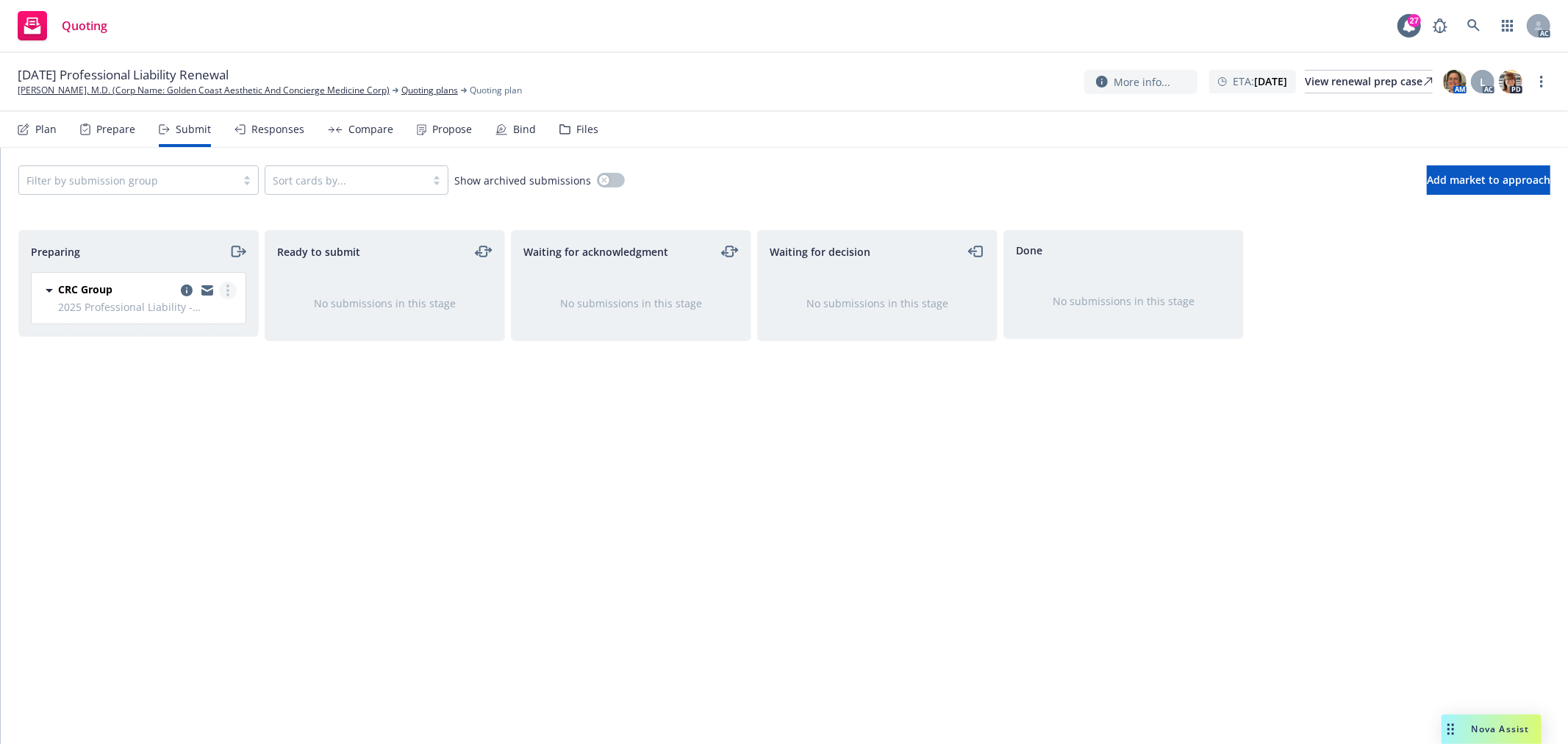
click at [224, 295] on link "more" at bounding box center [228, 291] width 18 height 18
click at [204, 355] on span "Log acknowledgement" at bounding box center [161, 350] width 145 height 14
click at [308, 481] on div "Ready to submit No submissions in this stage" at bounding box center [385, 472] width 241 height 483
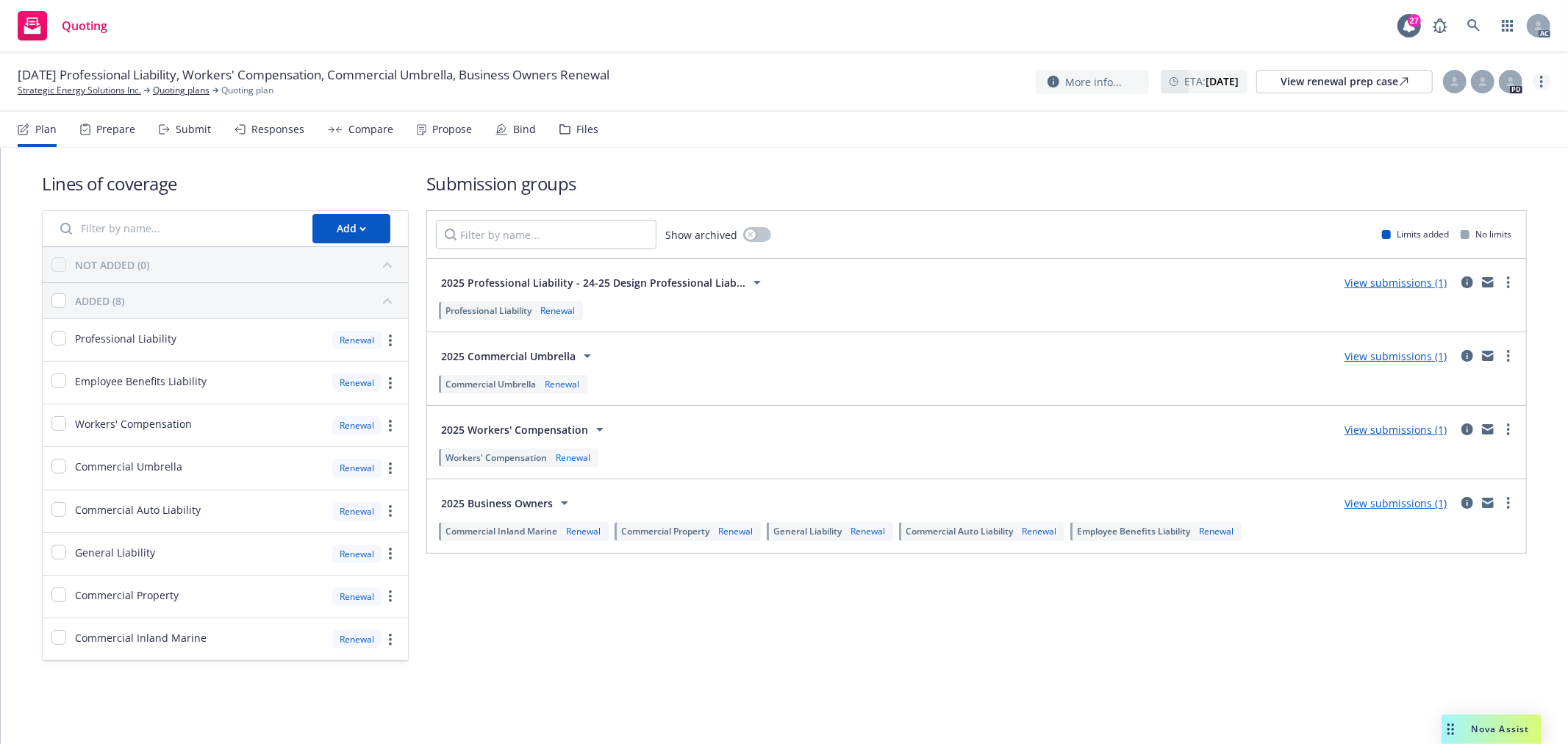
click at [1538, 80] on link "more" at bounding box center [1541, 82] width 18 height 18
click at [1477, 113] on link "Copy logging email" at bounding box center [1468, 112] width 164 height 30
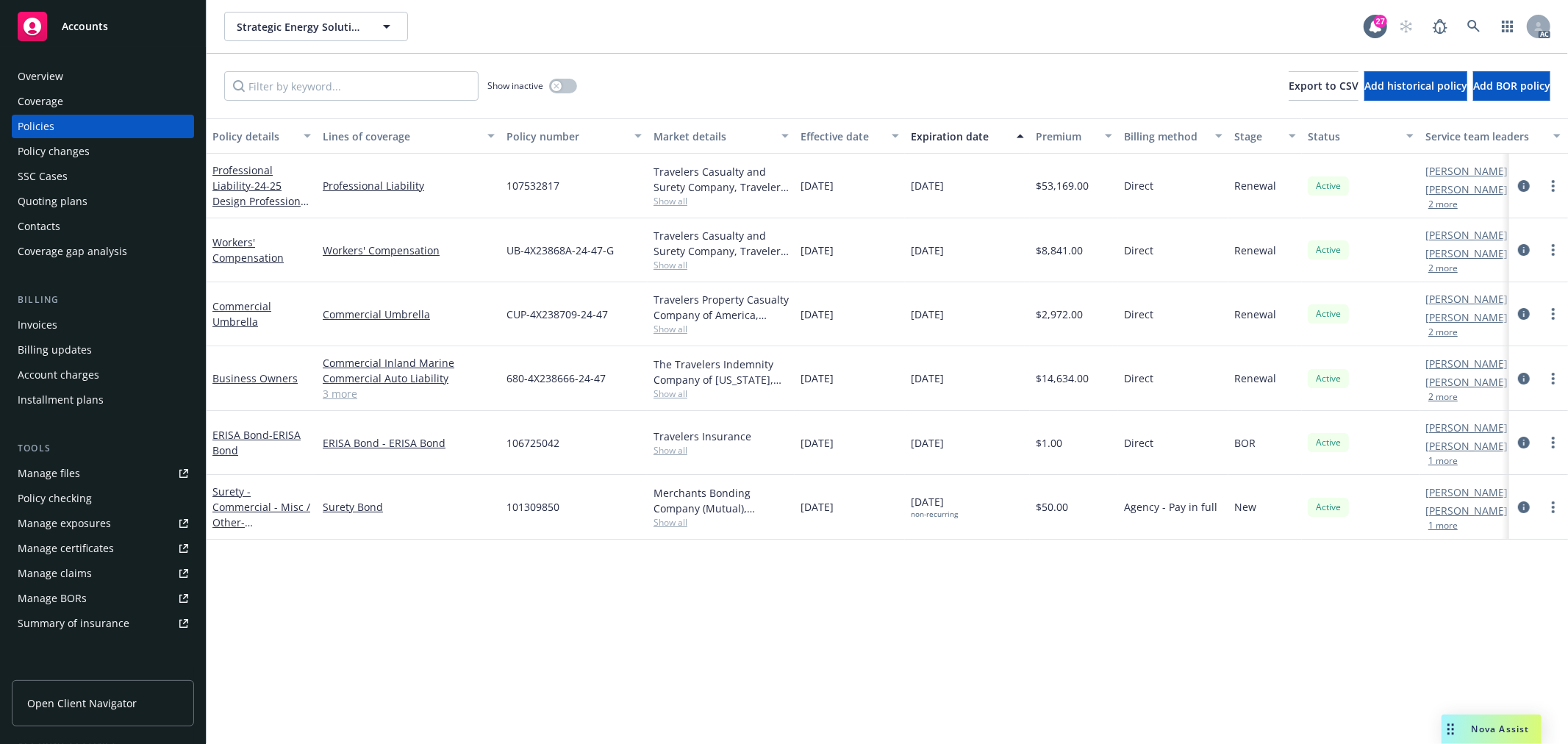
click at [1451, 204] on button "2 more" at bounding box center [1443, 204] width 30 height 9
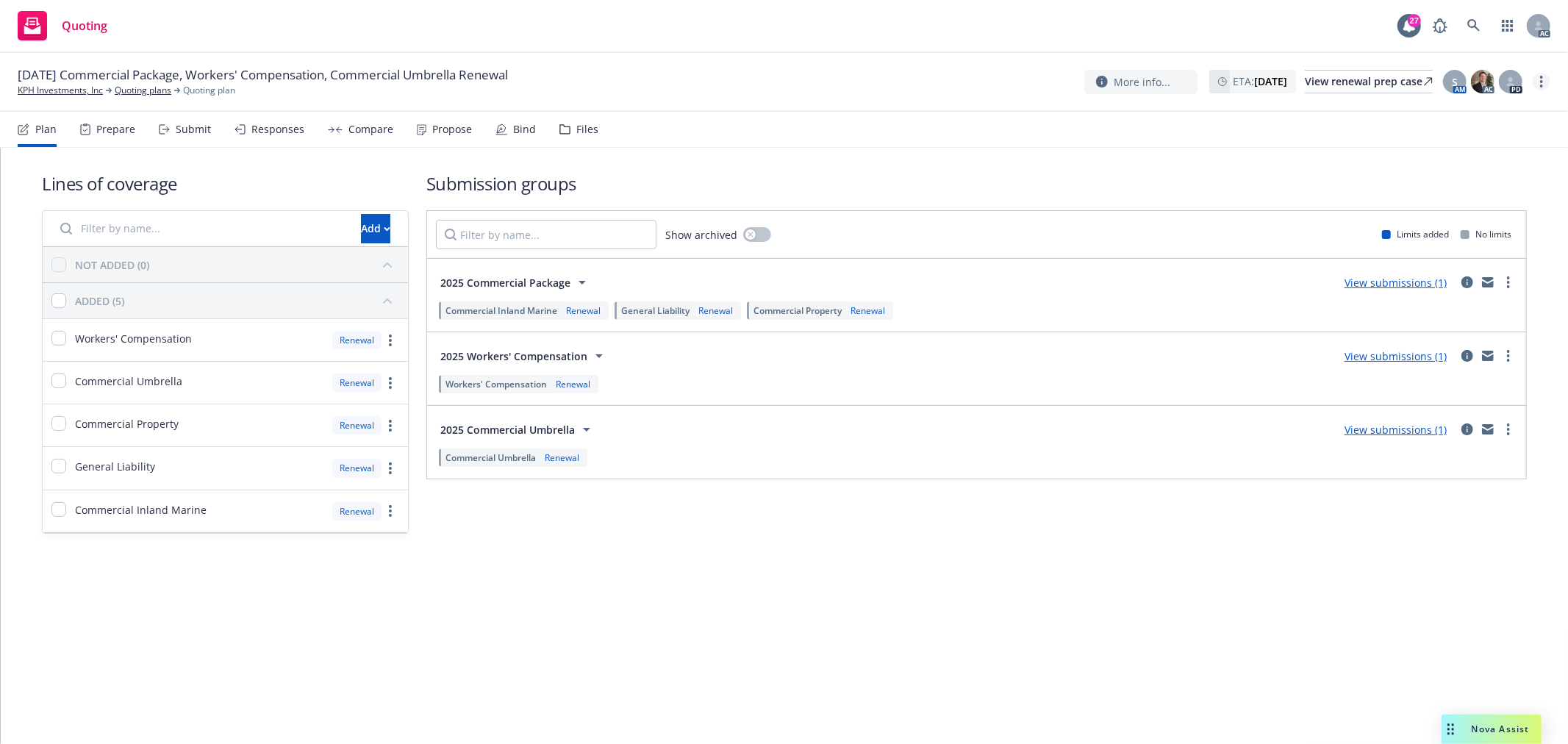
click at [1546, 79] on link "more" at bounding box center [1541, 82] width 18 height 18
drag, startPoint x: 1496, startPoint y: 117, endPoint x: 1459, endPoint y: 106, distance: 38.6
click at [1496, 117] on link "Copy logging email" at bounding box center [1468, 112] width 164 height 30
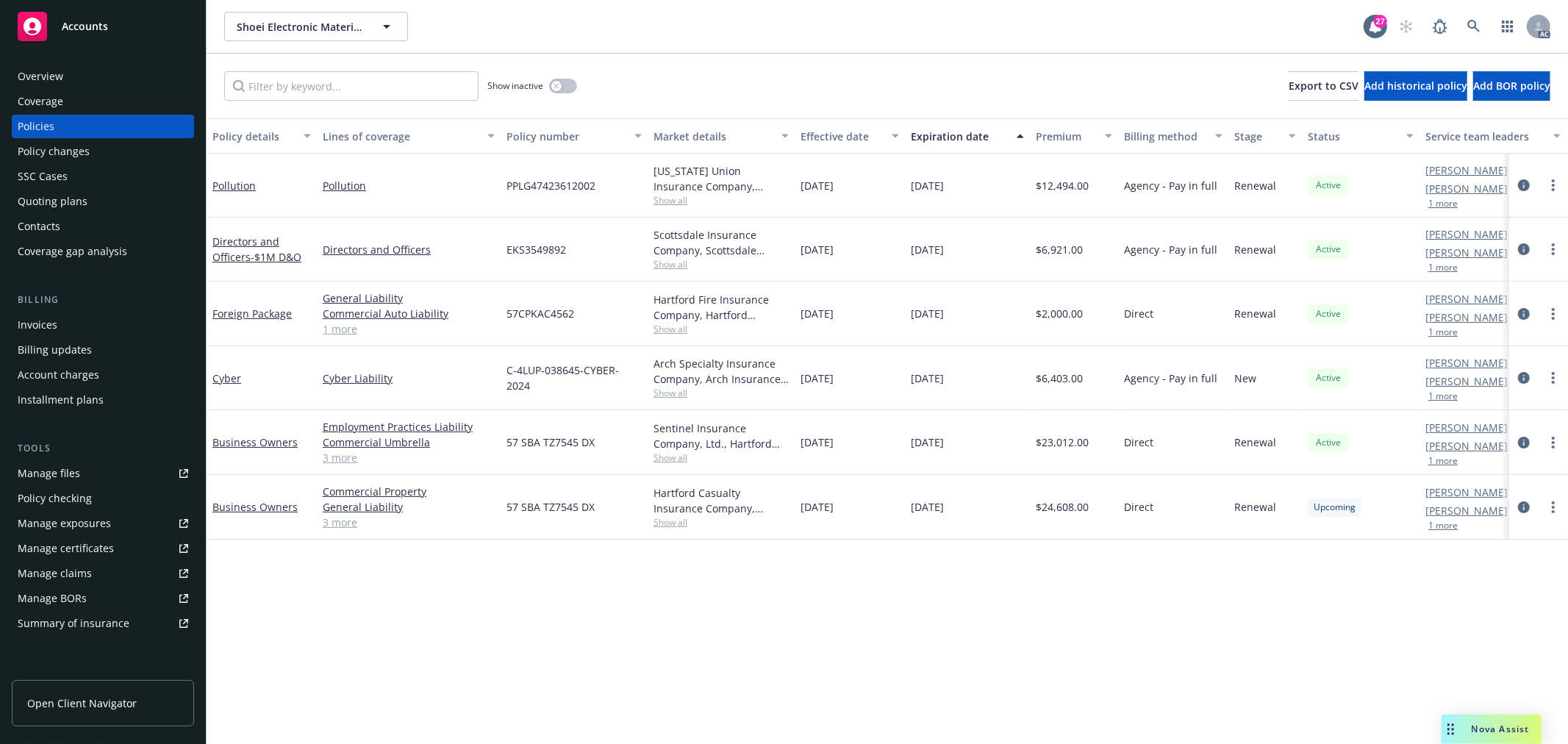
click at [674, 463] on span "Show all" at bounding box center [721, 458] width 135 height 13
click at [936, 586] on div "Policy details Lines of coverage Policy number Market details Effective date Ex…" at bounding box center [887, 431] width 1362 height 626
click at [343, 460] on link "3 more" at bounding box center [409, 458] width 172 height 16
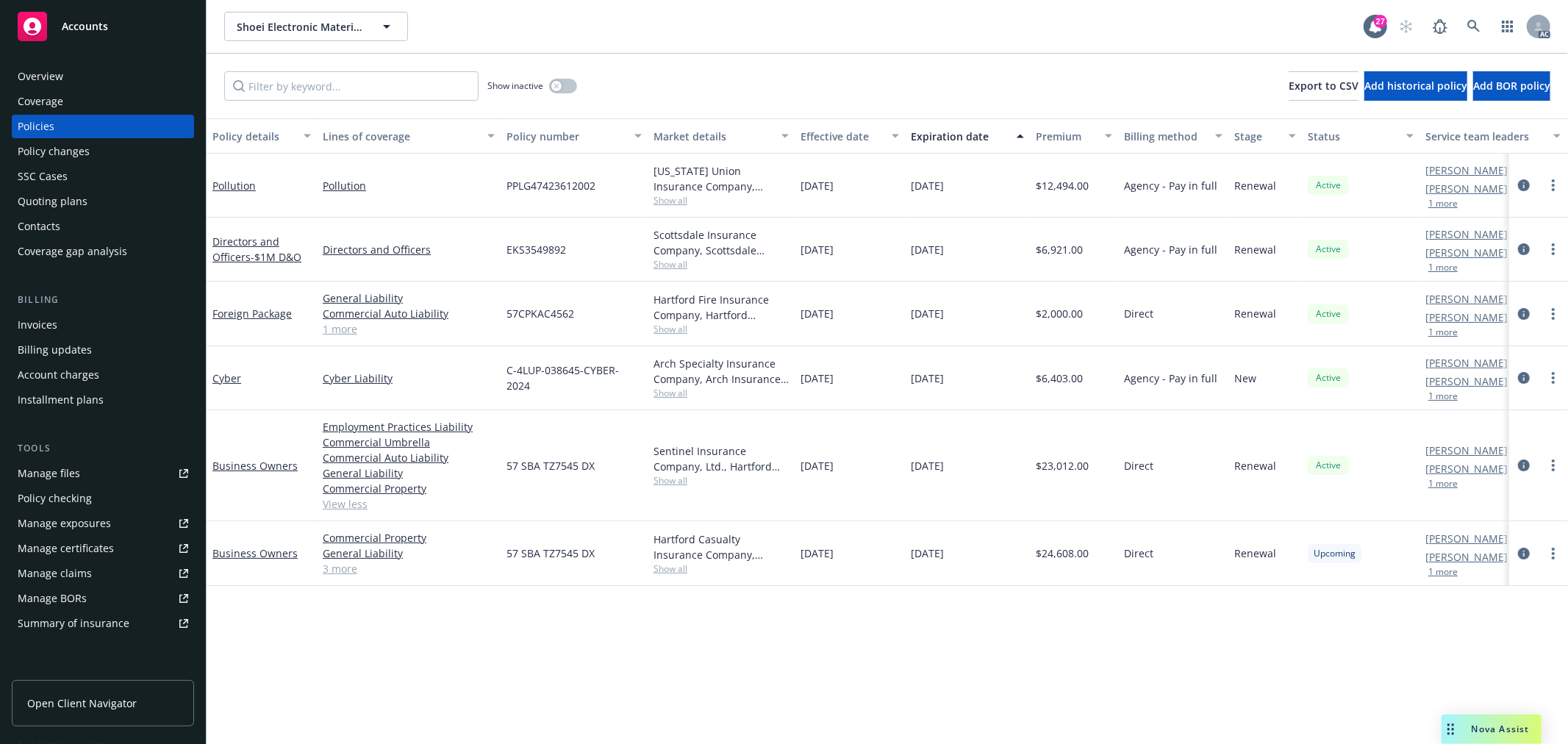
click at [348, 572] on link "3 more" at bounding box center [409, 569] width 172 height 16
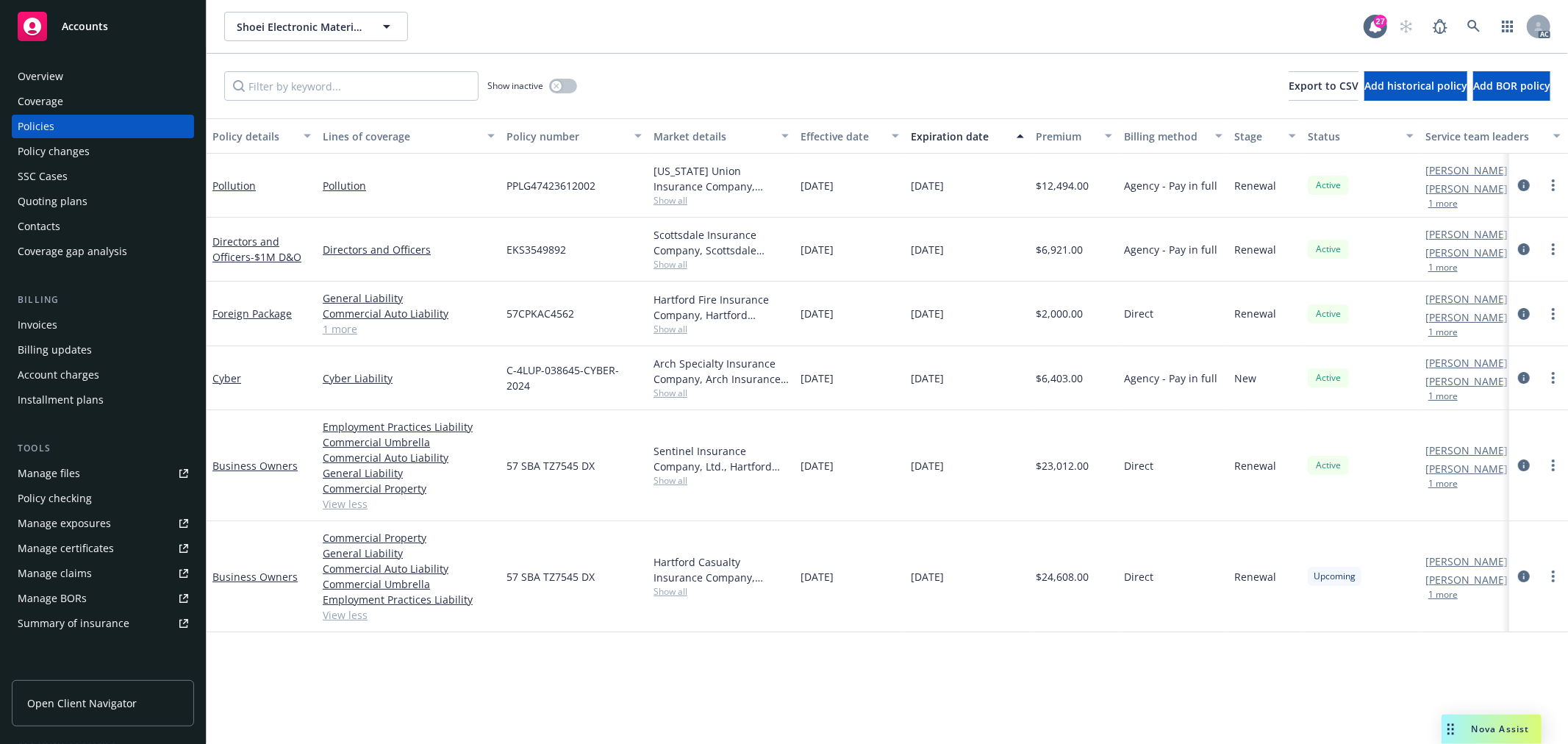
click at [340, 326] on link "1 more" at bounding box center [409, 329] width 172 height 16
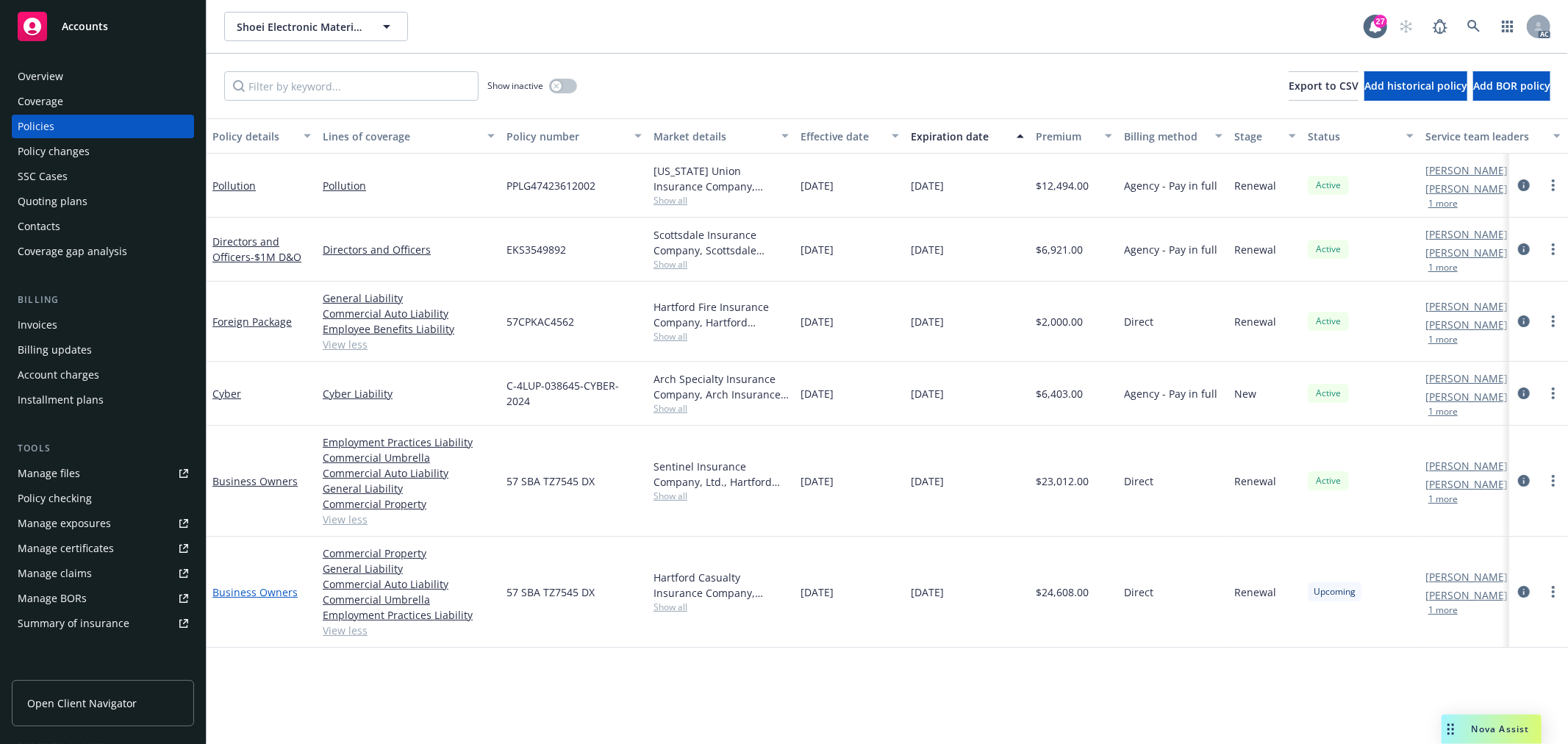
click at [275, 591] on link "Business Owners" at bounding box center [255, 592] width 85 height 14
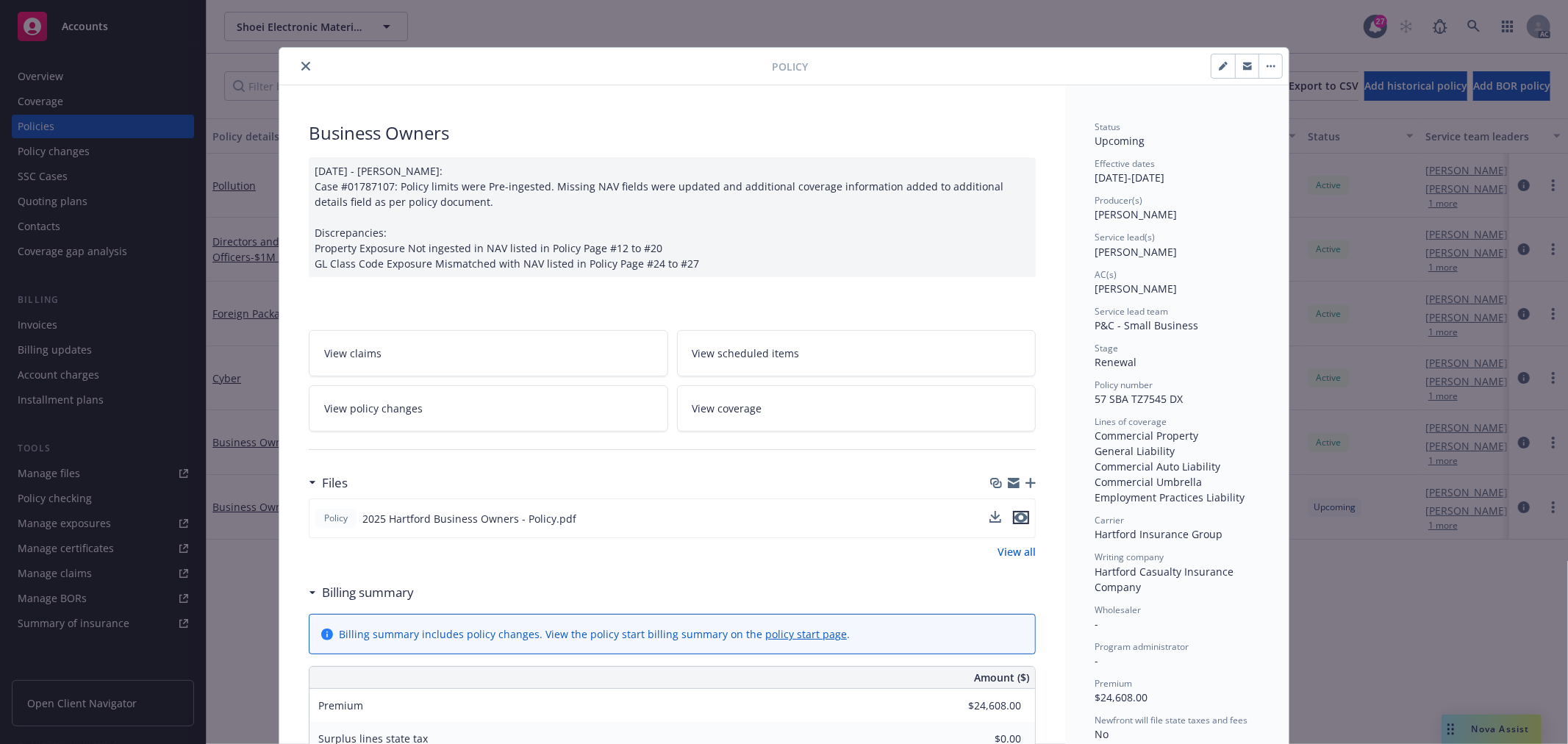
click at [1014, 517] on icon "preview file" at bounding box center [1021, 518] width 13 height 10
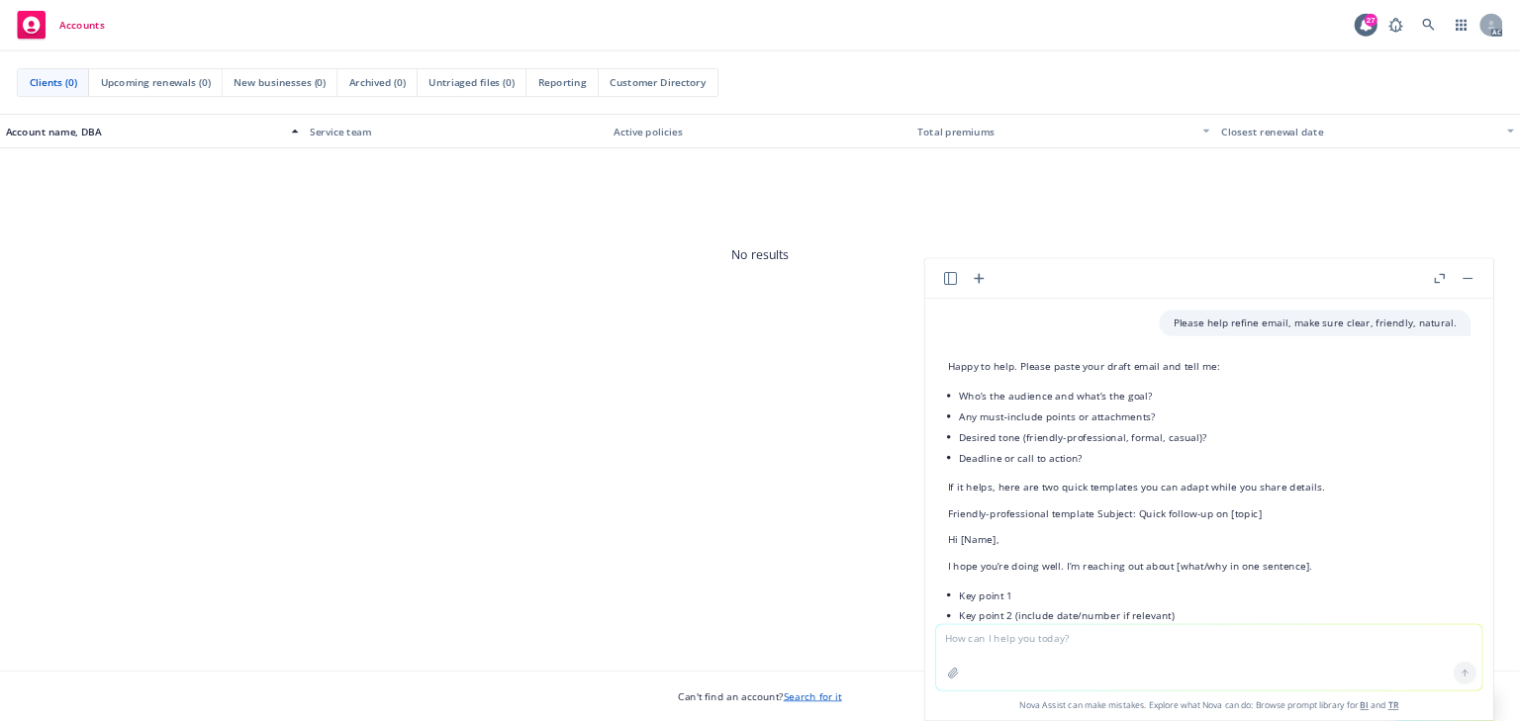
scroll to position [1498, 0]
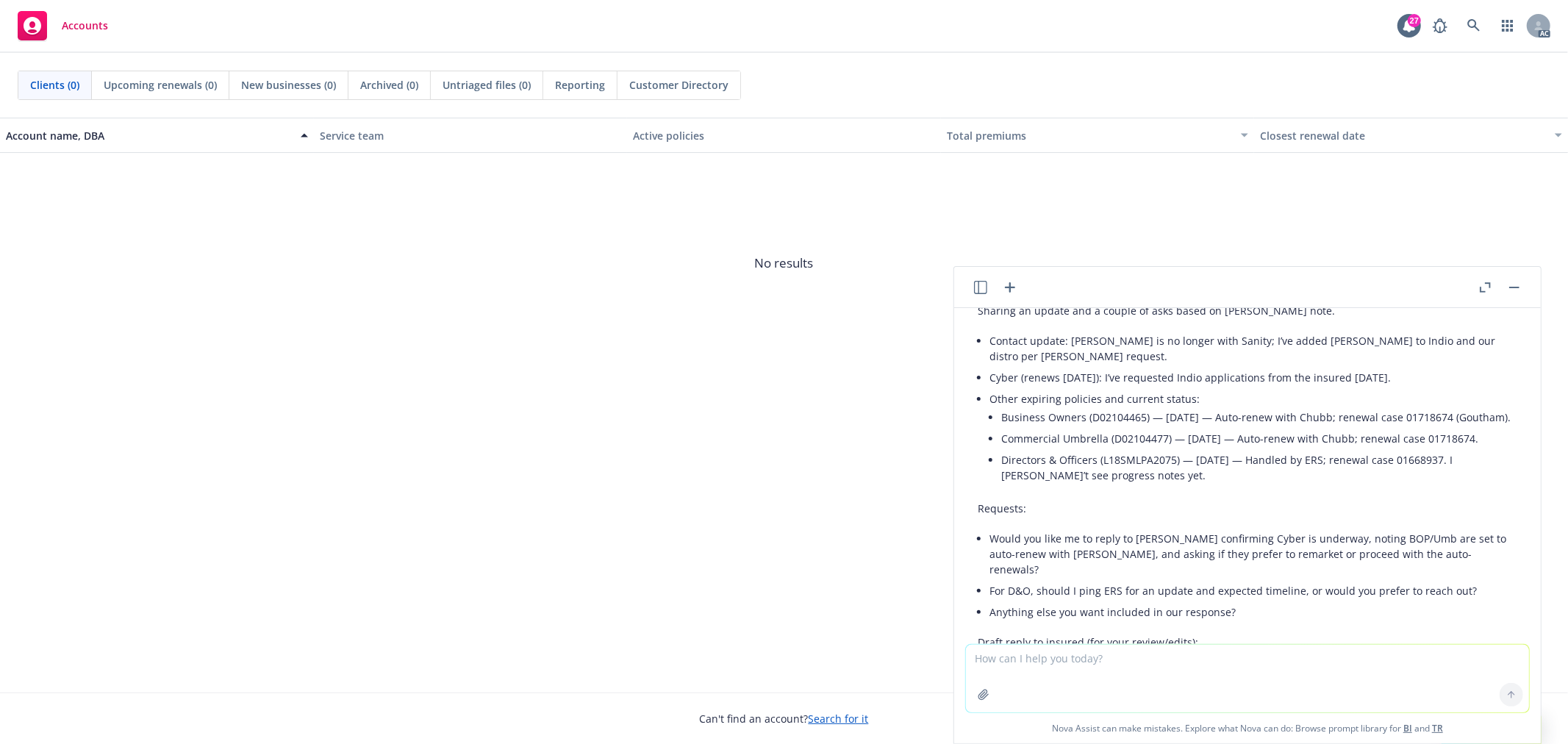
click at [979, 292] on icon "button" at bounding box center [980, 288] width 13 height 13
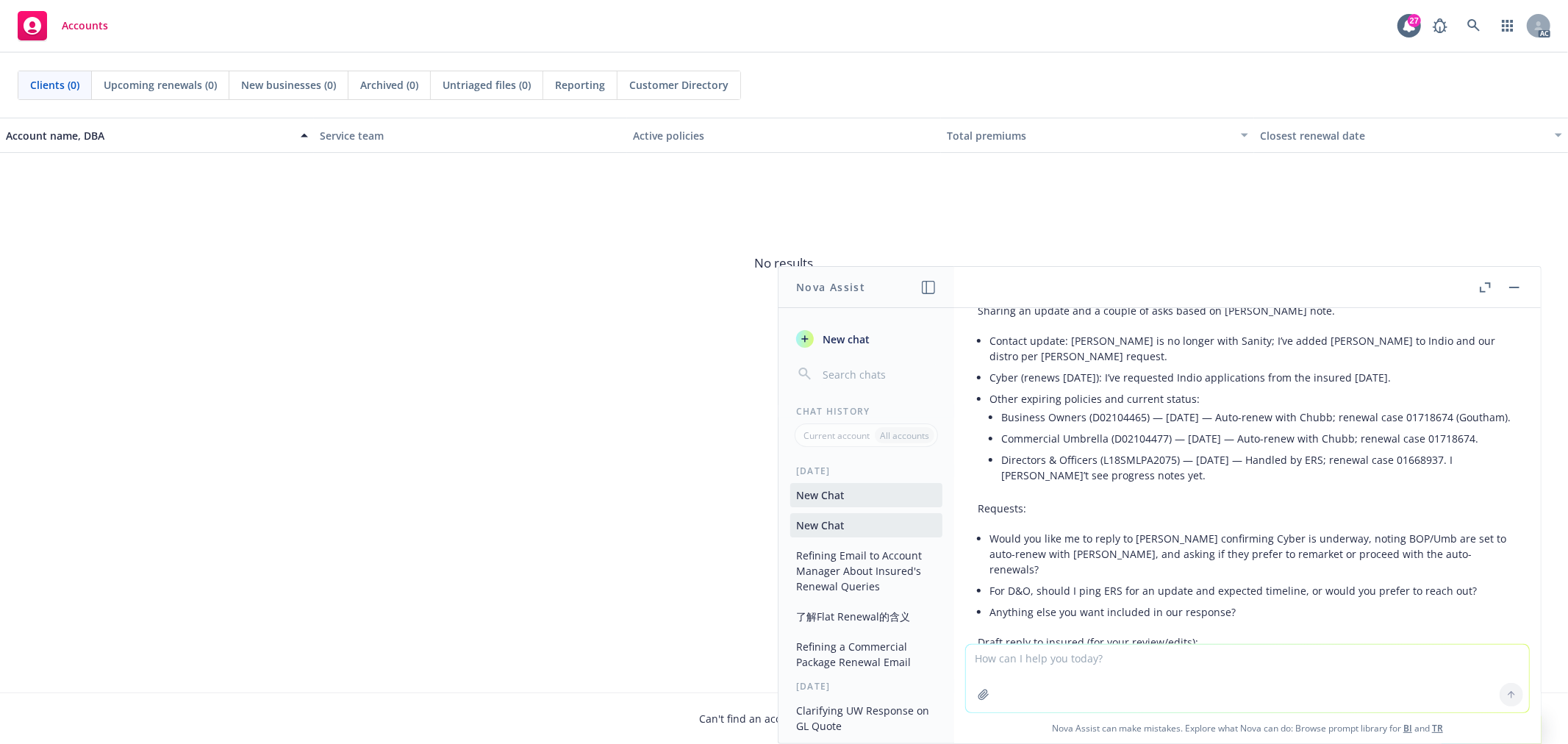
click at [838, 343] on span "New chat" at bounding box center [844, 339] width 50 height 16
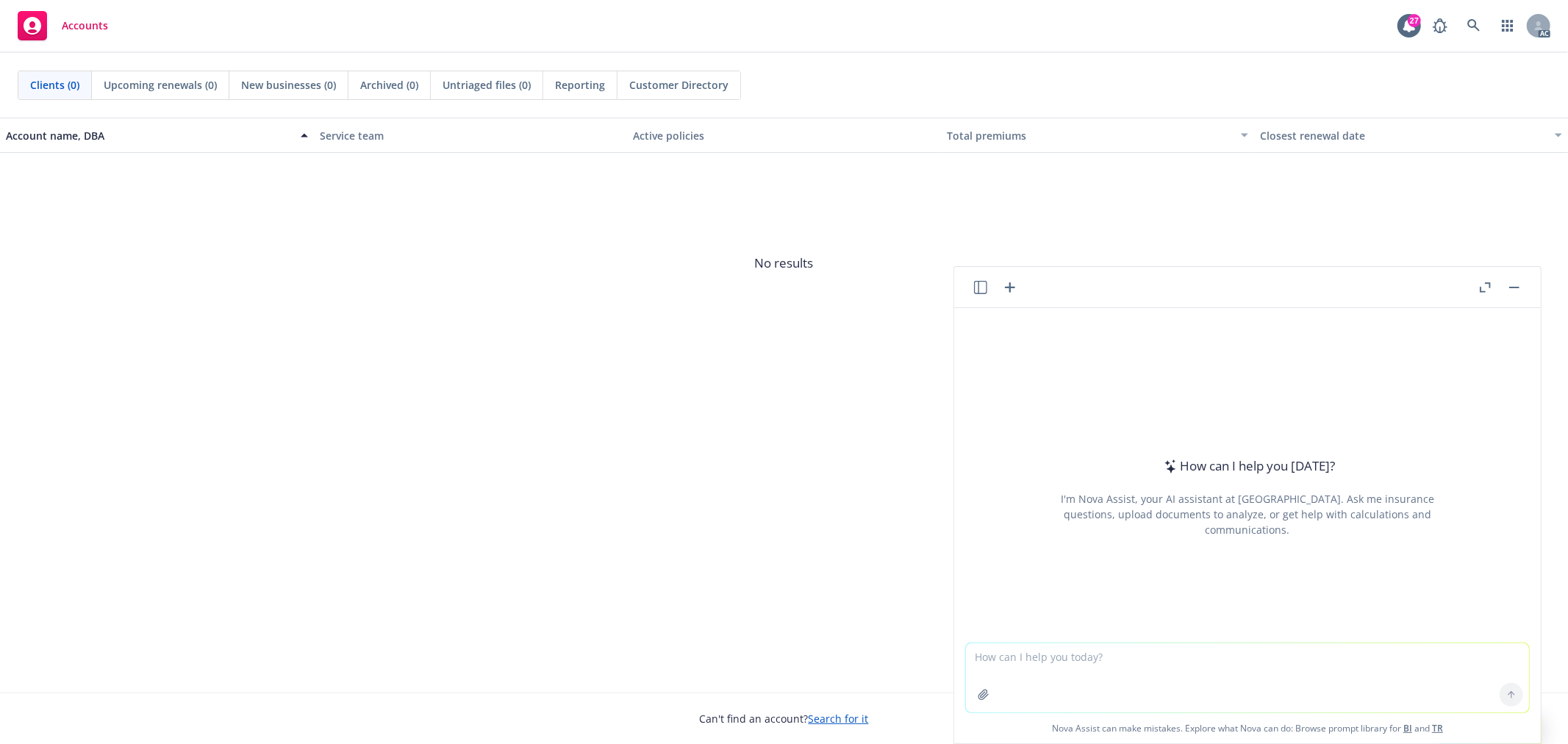
click at [1104, 660] on textarea at bounding box center [1247, 678] width 563 height 69
type textarea "Pollution policy renewal, uw required an updated SOV. What' s information shoul…"
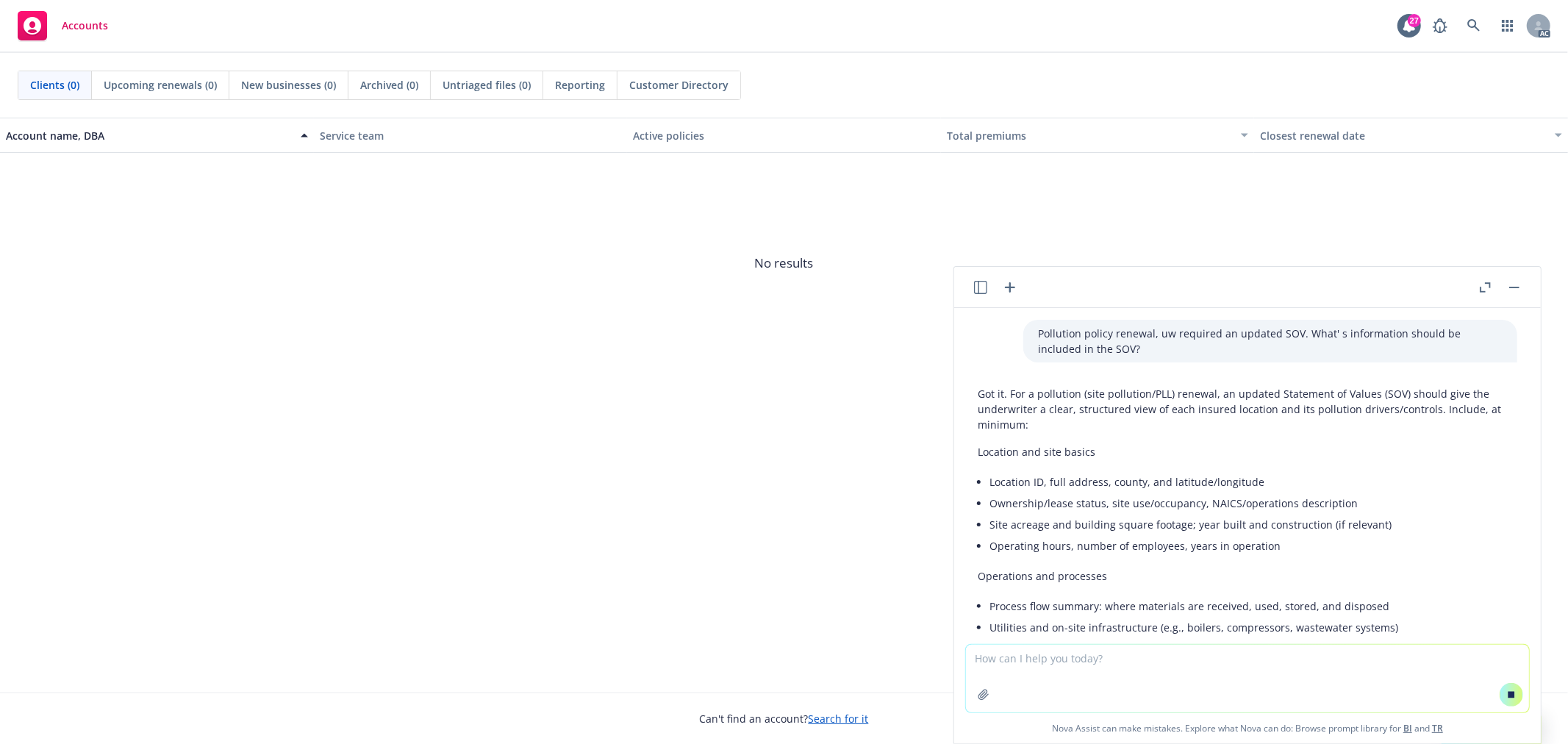
click at [1483, 288] on icon "button" at bounding box center [1485, 288] width 11 height 10
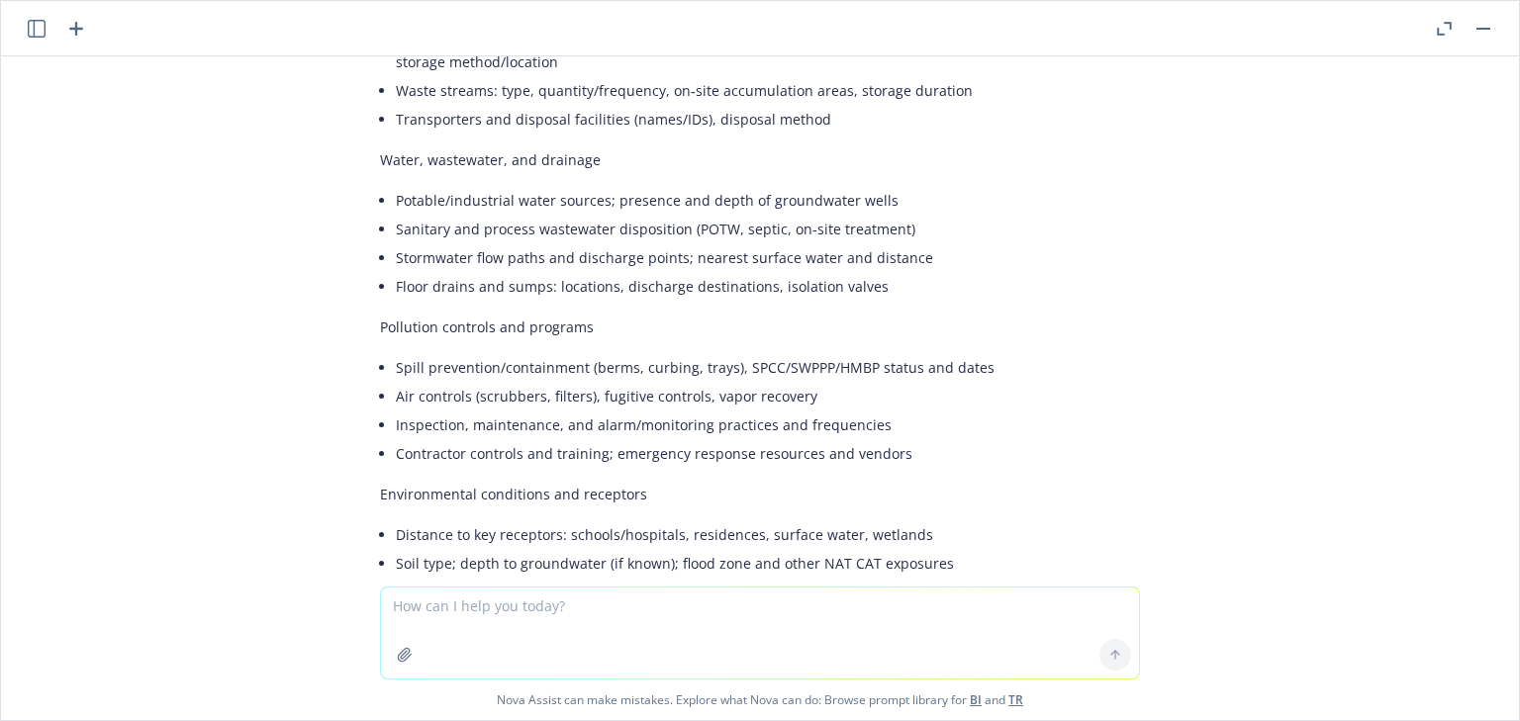
scroll to position [574, 0]
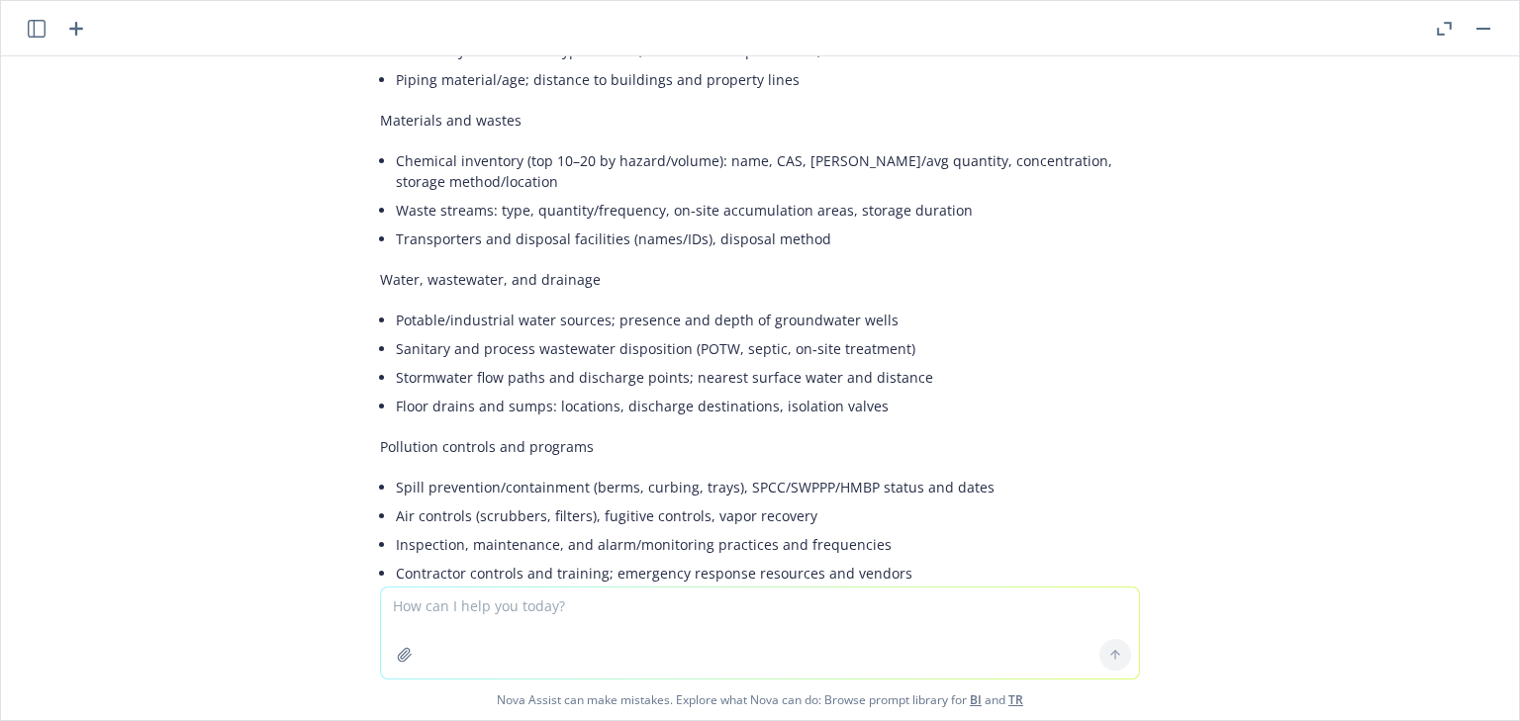
click at [603, 613] on textarea at bounding box center [760, 633] width 758 height 91
type textarea "Q"
type textarea "请中文"
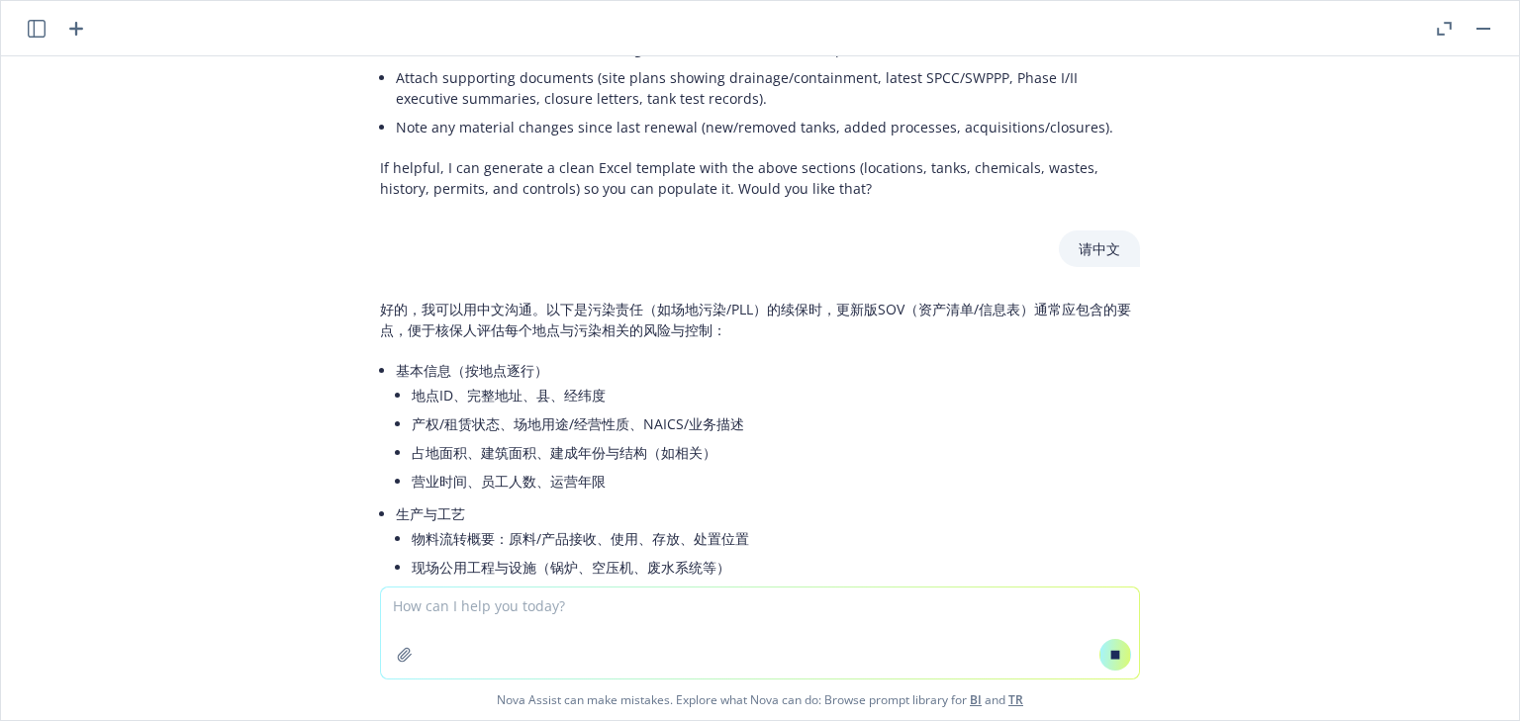
scroll to position [2001, 0]
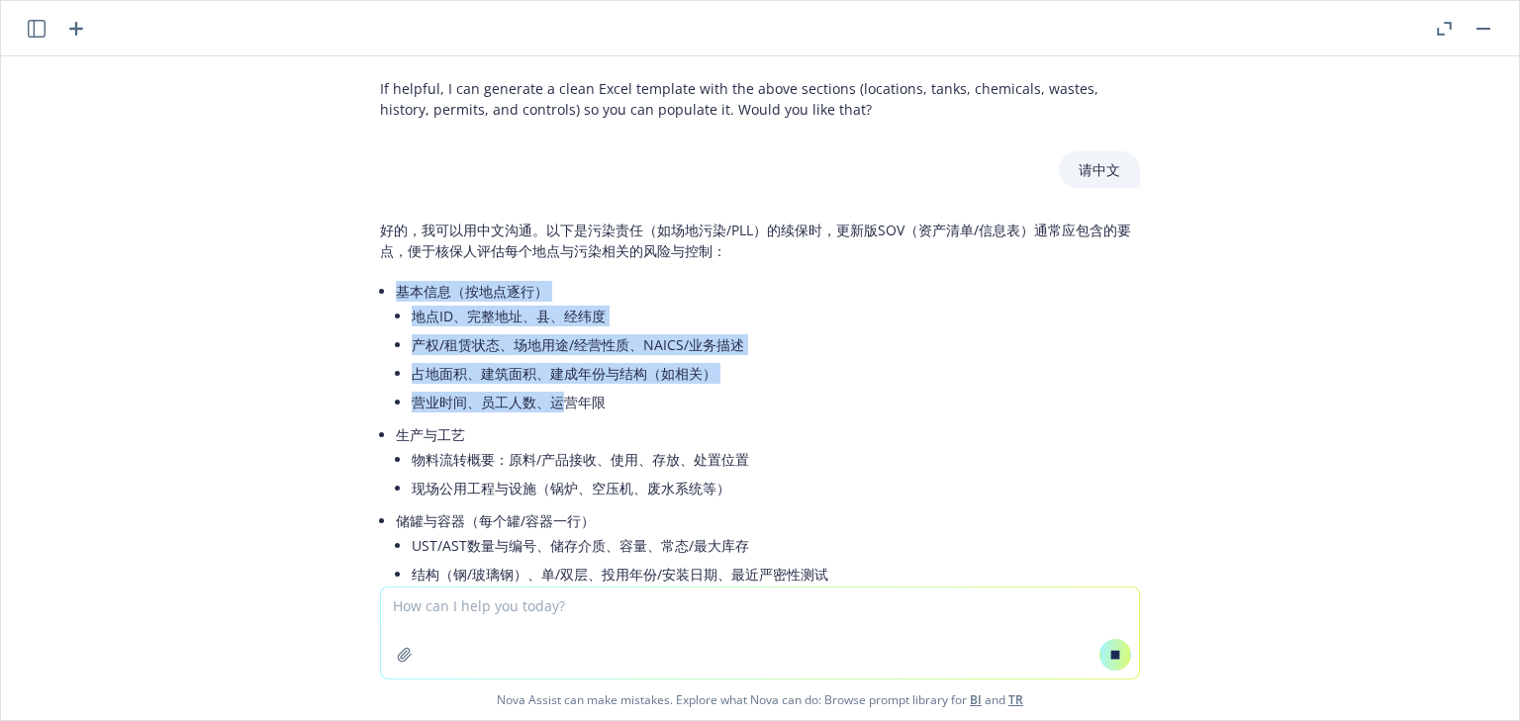
drag, startPoint x: 398, startPoint y: 380, endPoint x: 558, endPoint y: 382, distance: 160.3
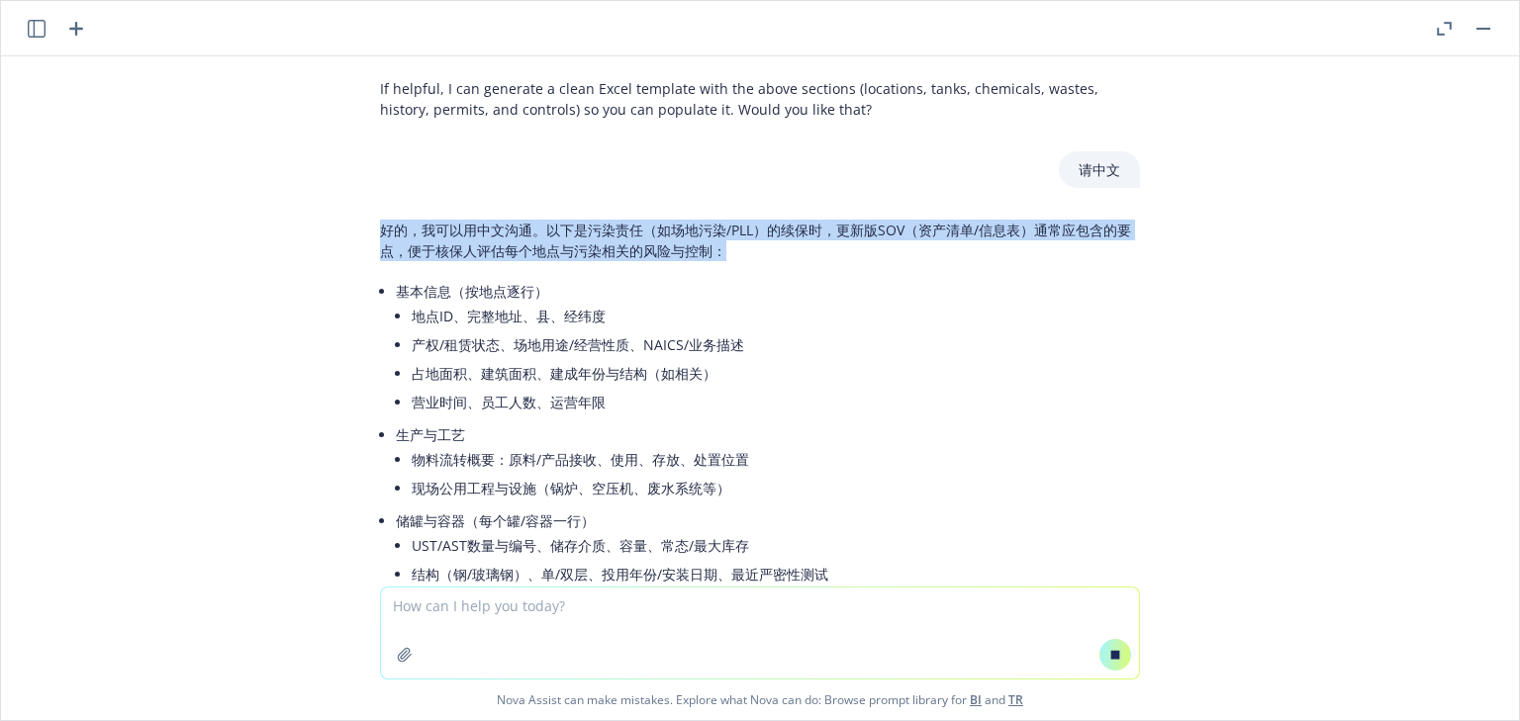
drag, startPoint x: 626, startPoint y: 385, endPoint x: 543, endPoint y: 350, distance: 90.0
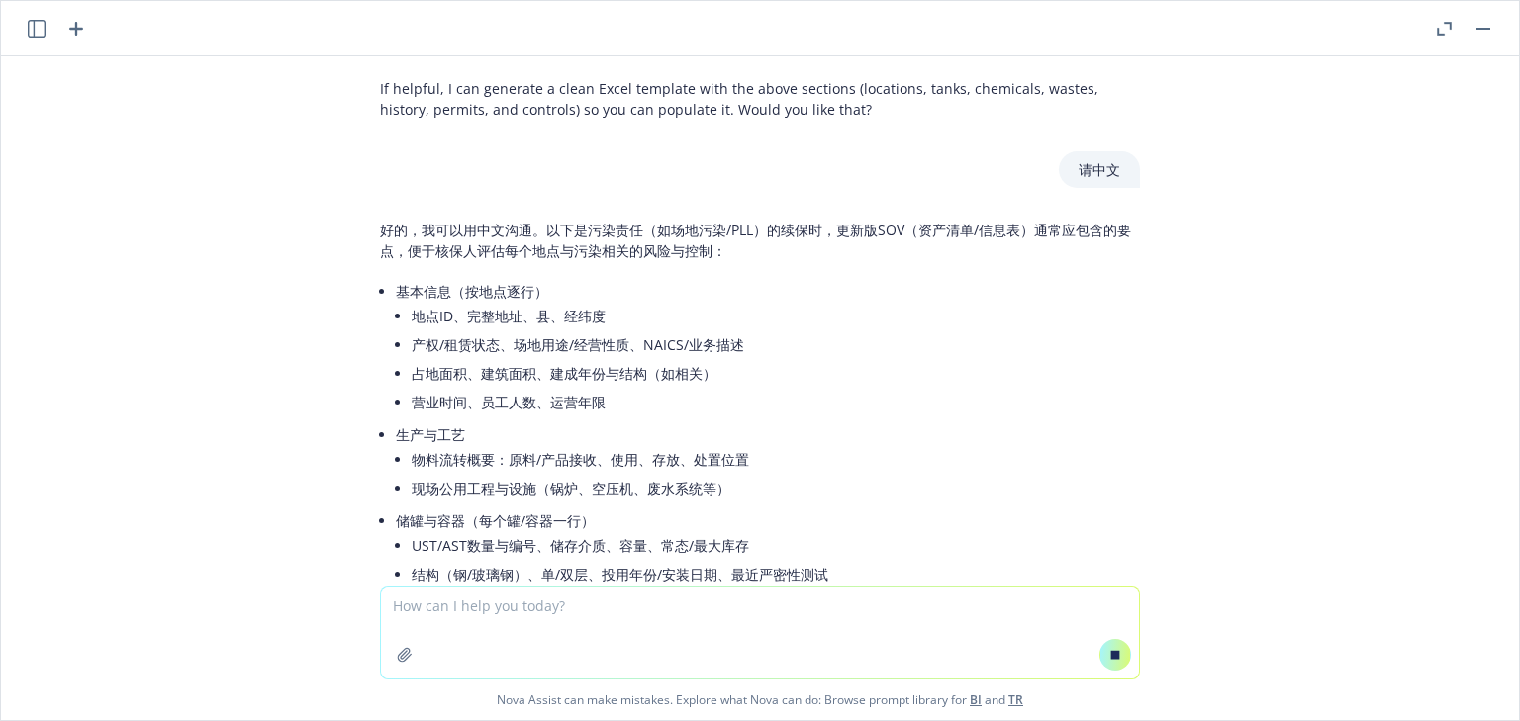
click at [650, 359] on li "占地面积、建筑面积、建成年份与结构（如相关）" at bounding box center [776, 373] width 728 height 29
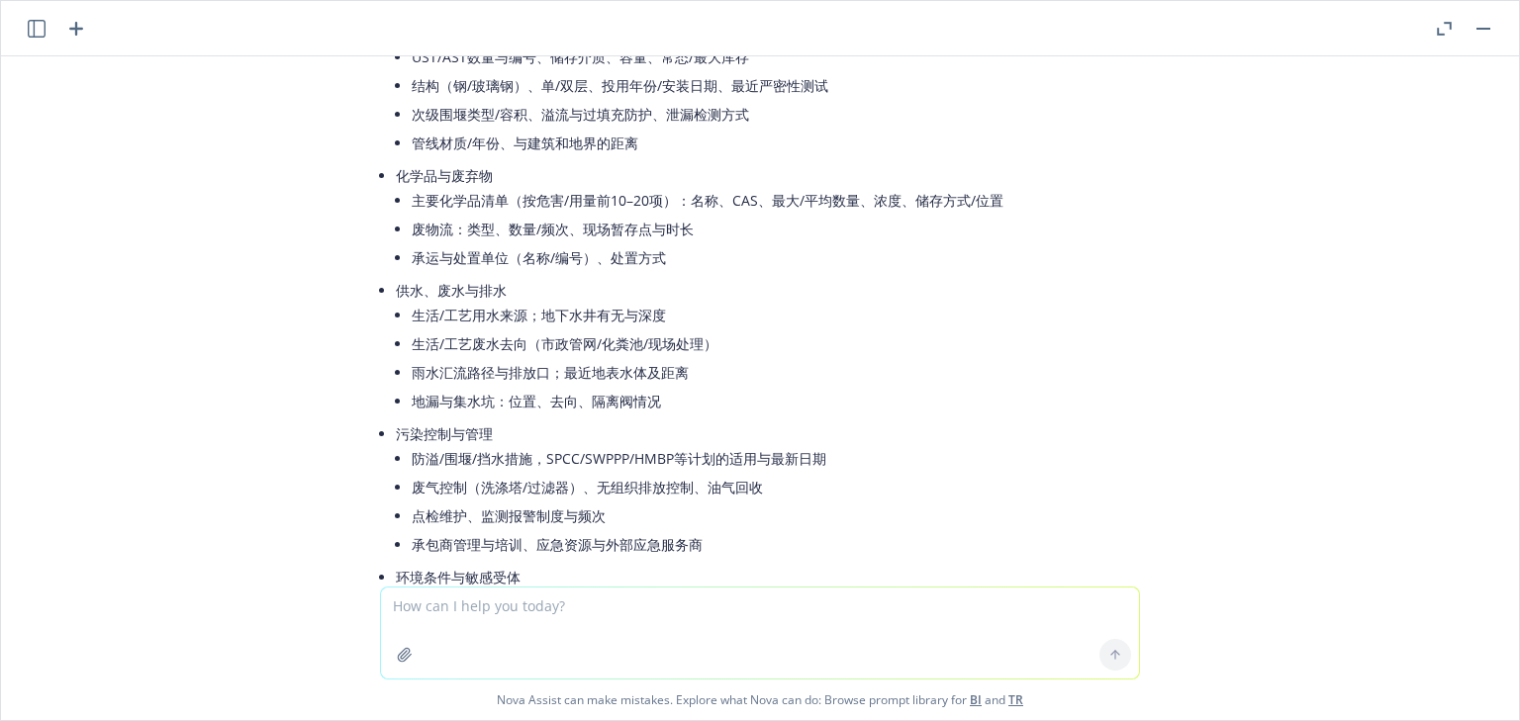
scroll to position [2446, 0]
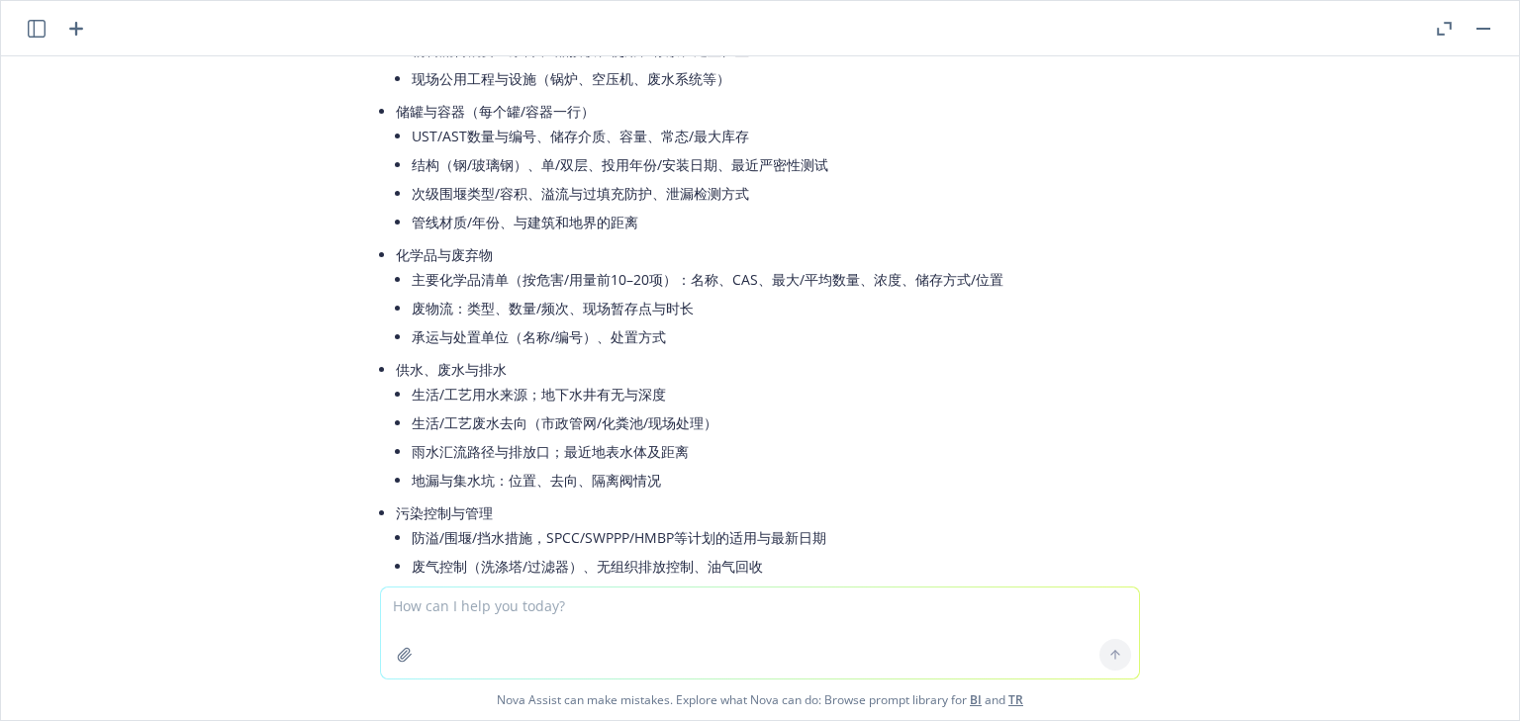
click at [40, 32] on icon "button" at bounding box center [37, 29] width 18 height 18
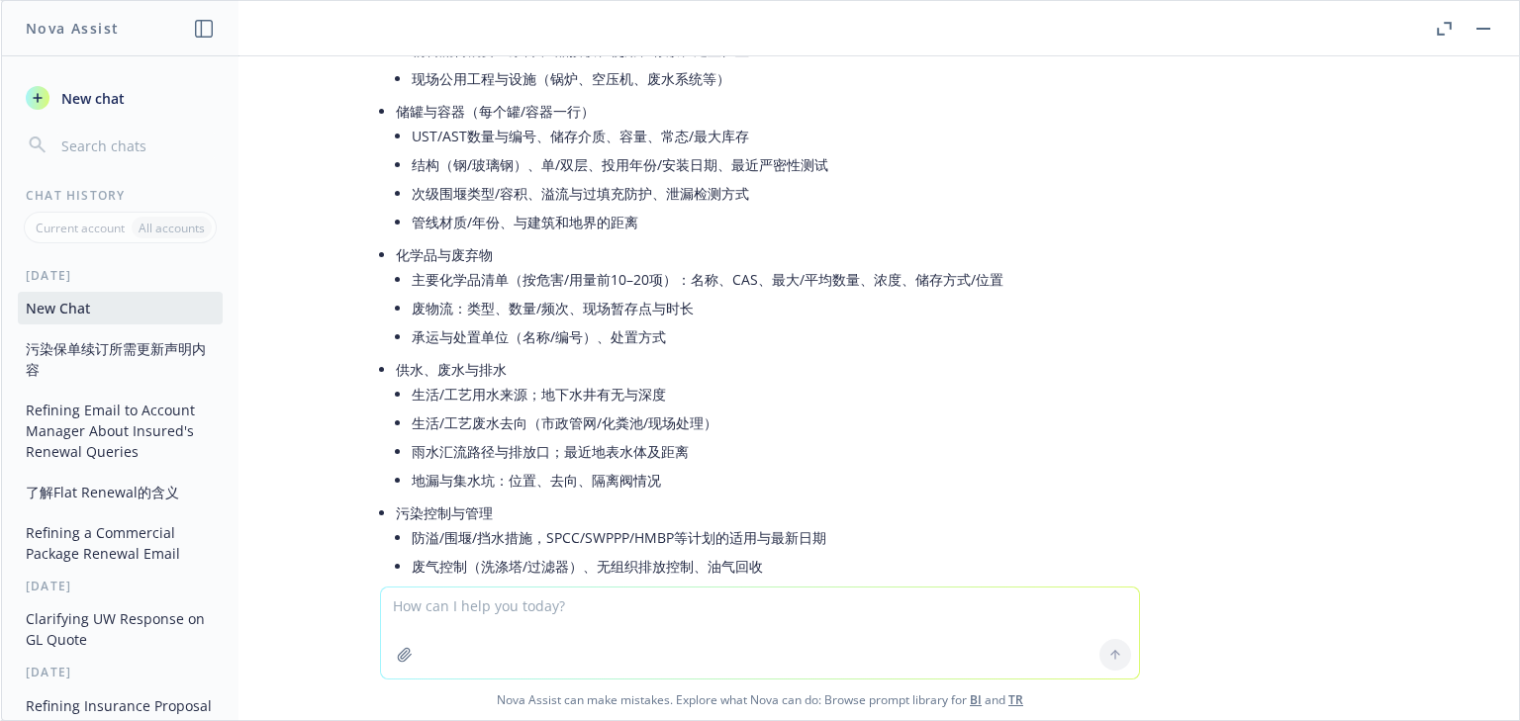
click at [115, 424] on button "Refining Email to Account Manager About Insured's Renewal Queries" at bounding box center [120, 431] width 205 height 74
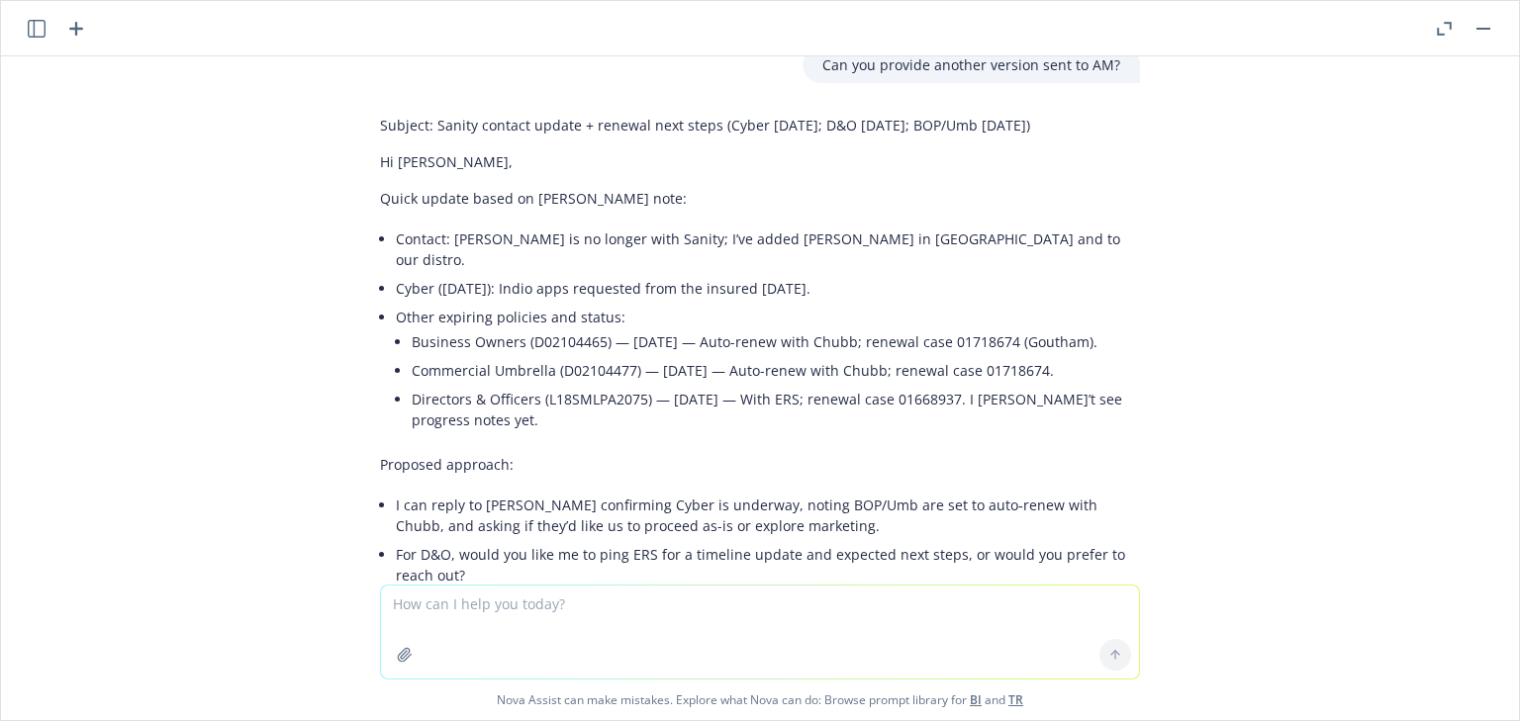
scroll to position [2460, 0]
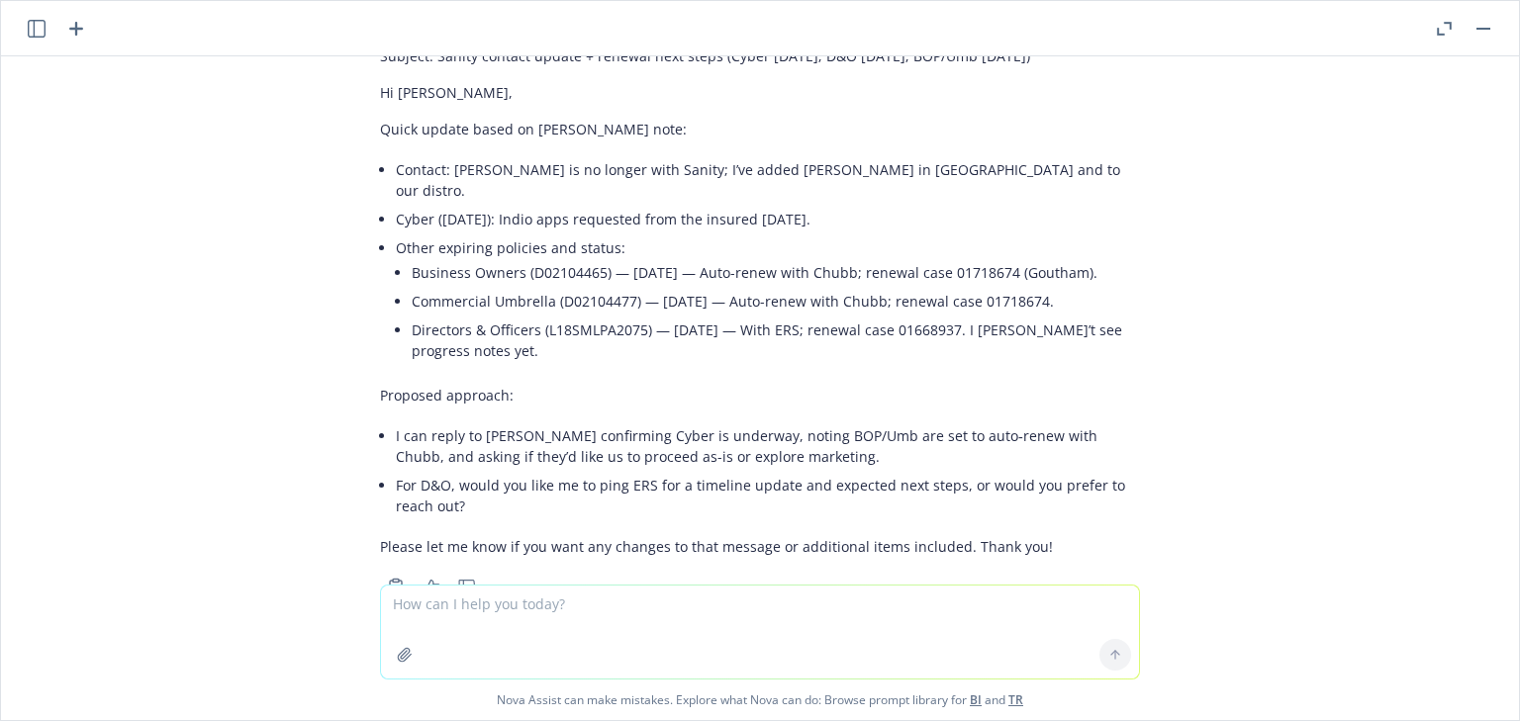
click at [40, 34] on icon "button" at bounding box center [37, 29] width 18 height 18
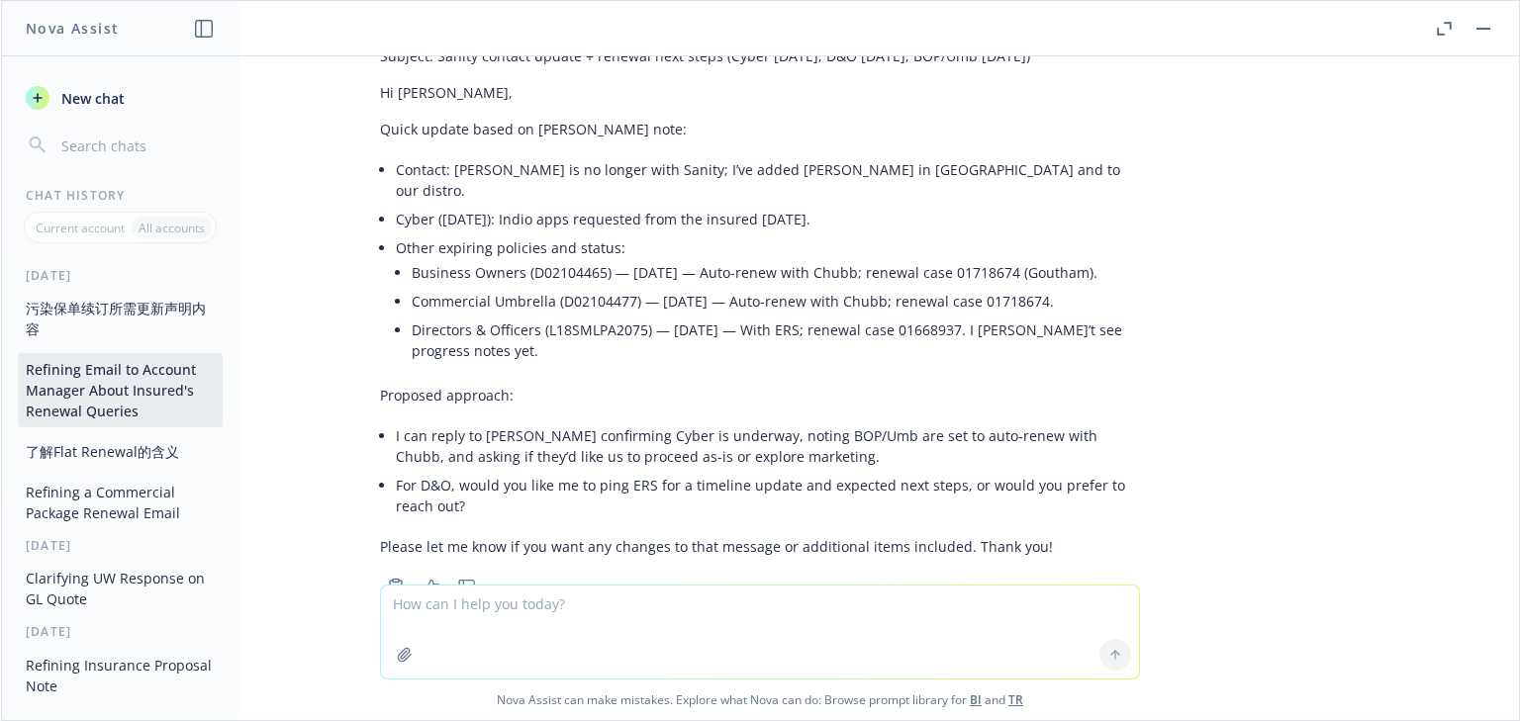
click at [111, 391] on button "Refining Email to Account Manager About Insured's Renewal Queries" at bounding box center [120, 390] width 205 height 74
click at [546, 606] on textarea at bounding box center [760, 632] width 758 height 93
click at [400, 623] on textarea "Email to UW, please help refine:" at bounding box center [760, 632] width 758 height 93
paste textarea "Hi Oscar, I hope you're doing well! We're currently working on the required app…"
type textarea "Email to UW, please help refine: Hi Oscar, I hope you're doing well! We're curr…"
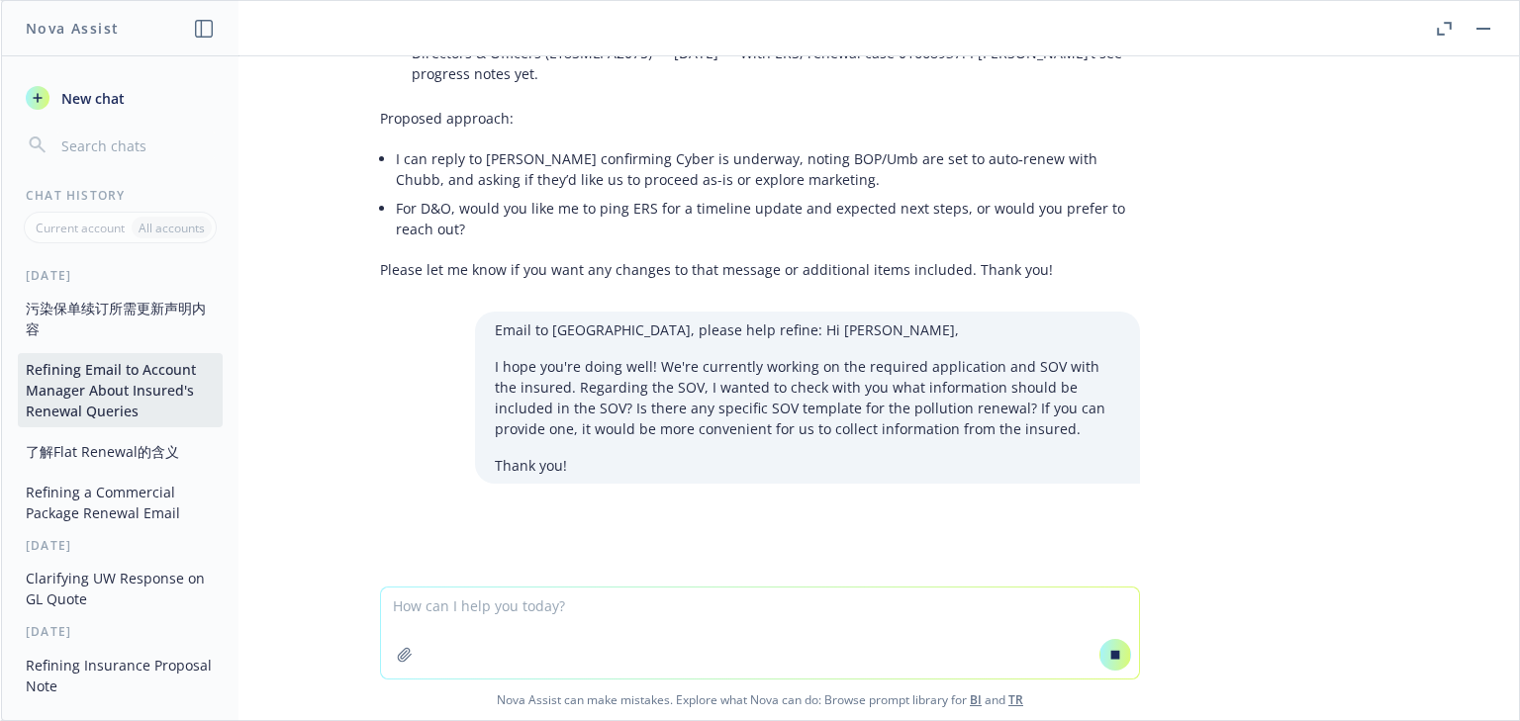
scroll to position [2603, 0]
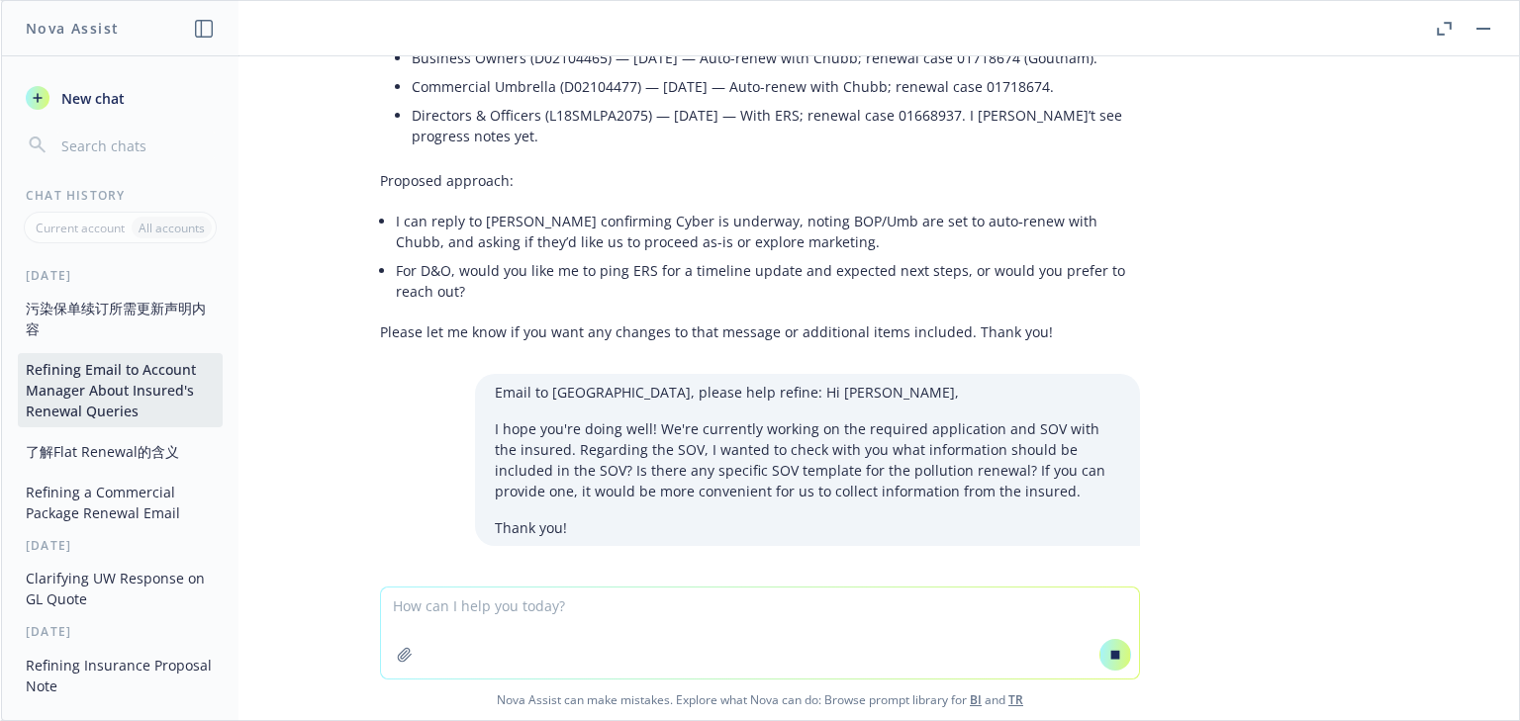
click at [109, 305] on button "污染保单续订所需更新声明内容" at bounding box center [120, 318] width 205 height 53
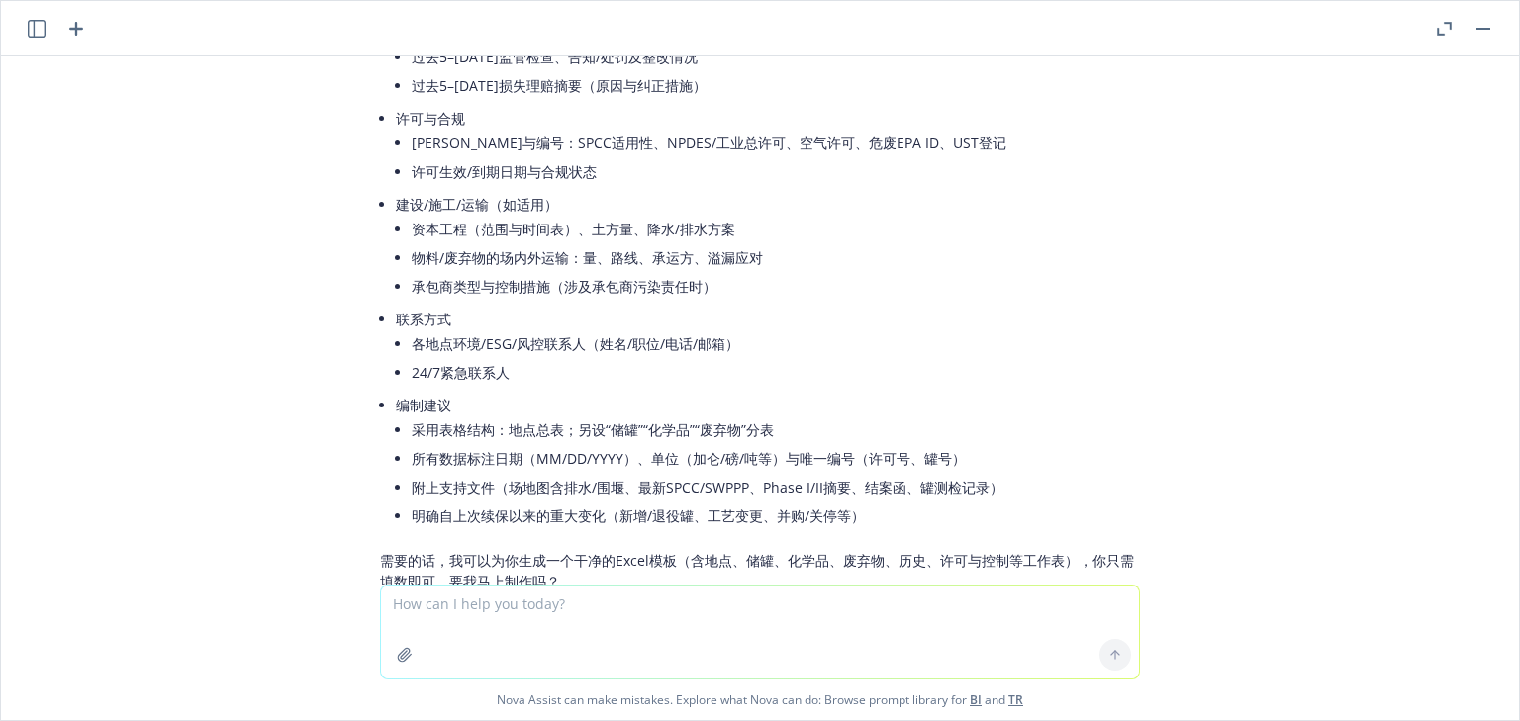
scroll to position [3319, 0]
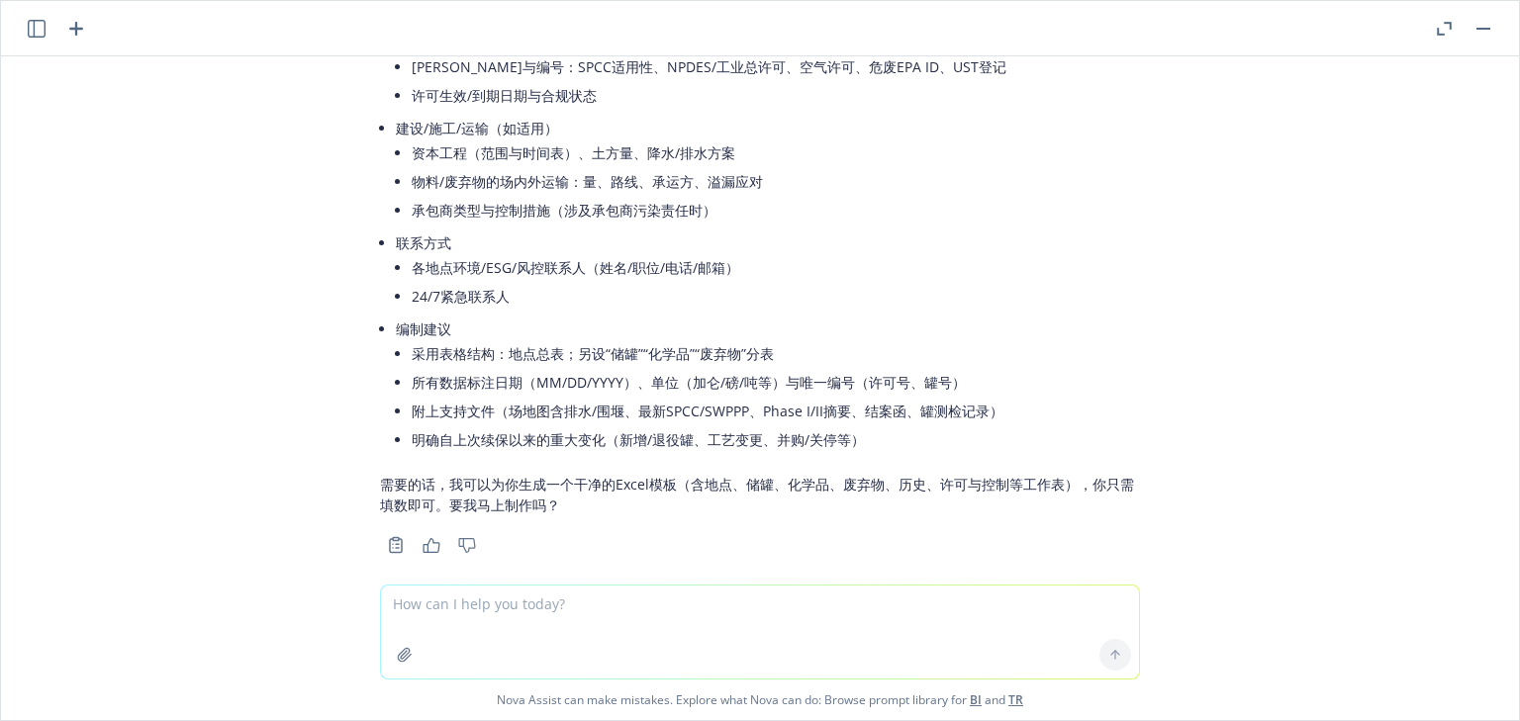
click at [525, 607] on textarea at bounding box center [760, 632] width 758 height 93
type textarea "q"
type textarea "请制作一个，column用英文"
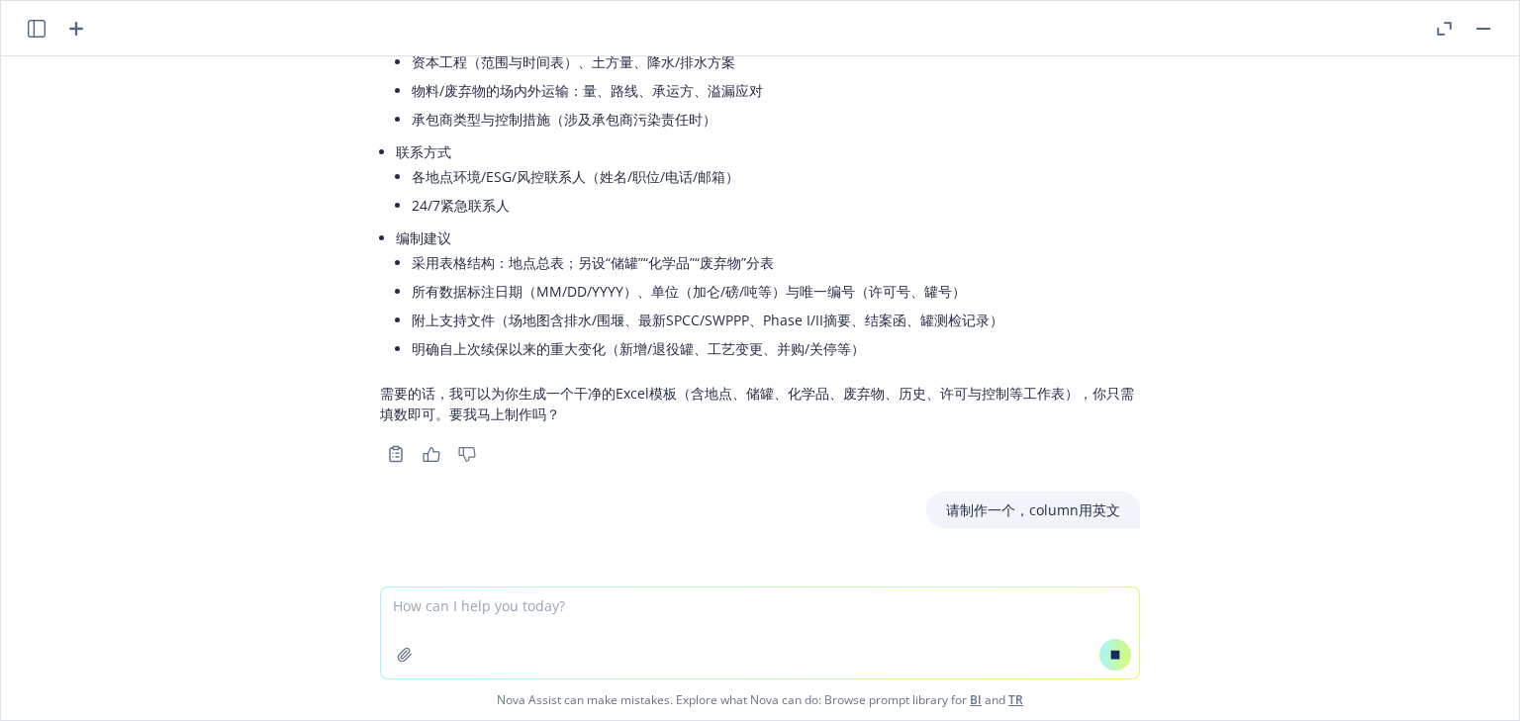
scroll to position [3362, 0]
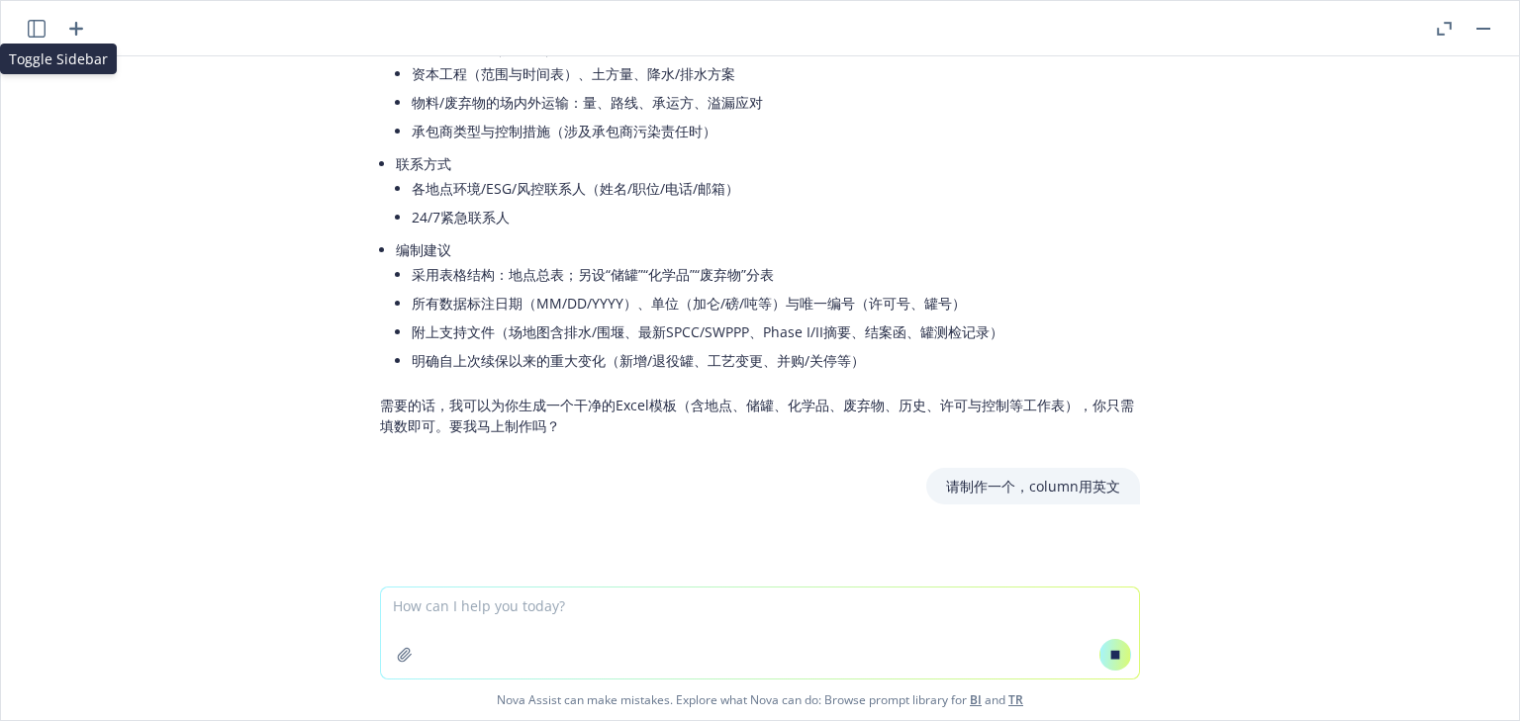
click at [46, 28] on button "button" at bounding box center [37, 29] width 24 height 24
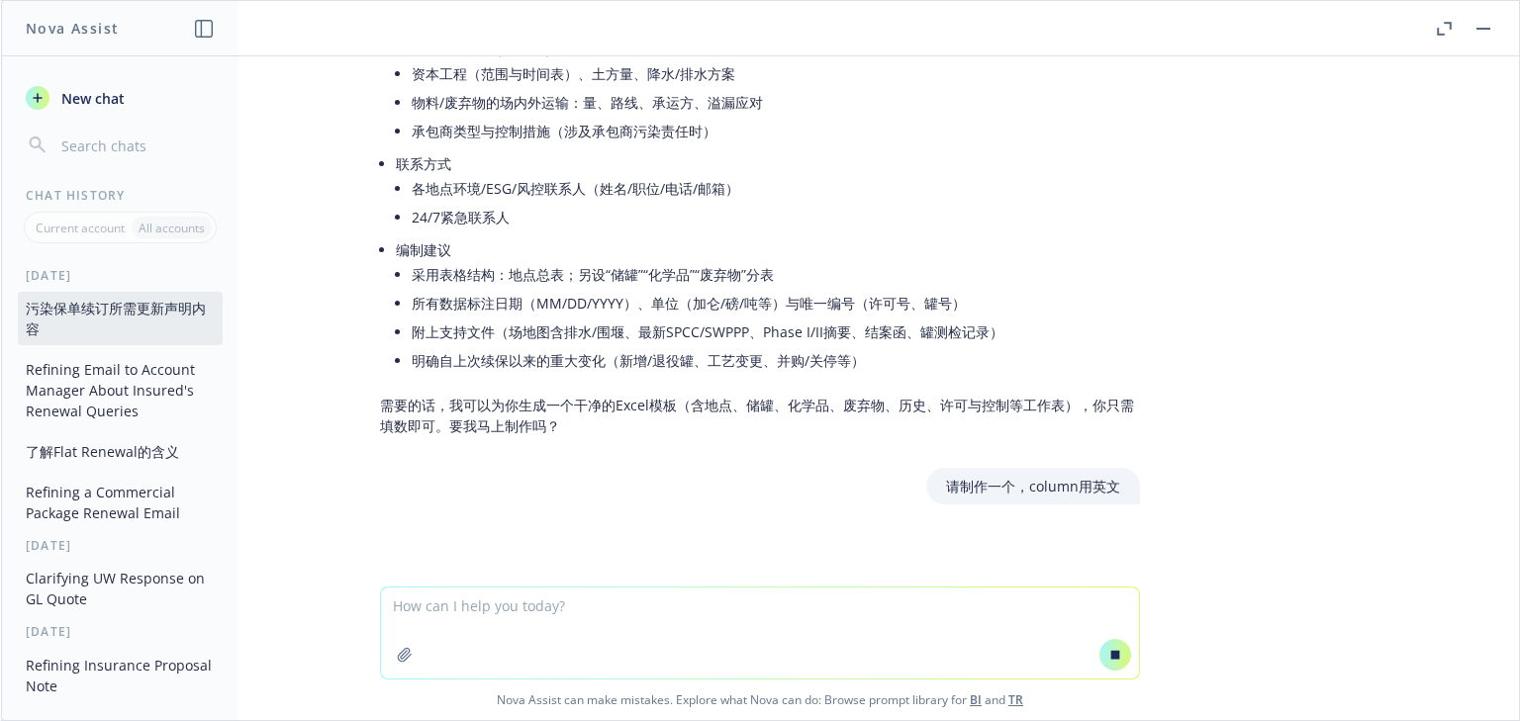
click at [106, 383] on button "Refining Email to Account Manager About Insured's Renewal Queries" at bounding box center [120, 390] width 205 height 74
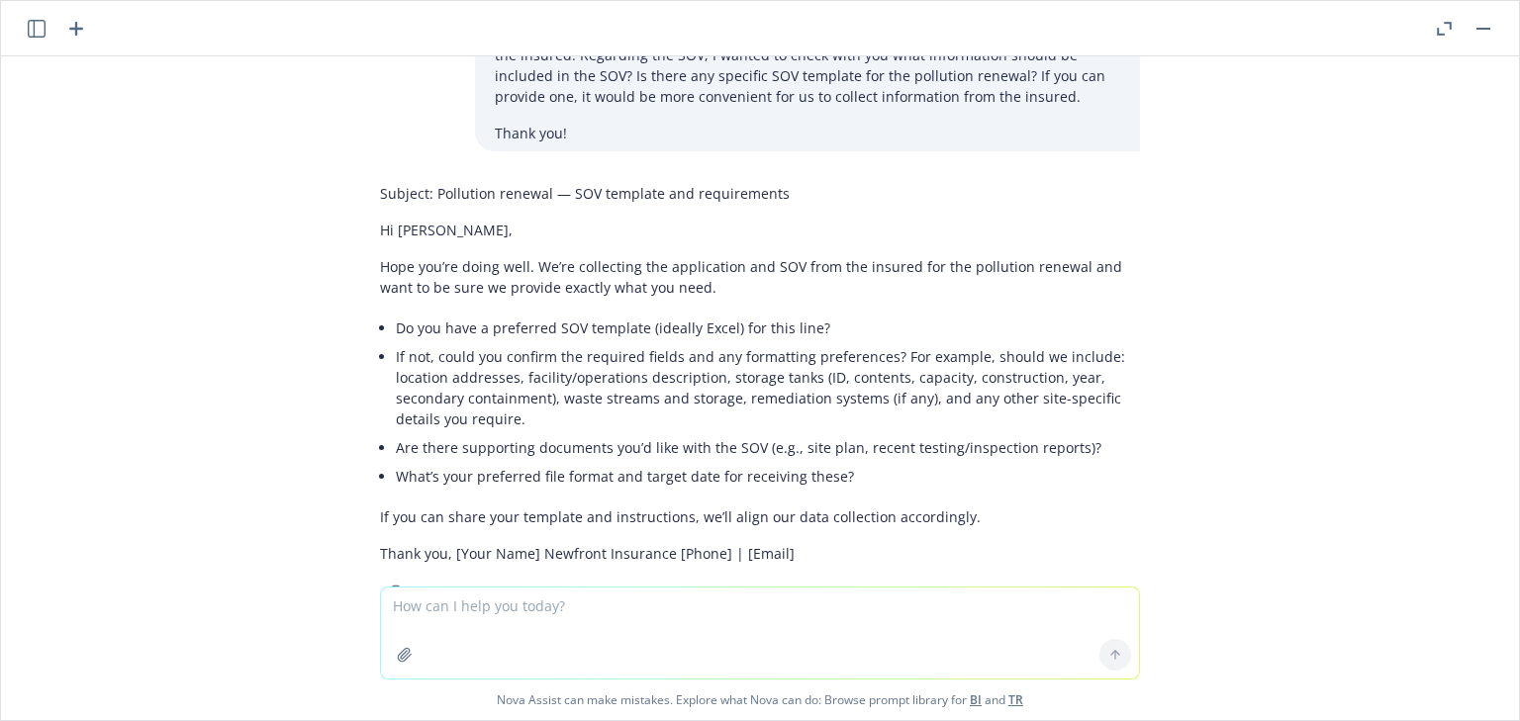
scroll to position [3111, 0]
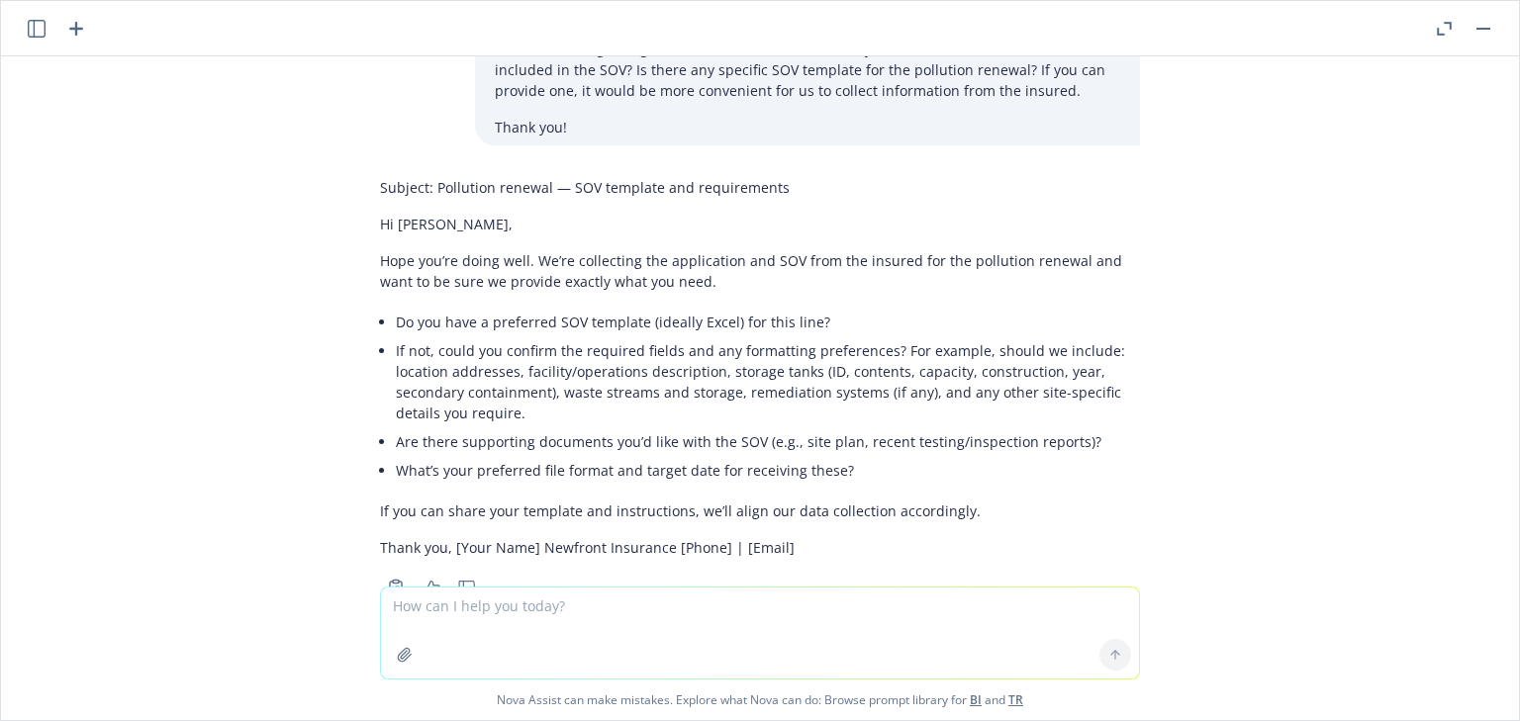
click at [19, 30] on header at bounding box center [760, 28] width 1518 height 55
click at [39, 28] on icon "button" at bounding box center [37, 29] width 18 height 18
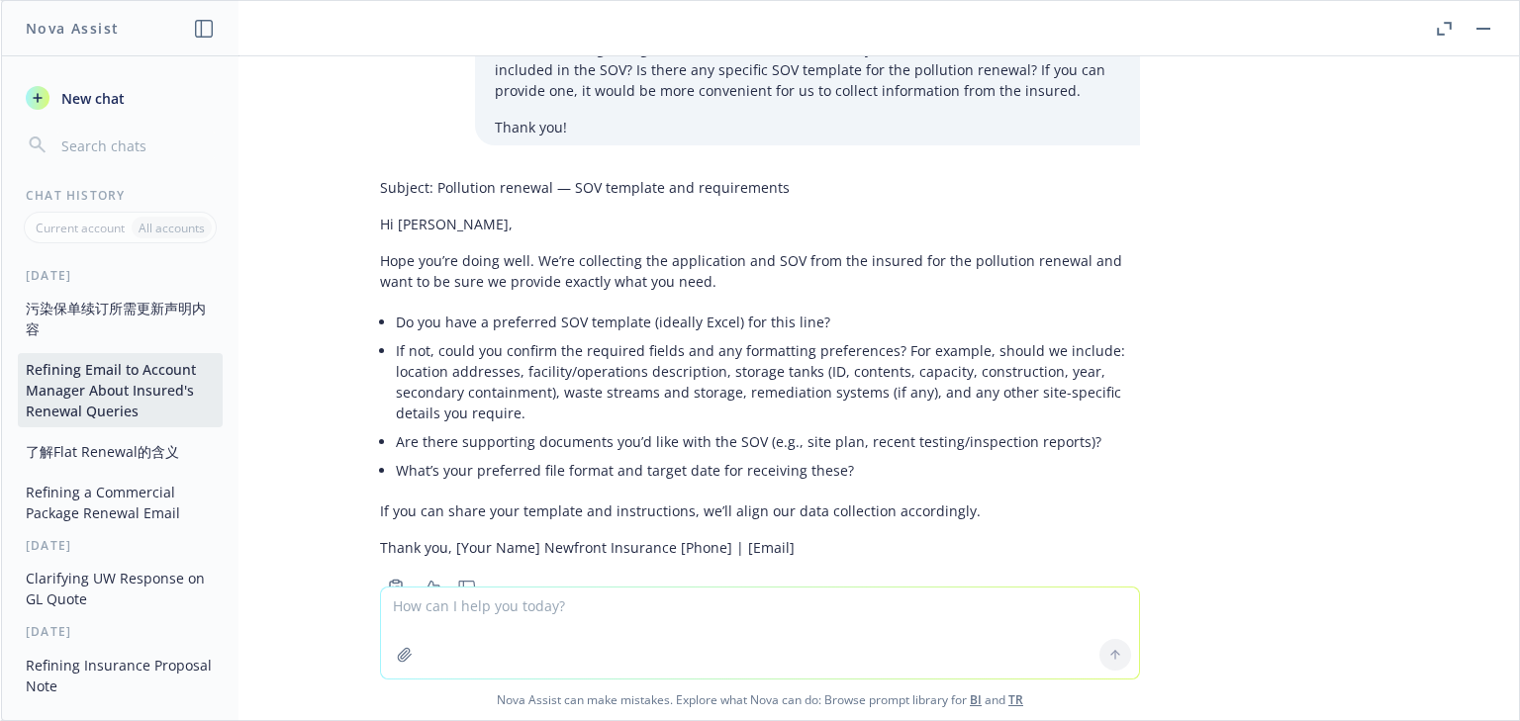
click at [78, 301] on button "污染保单续订所需更新声明内容" at bounding box center [120, 318] width 205 height 53
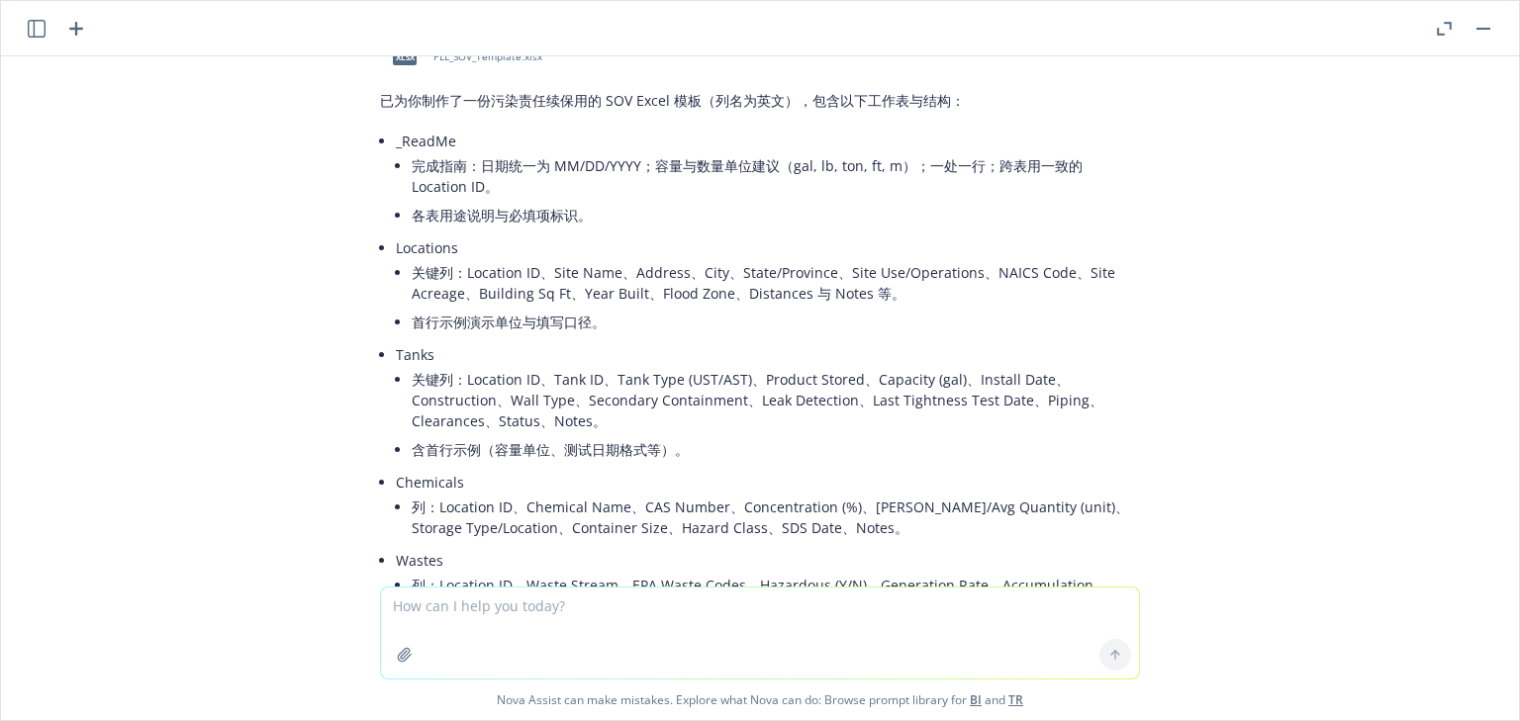
scroll to position [3796, 0]
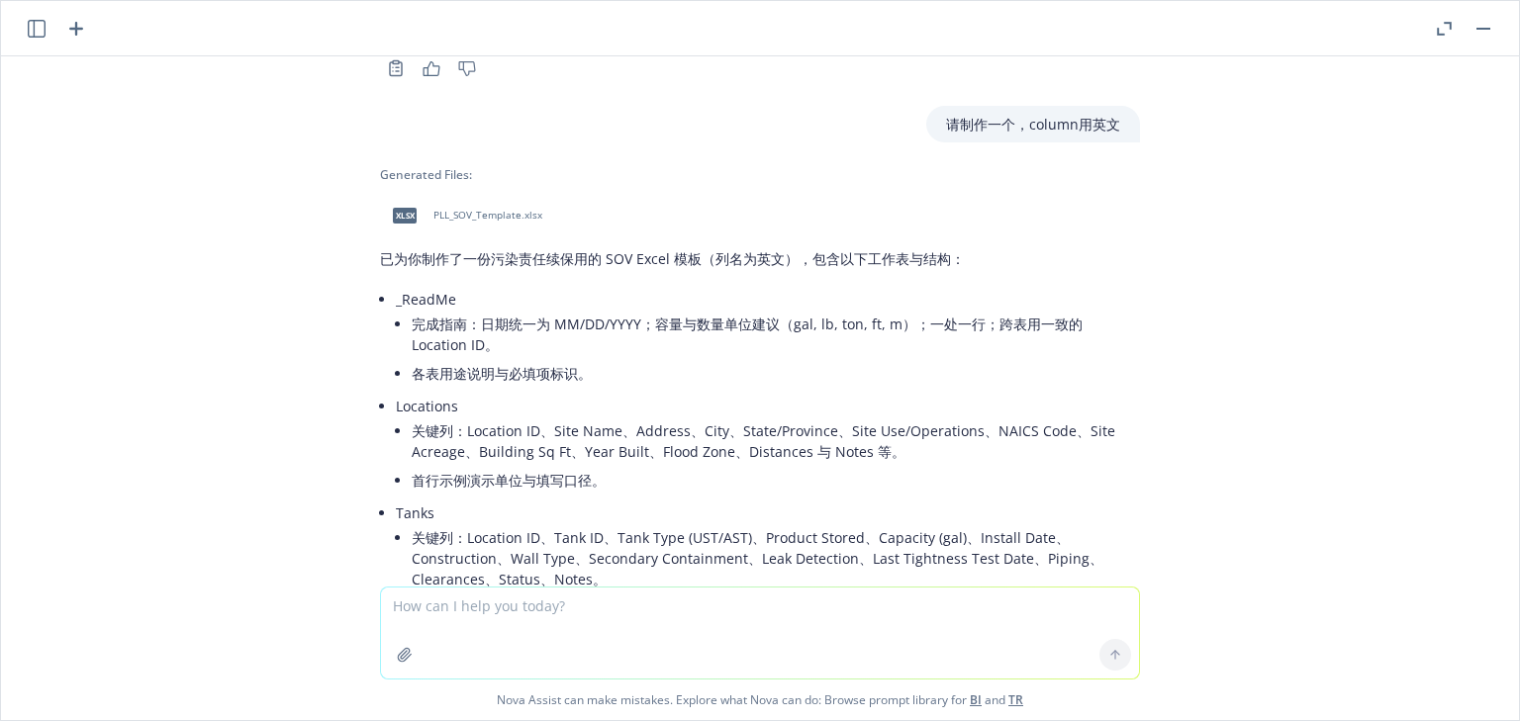
click at [470, 209] on span "PLL_SOV_Template.xlsx" at bounding box center [487, 215] width 109 height 13
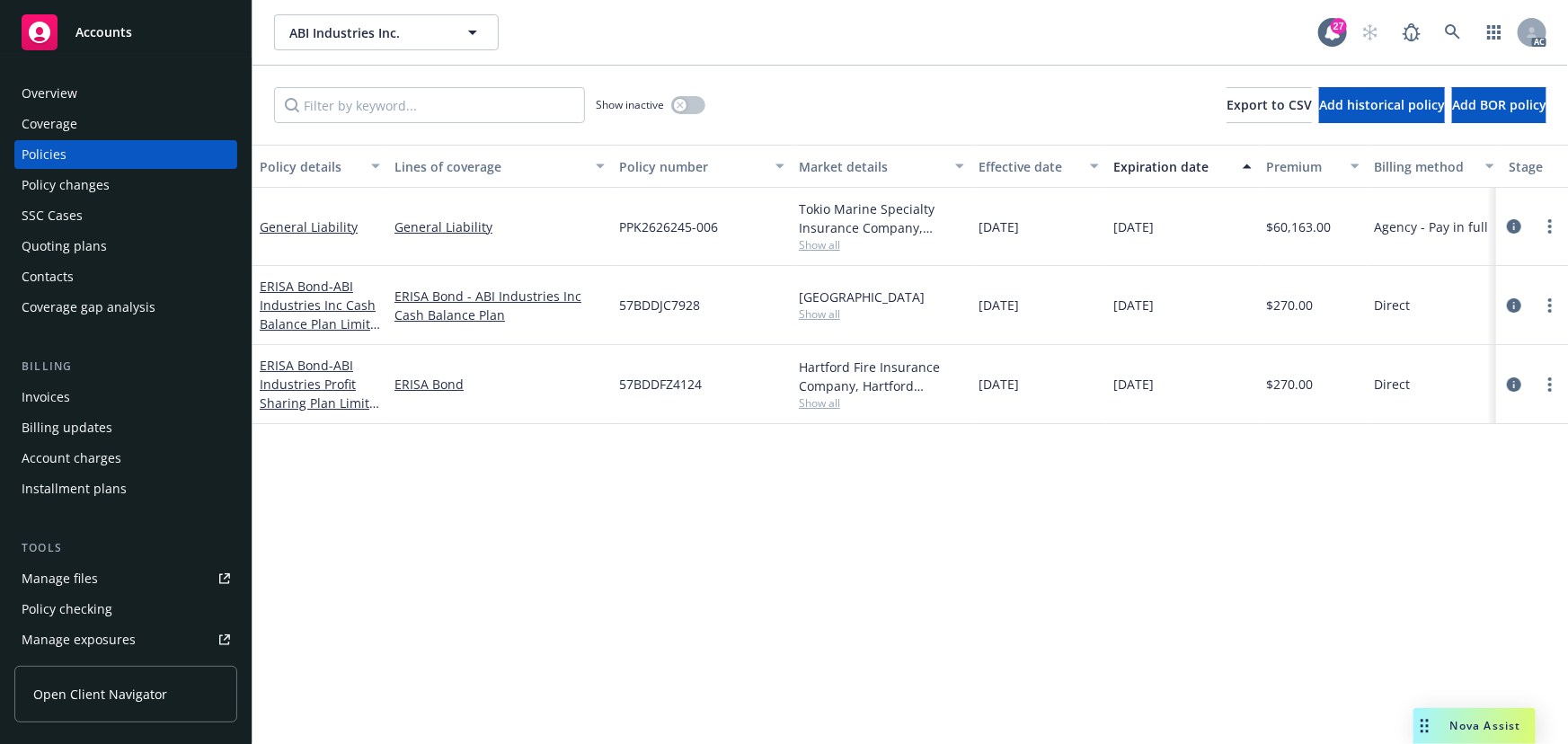
scroll to position [0, 418]
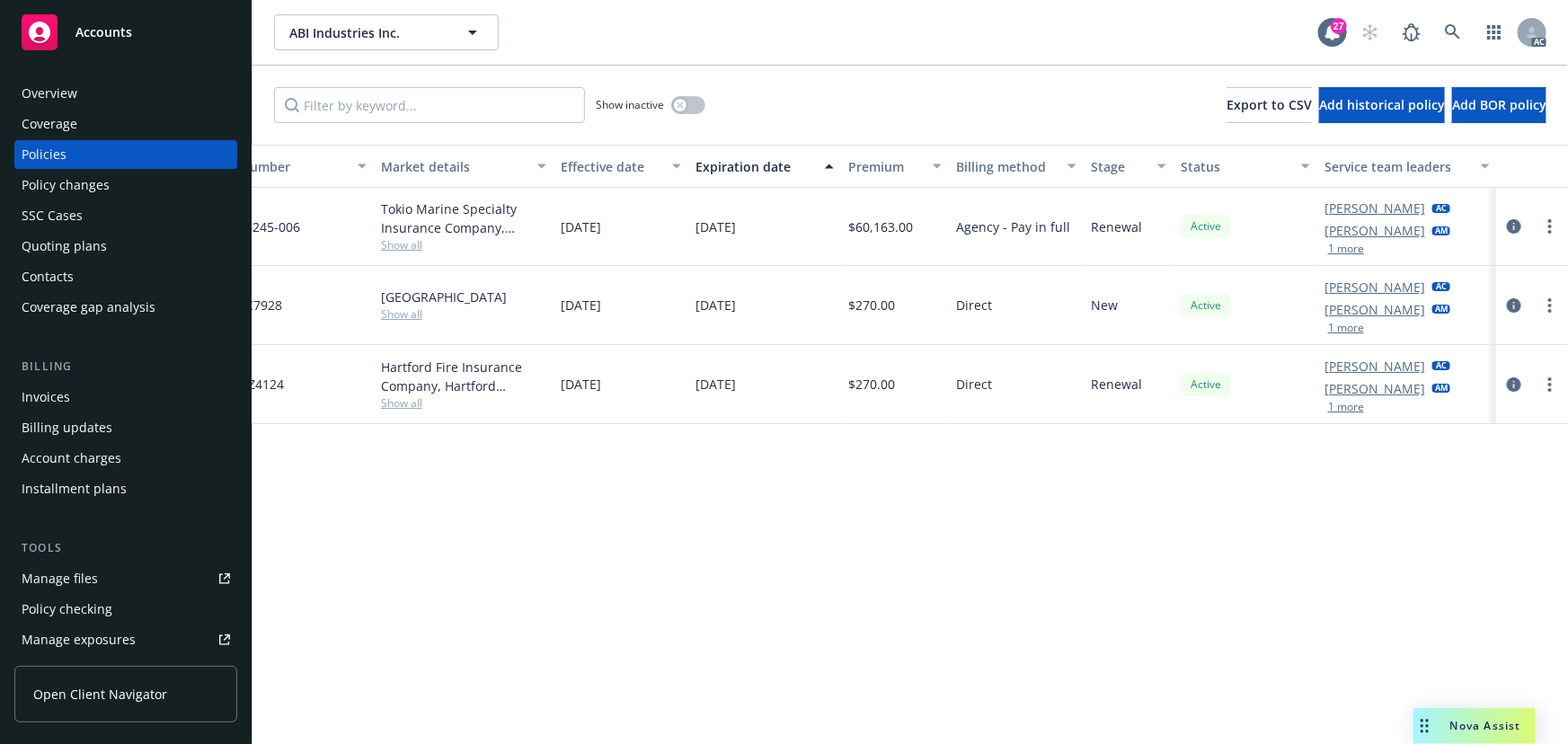
click at [1348, 252] on button "1 more" at bounding box center [1346, 249] width 36 height 11
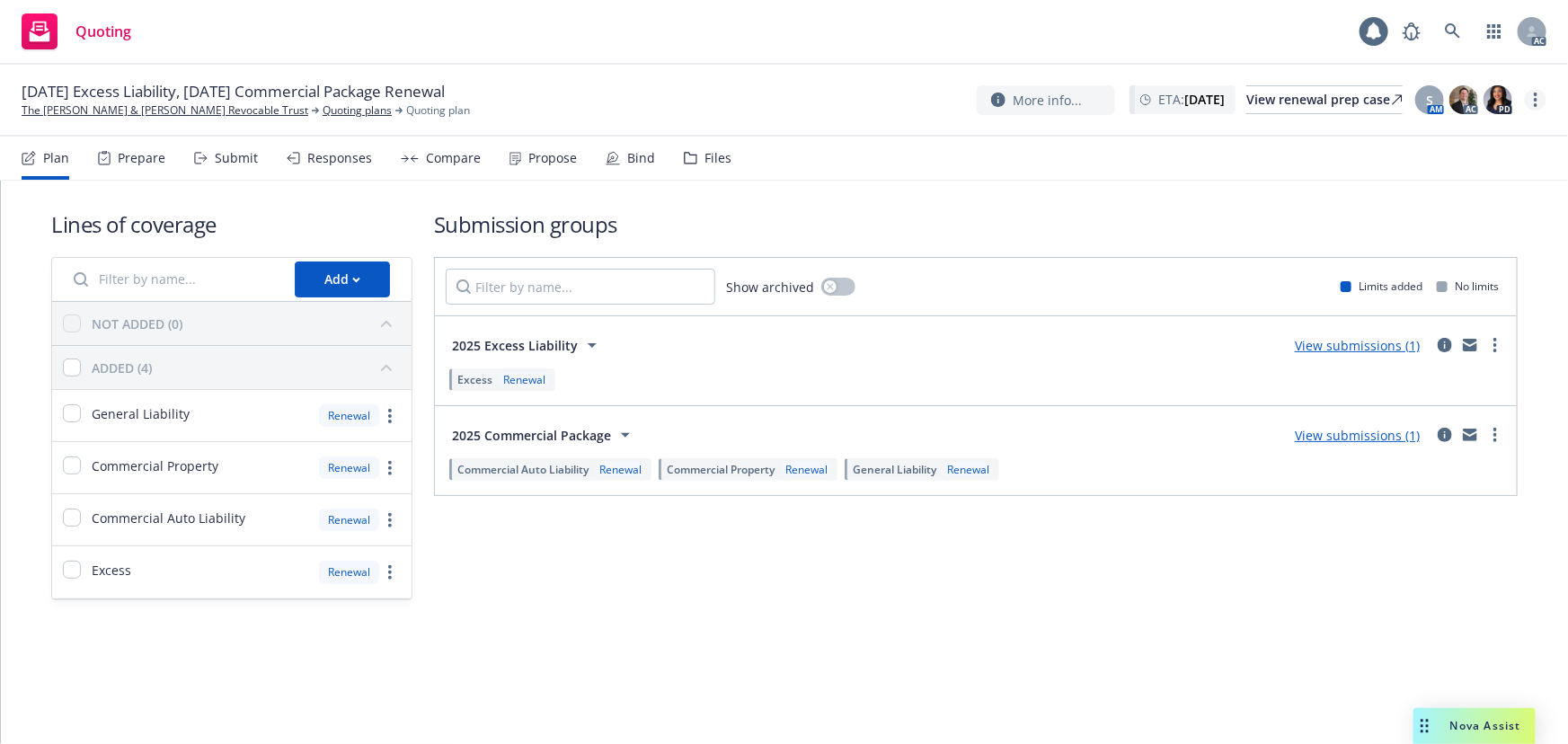
click at [1539, 101] on link "more" at bounding box center [1535, 100] width 22 height 22
click at [1440, 136] on link "Copy logging email" at bounding box center [1445, 137] width 201 height 36
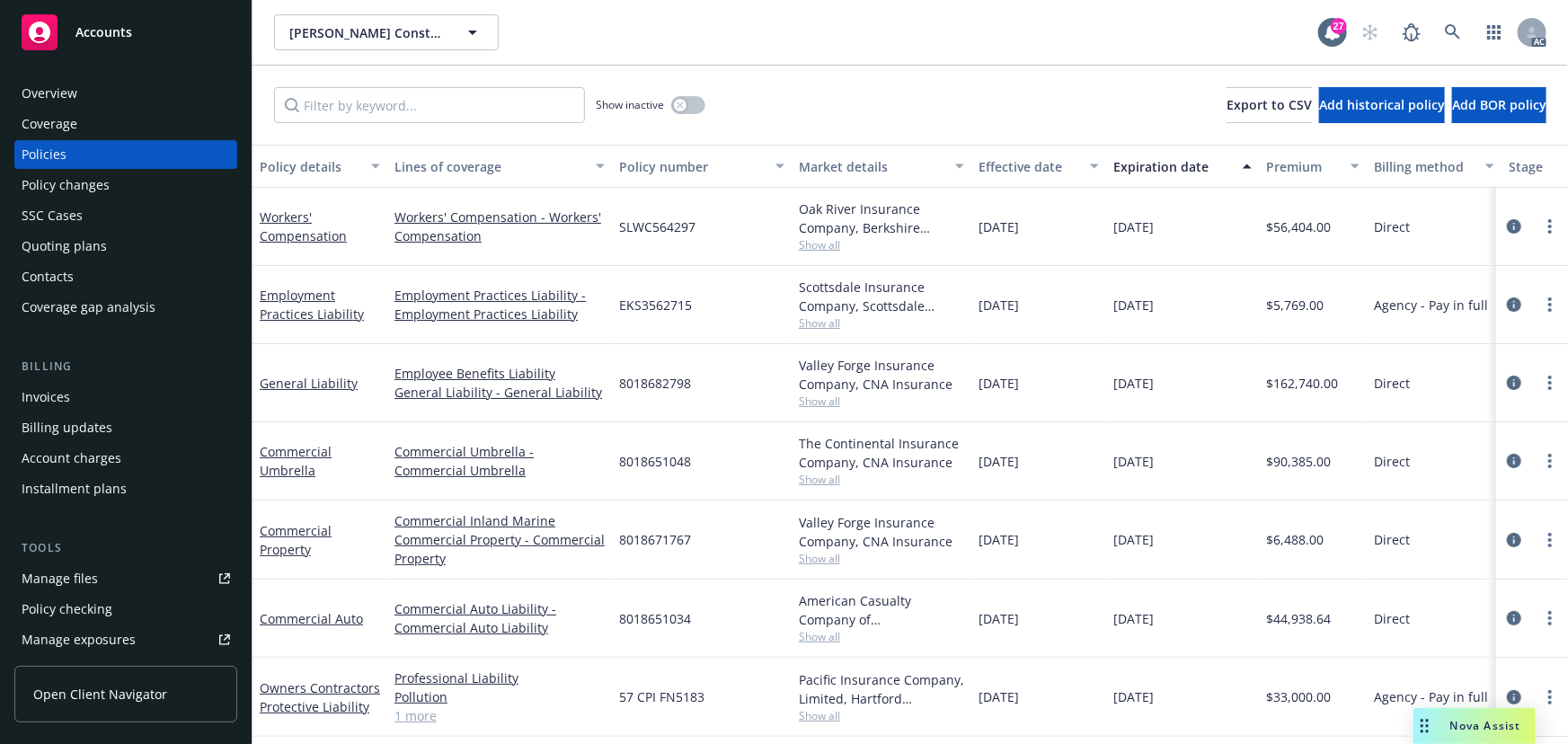
click at [1161, 164] on div "Expiration date" at bounding box center [1172, 166] width 119 height 19
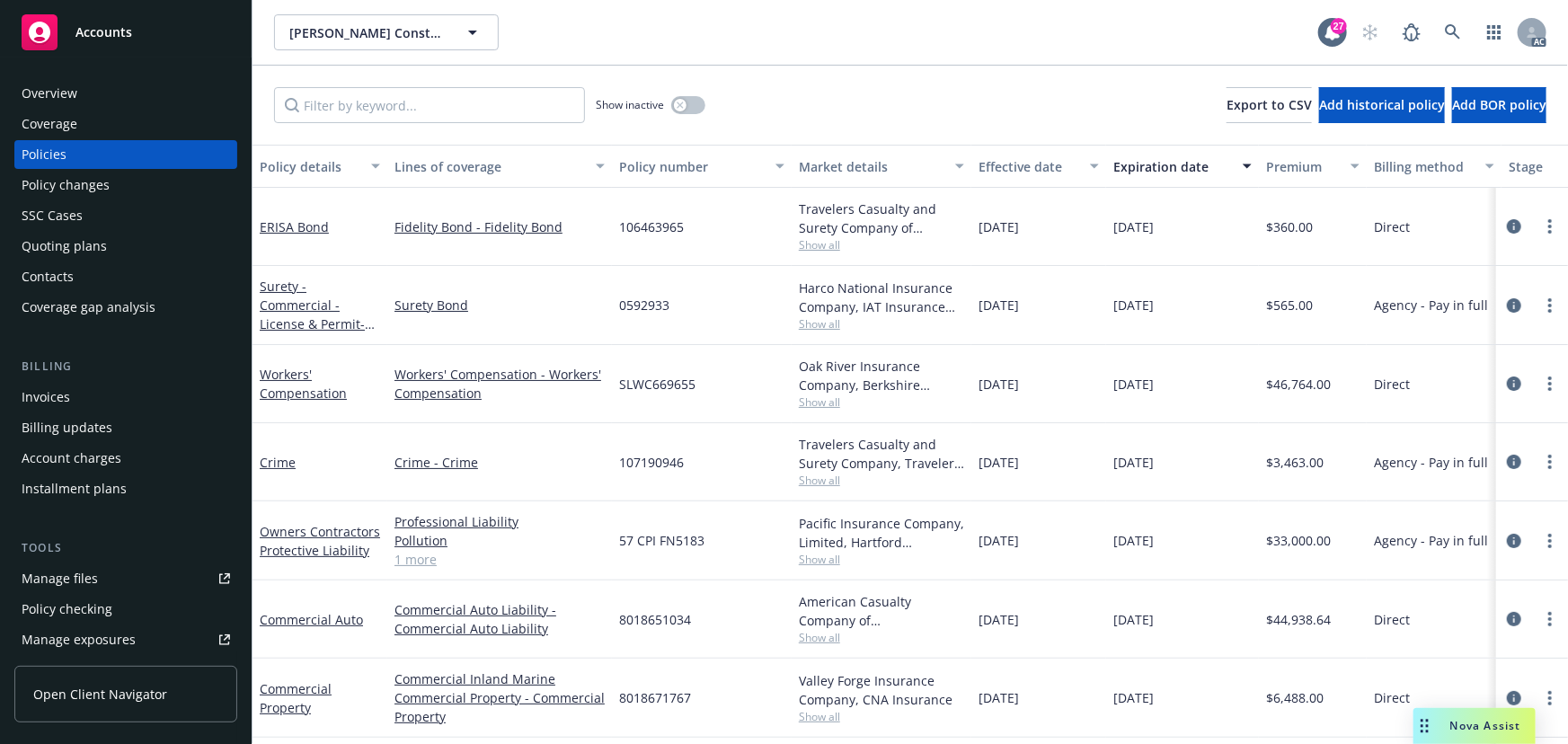
scroll to position [81, 0]
